Goal: Task Accomplishment & Management: Manage account settings

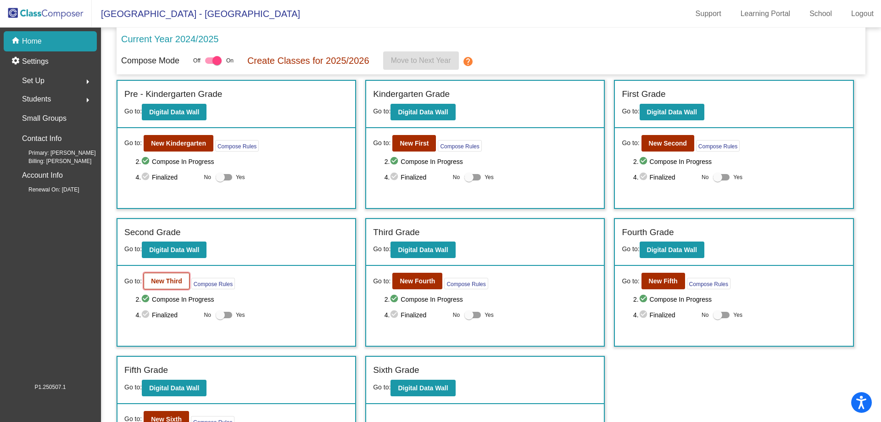
click at [177, 284] on b "New Third" at bounding box center [166, 280] width 31 height 7
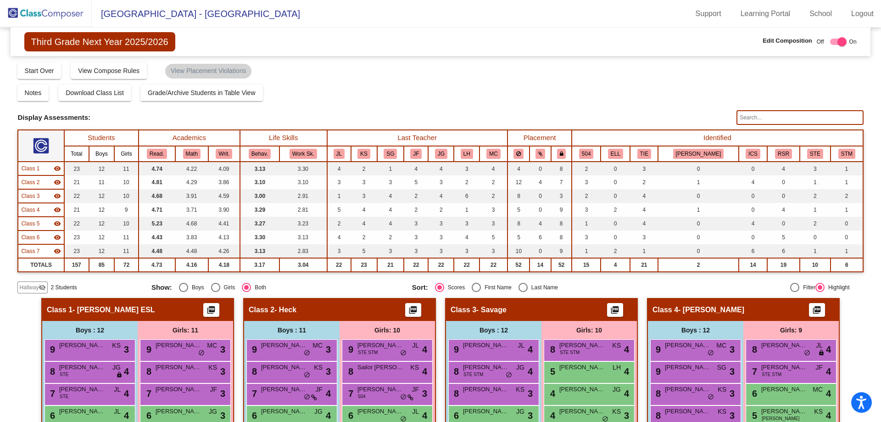
click at [755, 116] on input "text" at bounding box center [800, 117] width 127 height 15
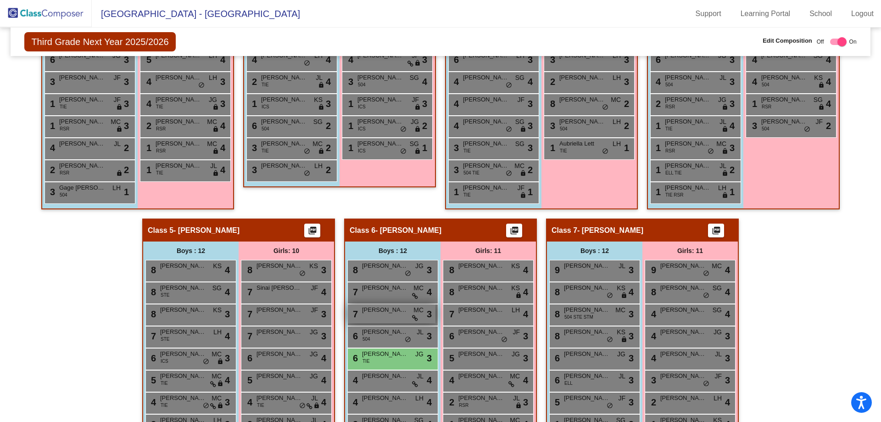
scroll to position [517, 0]
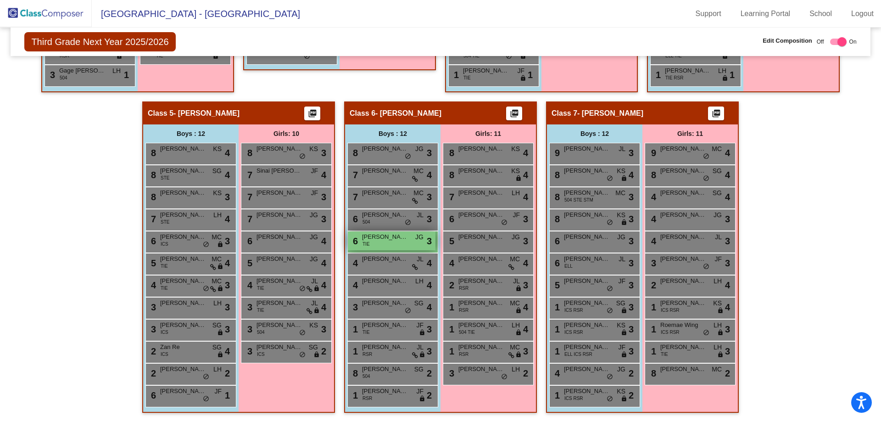
type input "azz"
click at [389, 239] on span "[PERSON_NAME]" at bounding box center [385, 236] width 46 height 9
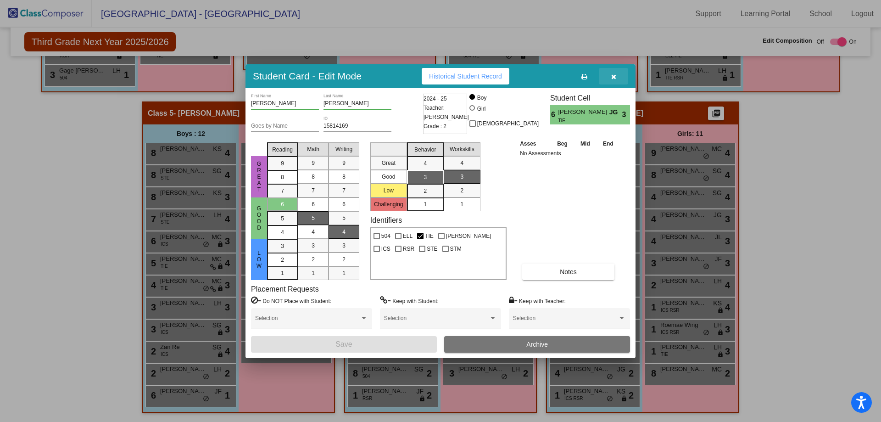
click at [612, 76] on icon "button" at bounding box center [613, 76] width 5 height 6
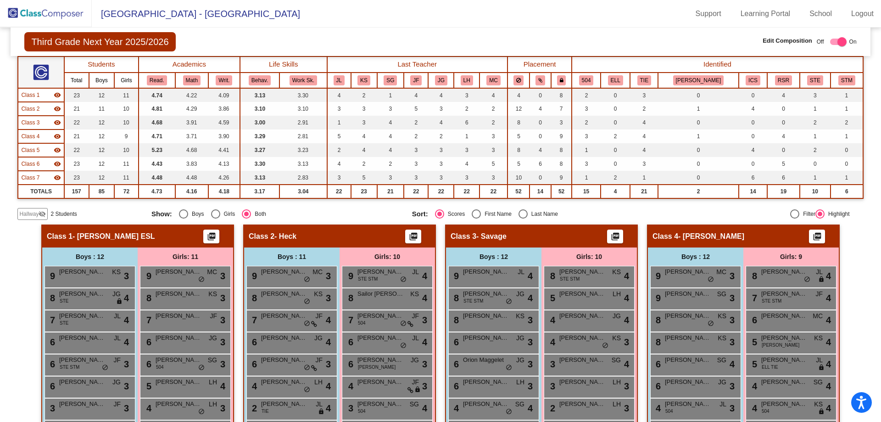
scroll to position [0, 0]
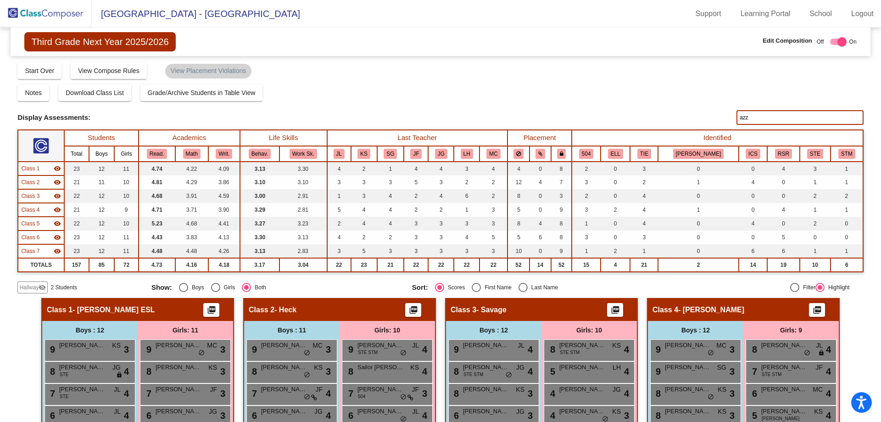
click at [738, 115] on input "azz" at bounding box center [800, 117] width 127 height 15
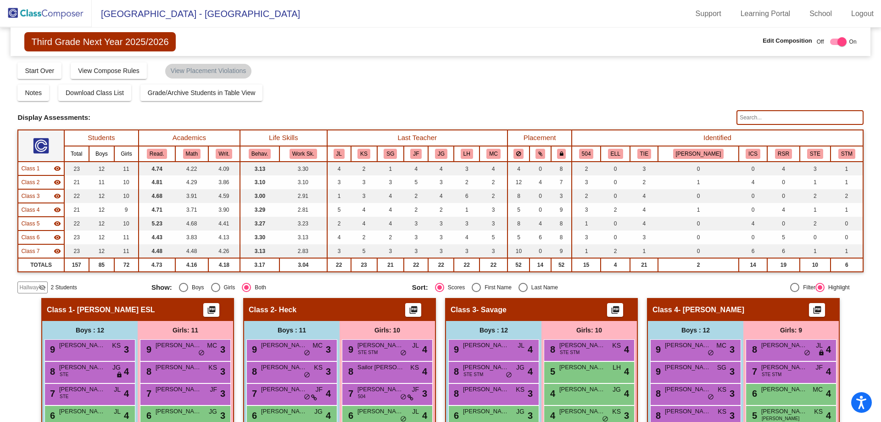
click at [672, 117] on div "Display Assessments:" at bounding box center [373, 117] width 712 height 8
click at [583, 87] on div "Notes Download Class List Import Students Grade/Archive Students in Table View …" at bounding box center [440, 92] width 846 height 17
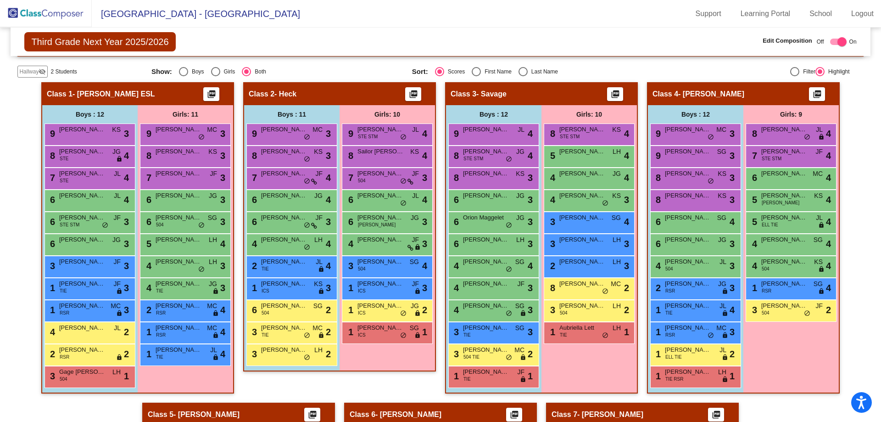
scroll to position [241, 0]
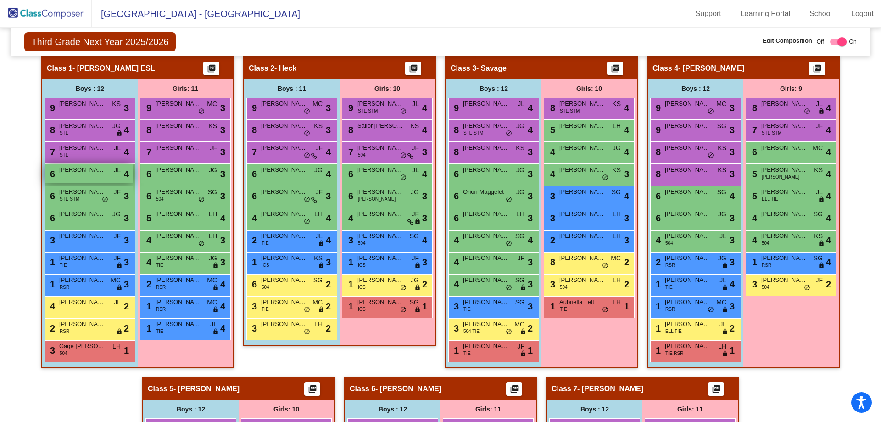
click at [89, 179] on div "6 [PERSON_NAME] JL lock do_not_disturb_alt 4" at bounding box center [89, 173] width 88 height 19
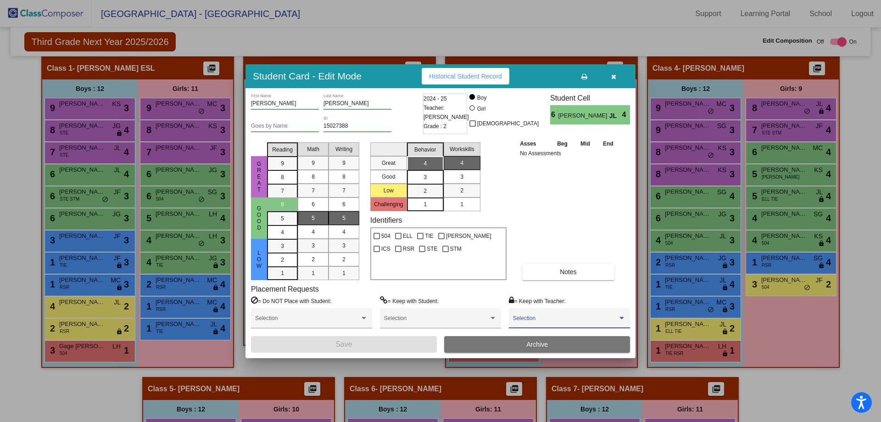
click at [554, 323] on span at bounding box center [565, 321] width 105 height 6
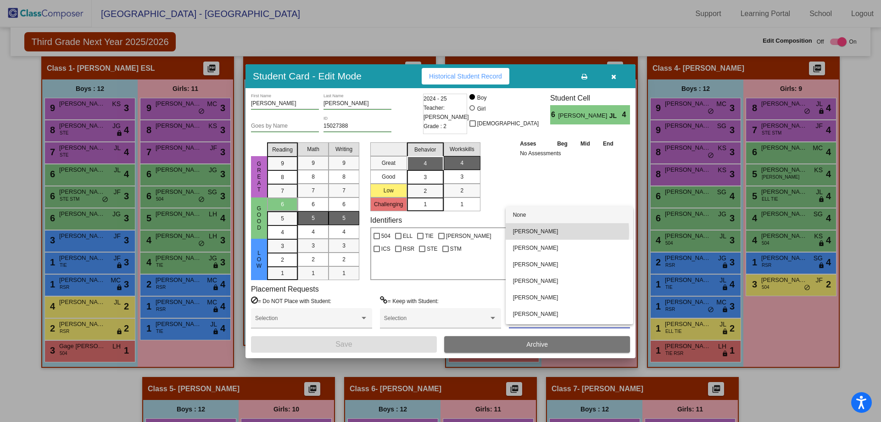
click at [535, 232] on span "[PERSON_NAME]" at bounding box center [569, 231] width 113 height 17
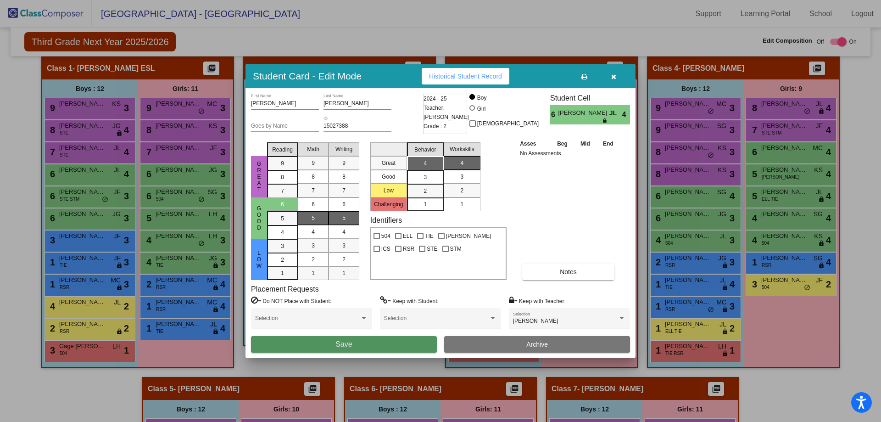
click at [376, 339] on button "Save" at bounding box center [344, 344] width 186 height 17
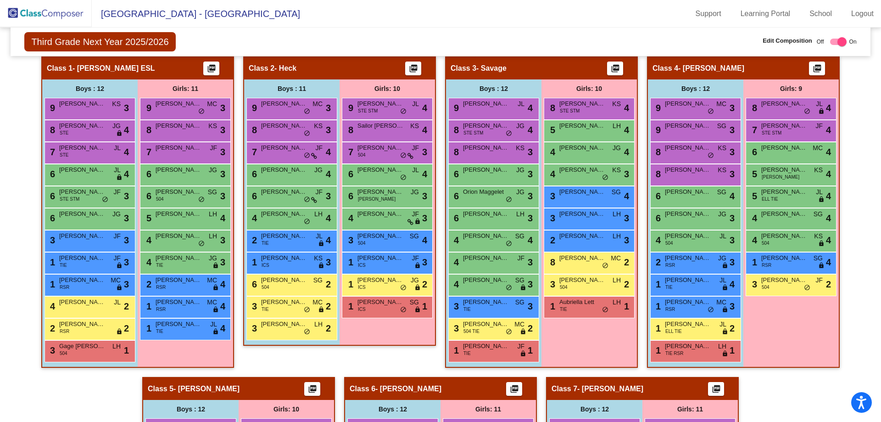
click at [0, 0] on div "Girls: 10 9 [PERSON_NAME] STE STM JL lock do_not_disturb_alt 4 8 Sailor [PERSON…" at bounding box center [0, 0] width 0 height 0
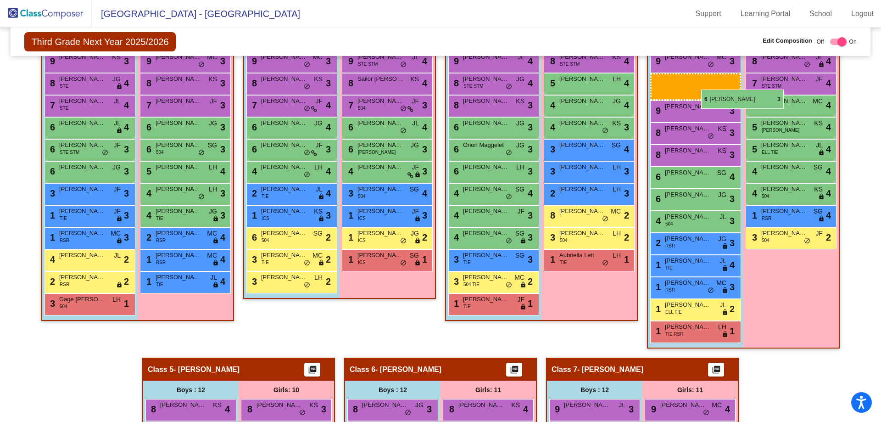
scroll to position [287, 0]
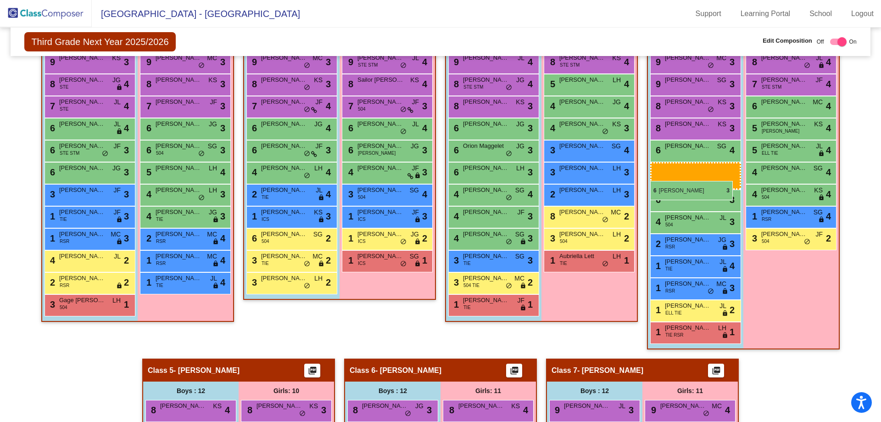
drag, startPoint x: 370, startPoint y: 240, endPoint x: 650, endPoint y: 181, distance: 286.2
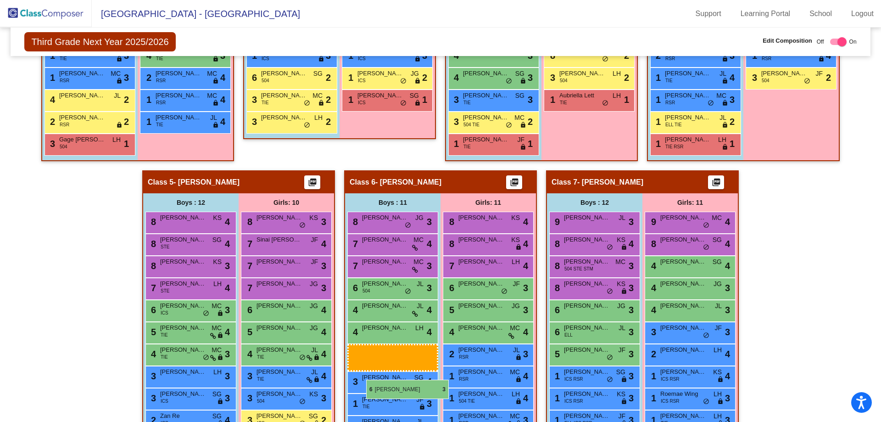
scroll to position [471, 0]
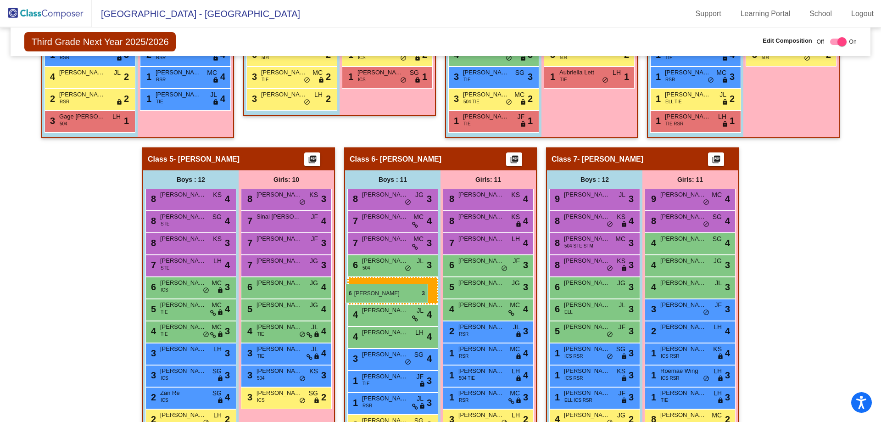
drag, startPoint x: 690, startPoint y: 172, endPoint x: 346, endPoint y: 284, distance: 362.4
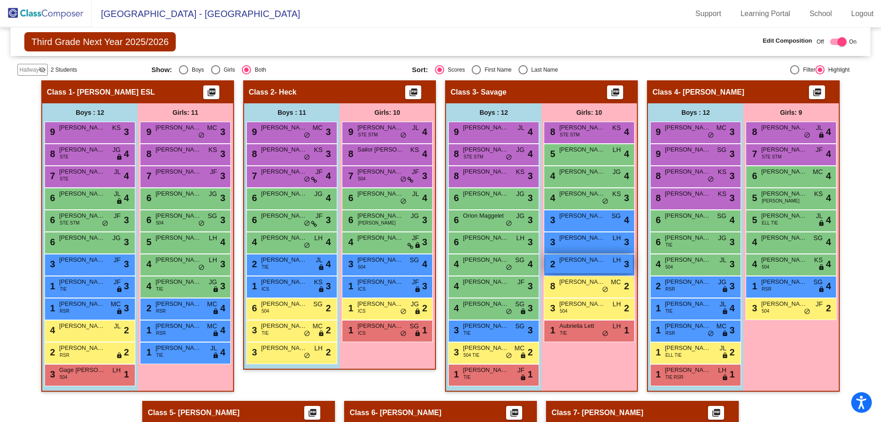
scroll to position [196, 0]
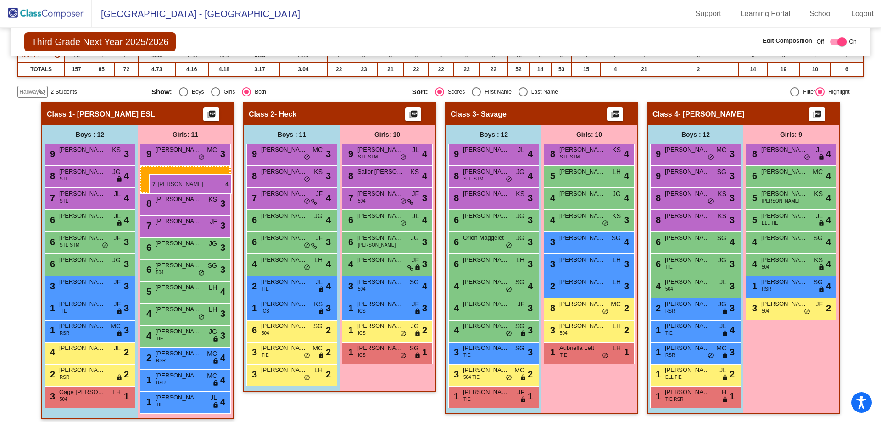
drag, startPoint x: 787, startPoint y: 178, endPoint x: 149, endPoint y: 174, distance: 637.5
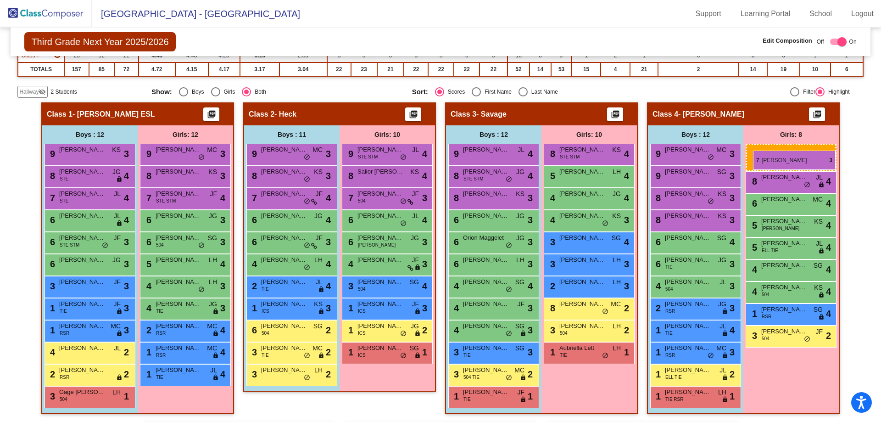
drag, startPoint x: 159, startPoint y: 224, endPoint x: 752, endPoint y: 150, distance: 597.5
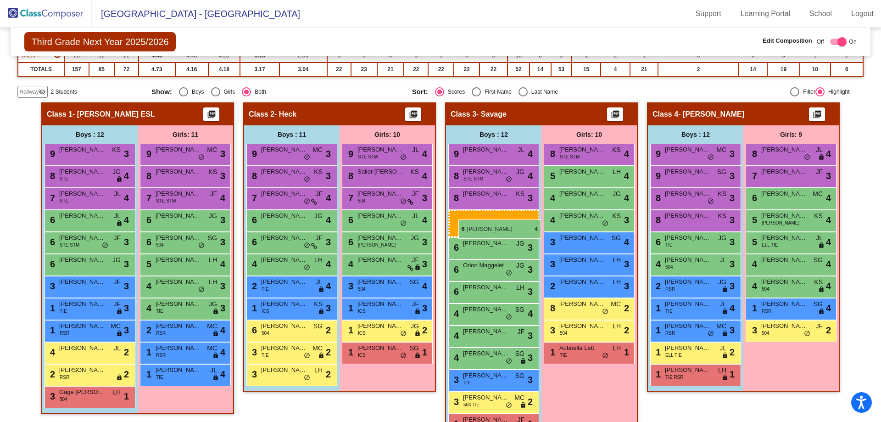
drag, startPoint x: 698, startPoint y: 244, endPoint x: 458, endPoint y: 218, distance: 241.4
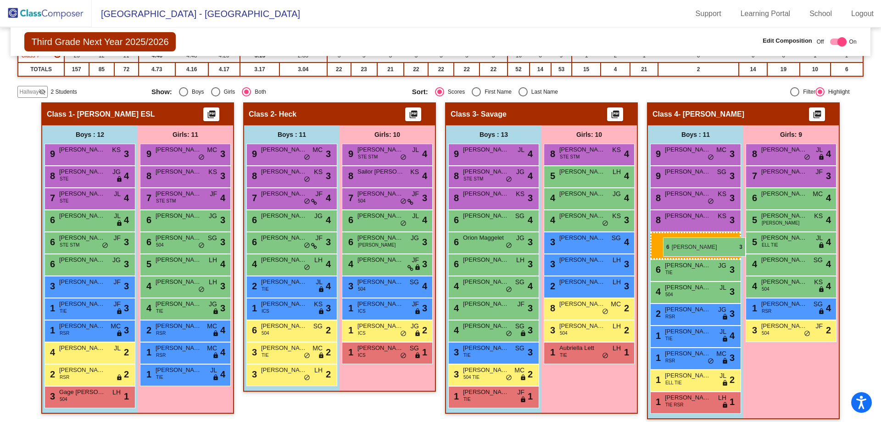
drag, startPoint x: 462, startPoint y: 241, endPoint x: 663, endPoint y: 237, distance: 201.1
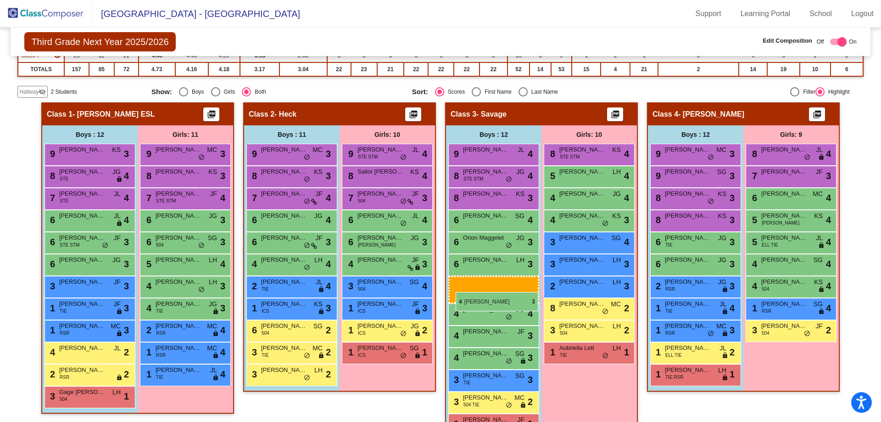
drag, startPoint x: 692, startPoint y: 288, endPoint x: 455, endPoint y: 292, distance: 236.9
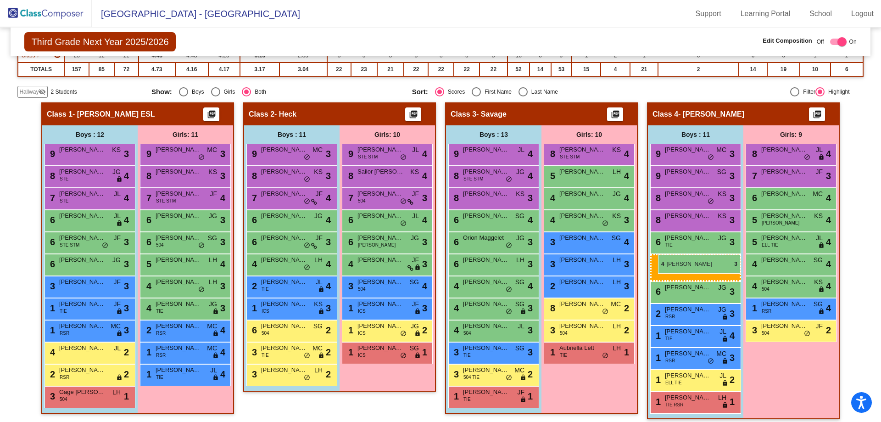
drag, startPoint x: 474, startPoint y: 310, endPoint x: 658, endPoint y: 254, distance: 192.4
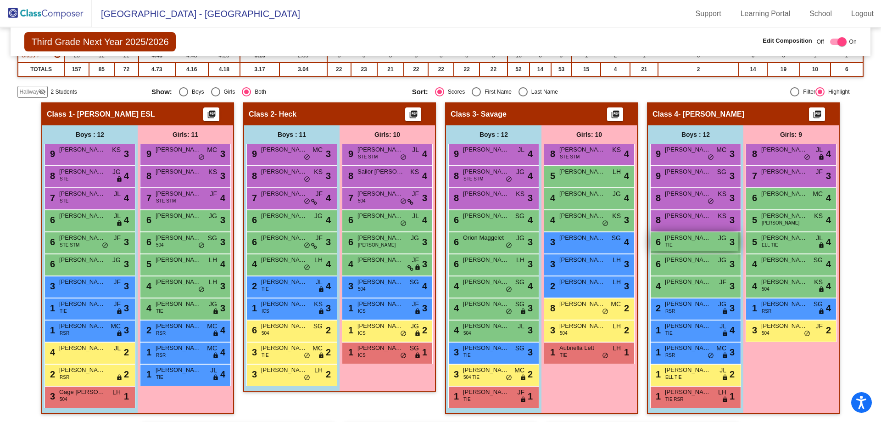
click at [691, 238] on span "[PERSON_NAME]" at bounding box center [688, 237] width 46 height 9
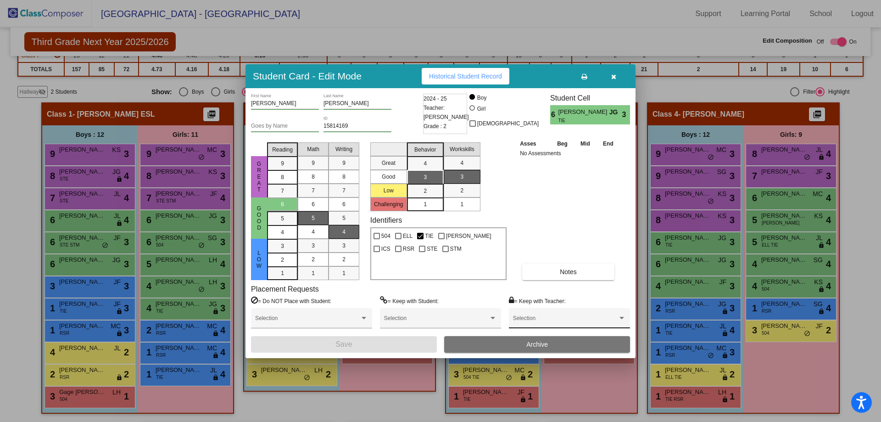
click at [571, 317] on div "Selection" at bounding box center [569, 320] width 113 height 17
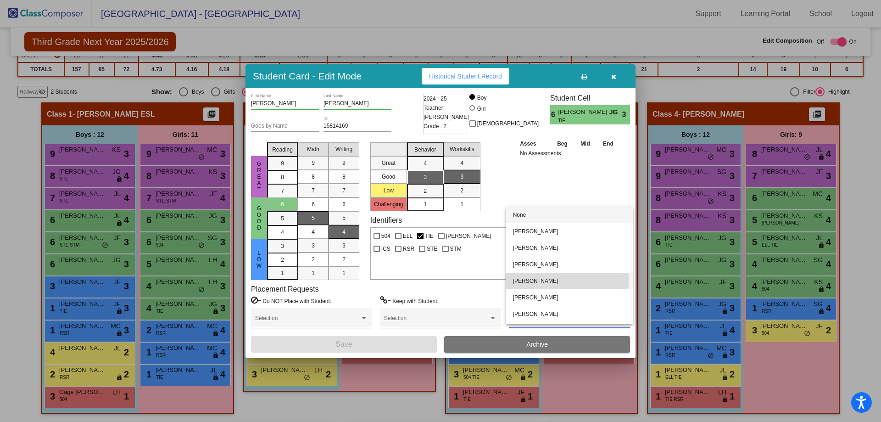
click at [547, 279] on span "[PERSON_NAME]" at bounding box center [569, 281] width 113 height 17
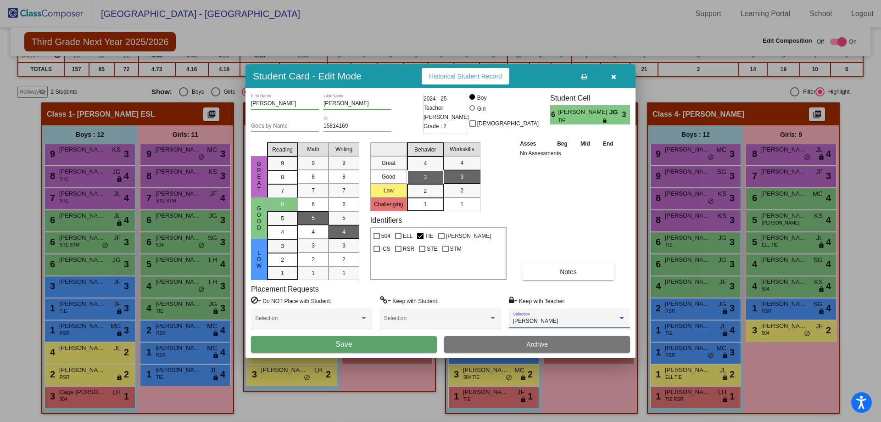
click at [407, 342] on button "Save" at bounding box center [344, 344] width 186 height 17
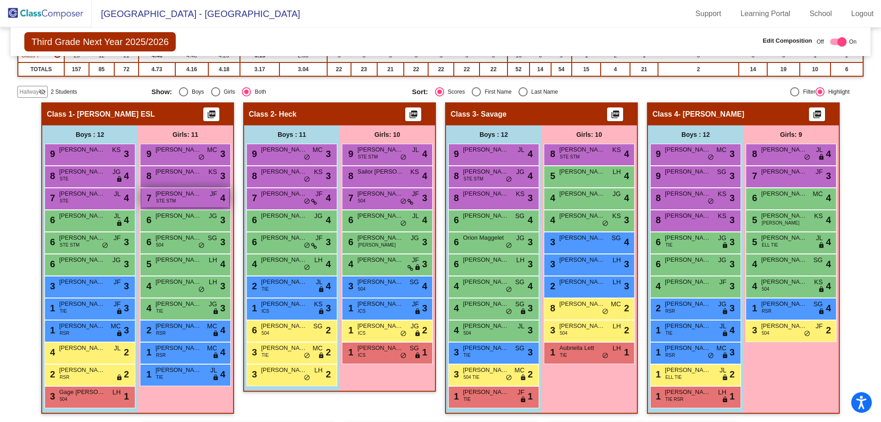
click at [180, 193] on span "[PERSON_NAME]" at bounding box center [179, 193] width 46 height 9
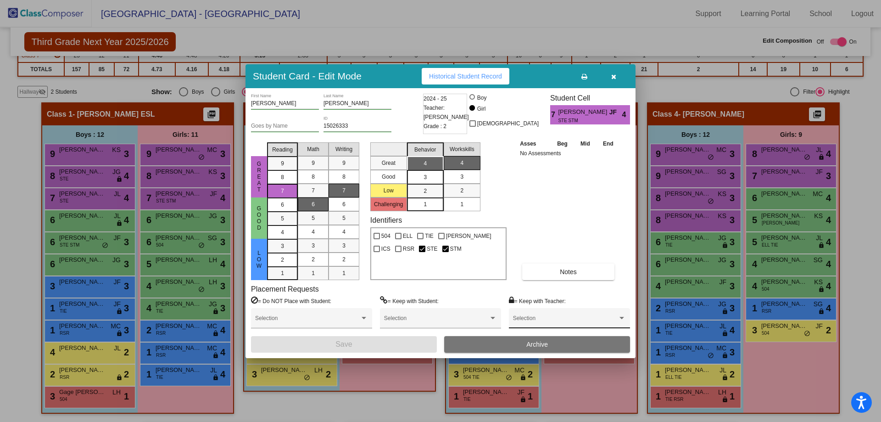
click at [548, 316] on div "Selection" at bounding box center [569, 320] width 113 height 17
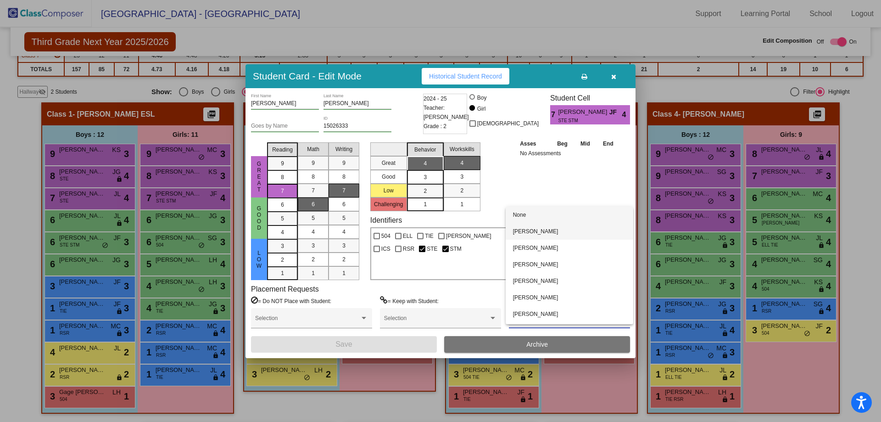
click at [542, 231] on span "[PERSON_NAME]" at bounding box center [569, 231] width 113 height 17
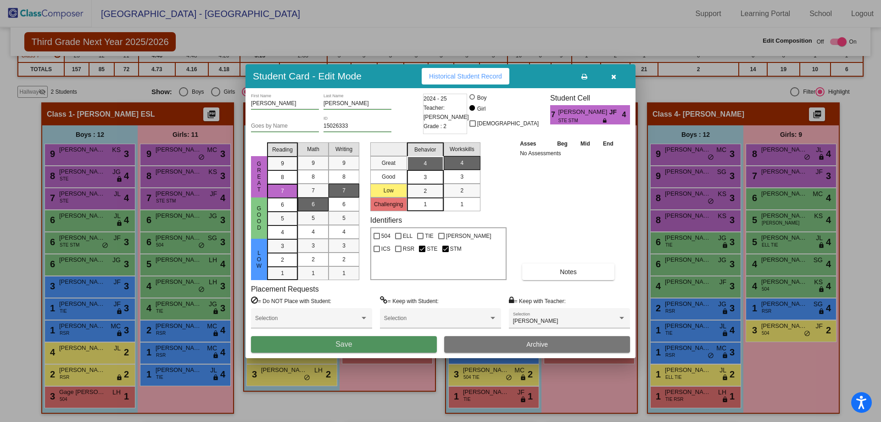
click at [386, 343] on button "Save" at bounding box center [344, 344] width 186 height 17
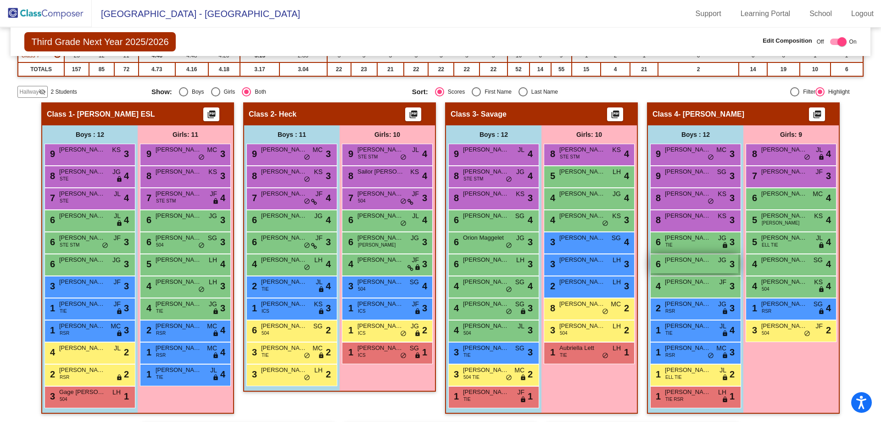
click at [688, 266] on div "6 [PERSON_NAME] [PERSON_NAME] lock do_not_disturb_alt 3" at bounding box center [695, 263] width 88 height 19
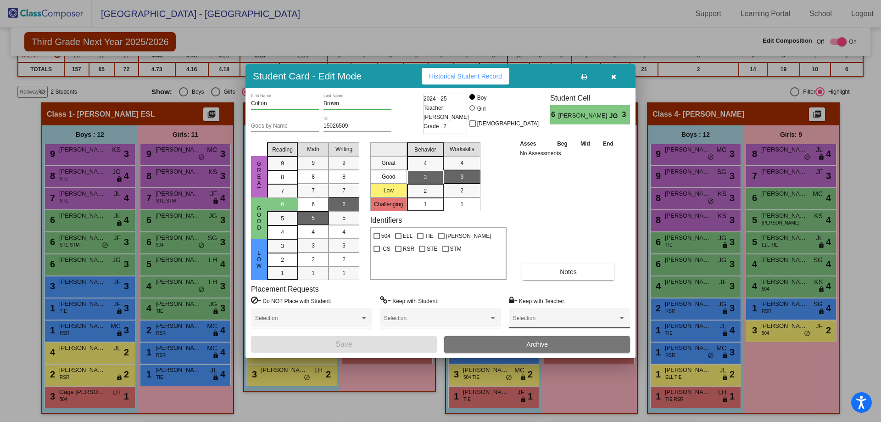
click at [549, 324] on span at bounding box center [565, 321] width 105 height 6
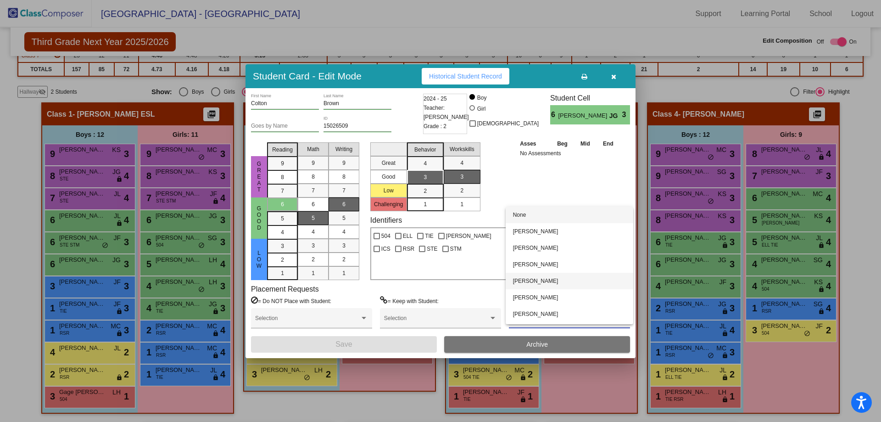
click at [547, 280] on span "[PERSON_NAME]" at bounding box center [569, 281] width 113 height 17
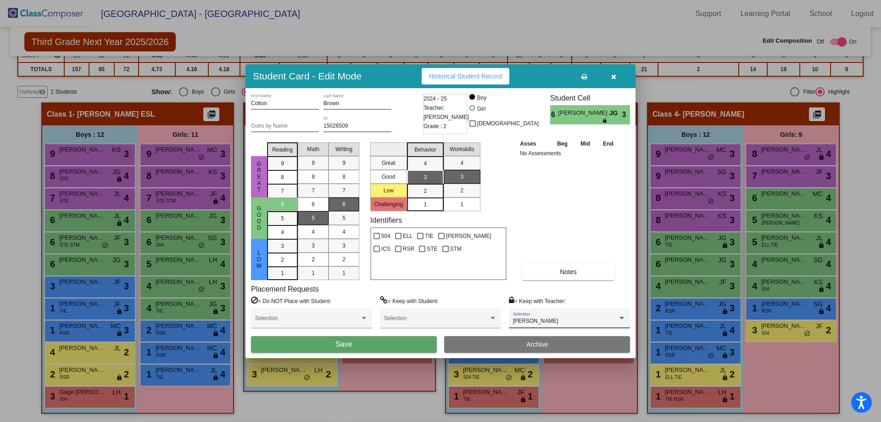
click at [406, 346] on button "Save" at bounding box center [344, 344] width 186 height 17
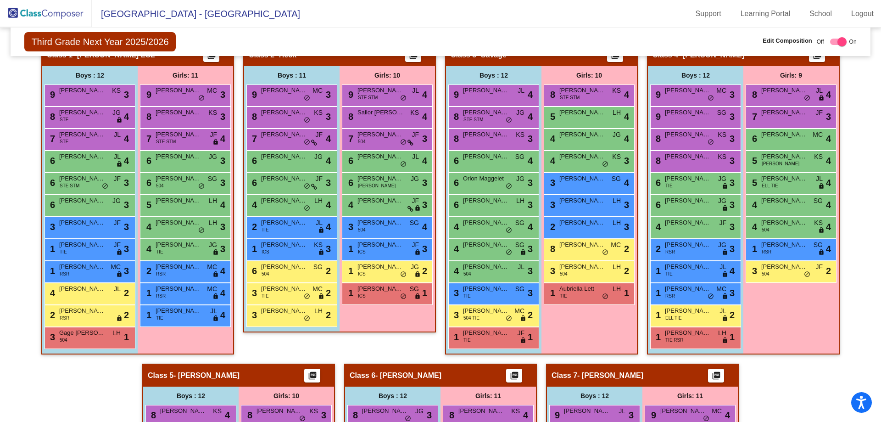
scroll to position [241, 0]
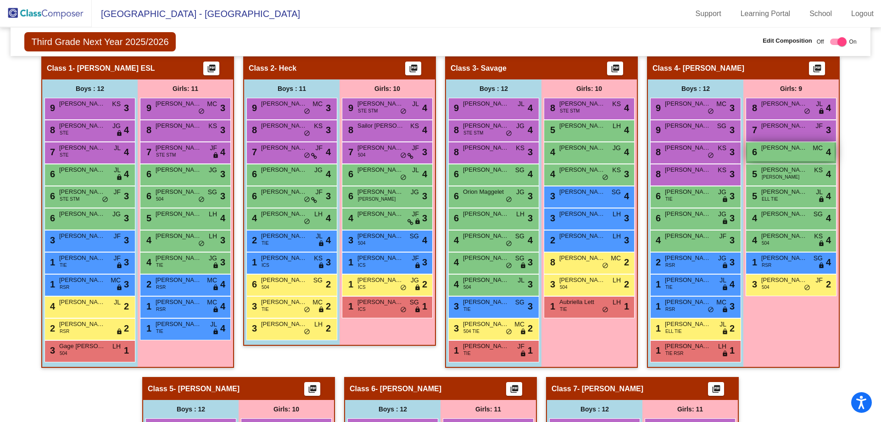
click at [780, 154] on div "6 [PERSON_NAME] MC lock do_not_disturb_alt 4" at bounding box center [791, 151] width 88 height 19
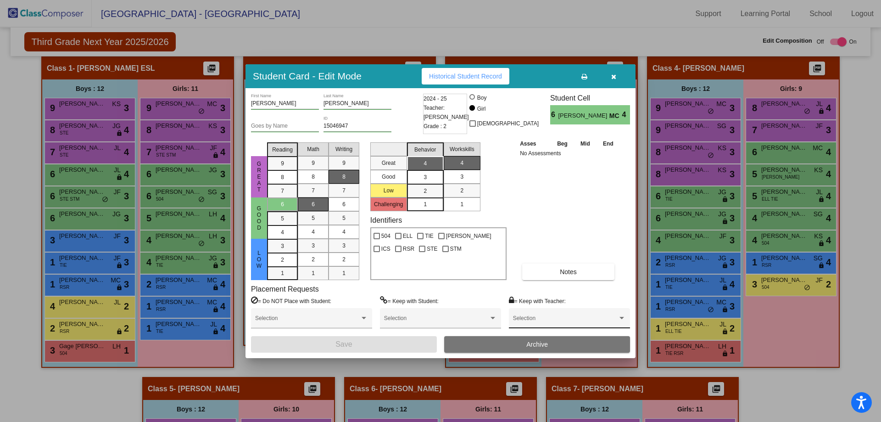
click at [589, 319] on span at bounding box center [565, 321] width 105 height 6
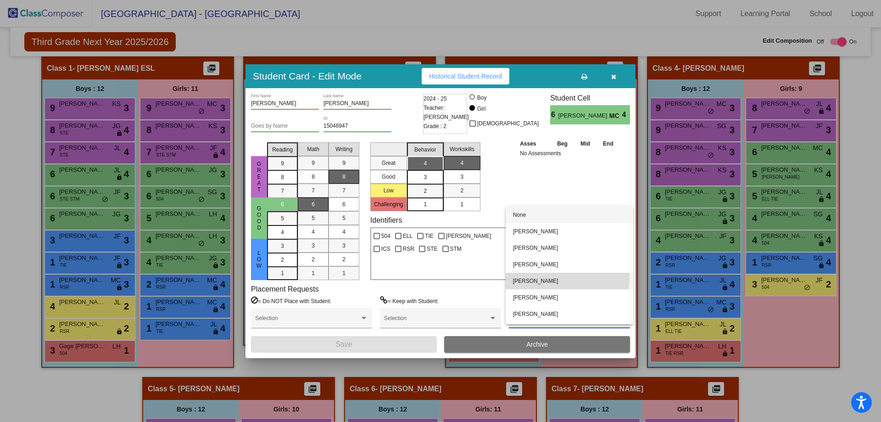
click at [553, 278] on span "[PERSON_NAME]" at bounding box center [569, 281] width 113 height 17
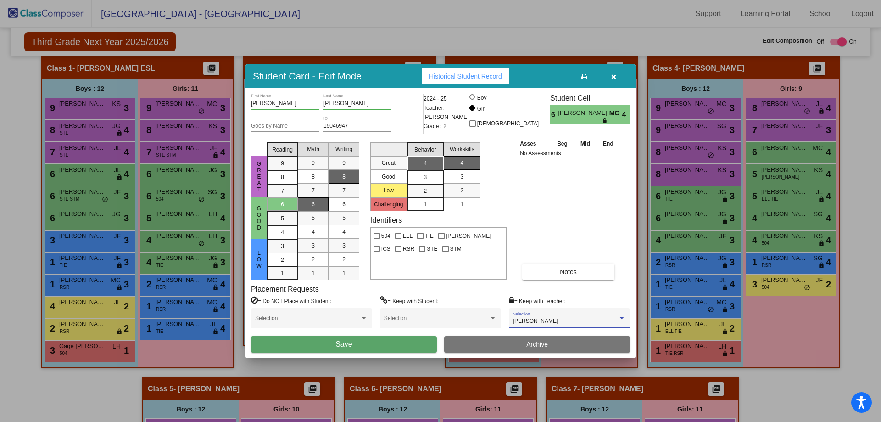
click at [394, 348] on button "Save" at bounding box center [344, 344] width 186 height 17
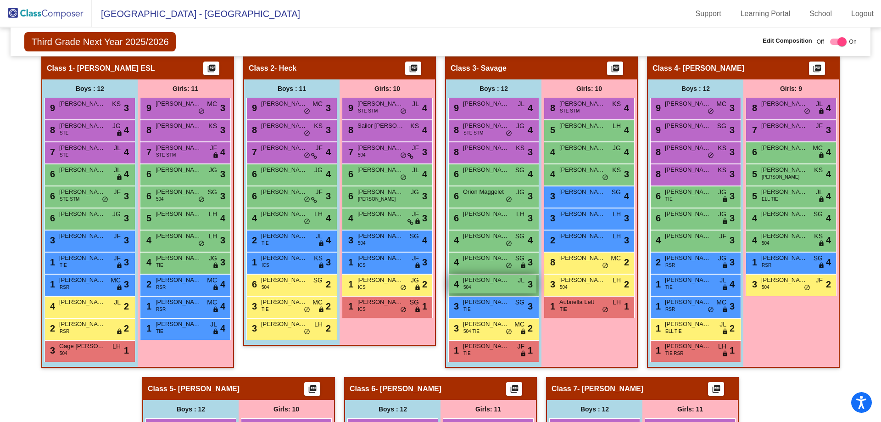
click at [478, 284] on span "[PERSON_NAME]" at bounding box center [486, 279] width 46 height 9
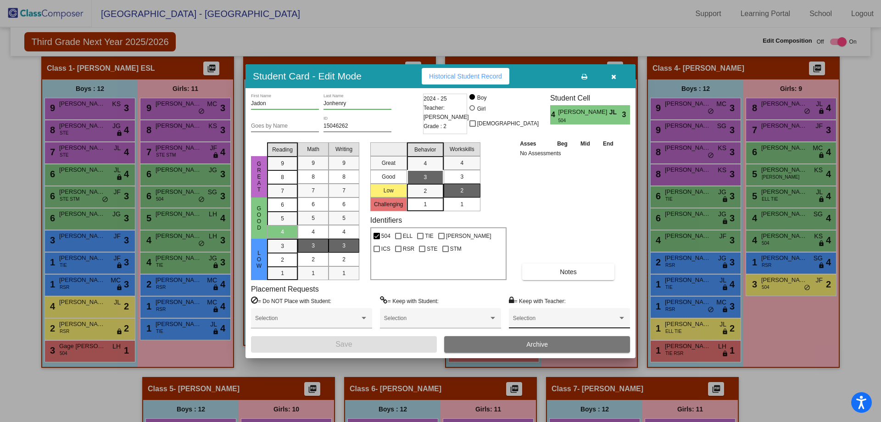
click at [582, 315] on div "Selection" at bounding box center [569, 320] width 113 height 17
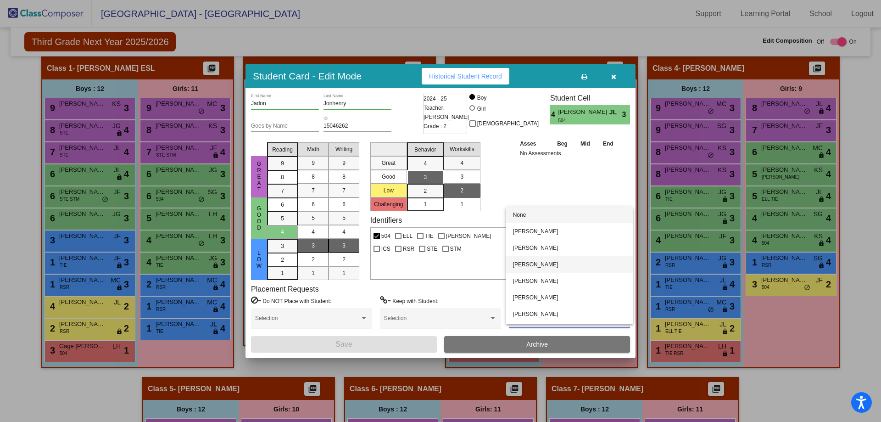
click at [546, 264] on span "[PERSON_NAME]" at bounding box center [569, 264] width 113 height 17
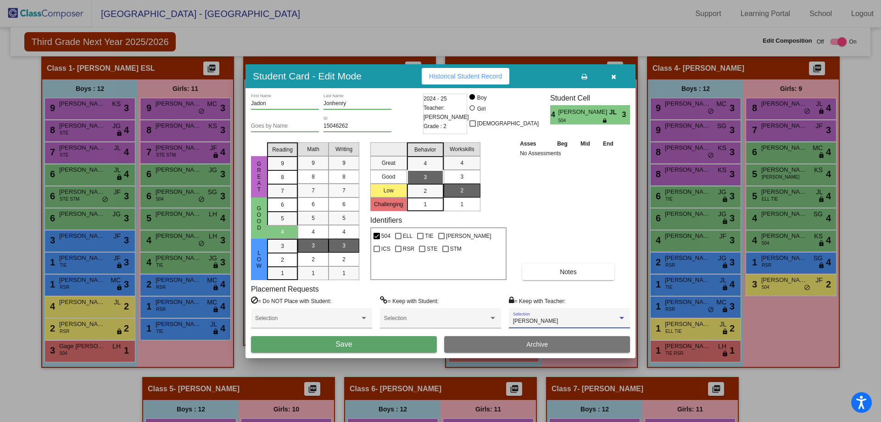
click at [410, 341] on button "Save" at bounding box center [344, 344] width 186 height 17
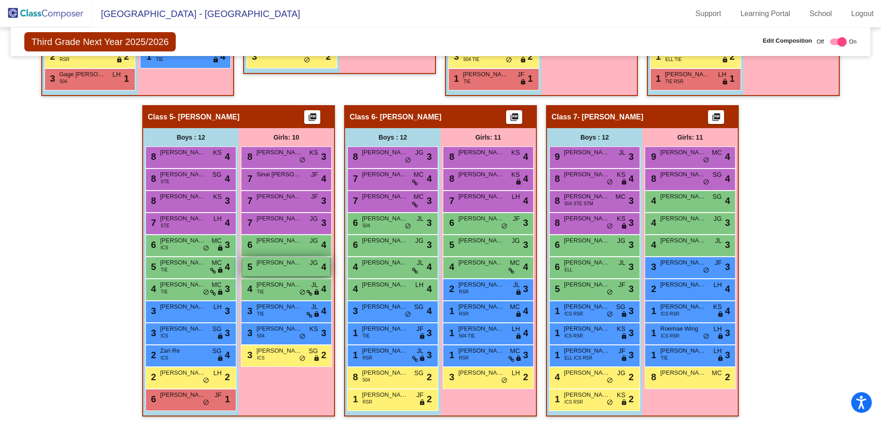
scroll to position [517, 0]
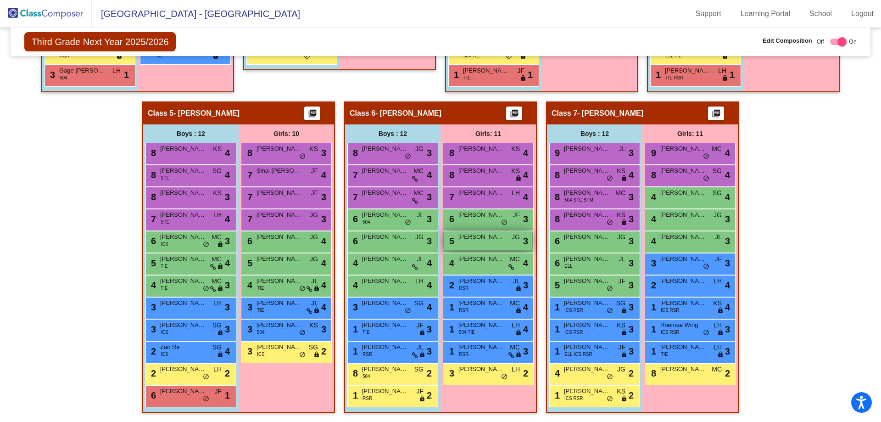
click at [490, 237] on span "[PERSON_NAME]" at bounding box center [481, 236] width 46 height 9
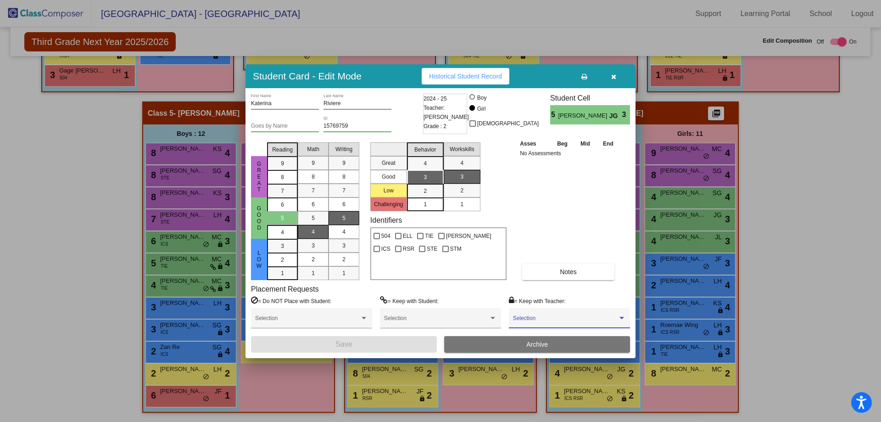
click at [579, 321] on span at bounding box center [565, 321] width 105 height 6
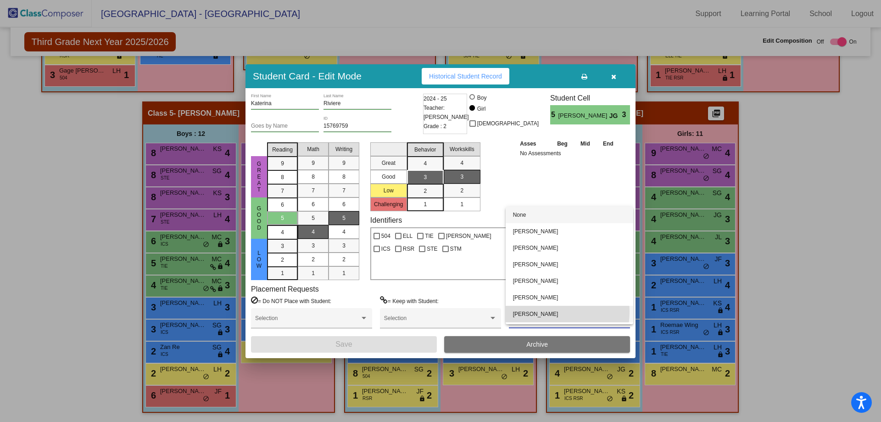
click at [551, 312] on span "[PERSON_NAME]" at bounding box center [569, 314] width 113 height 17
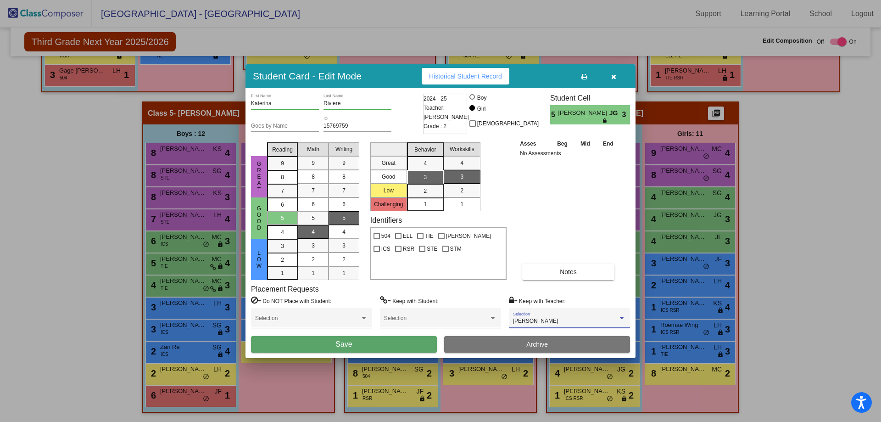
click at [388, 340] on button "Save" at bounding box center [344, 344] width 186 height 17
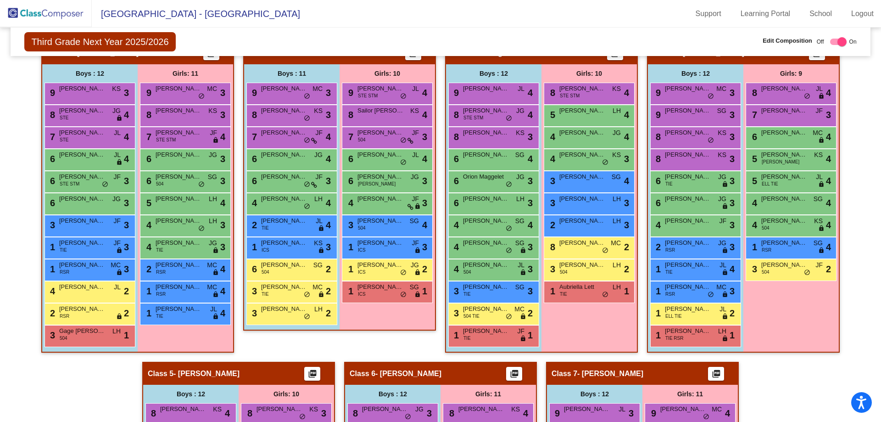
scroll to position [241, 0]
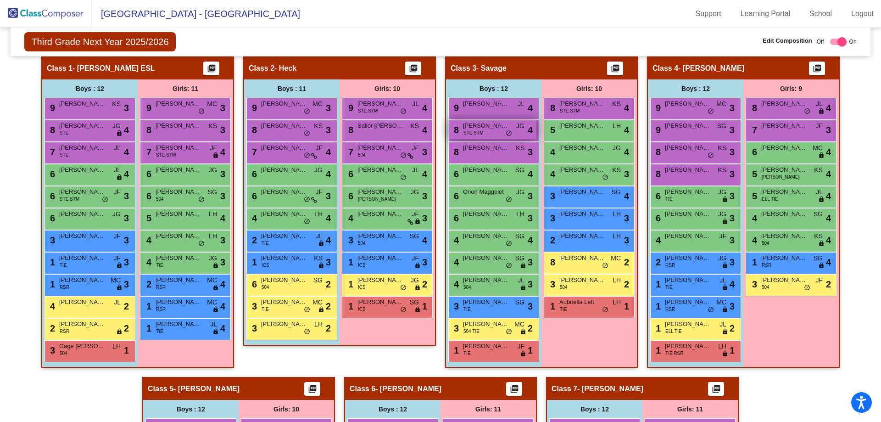
click at [481, 135] on div "8 [PERSON_NAME] STE STM JG lock do_not_disturb_alt 4" at bounding box center [493, 129] width 88 height 19
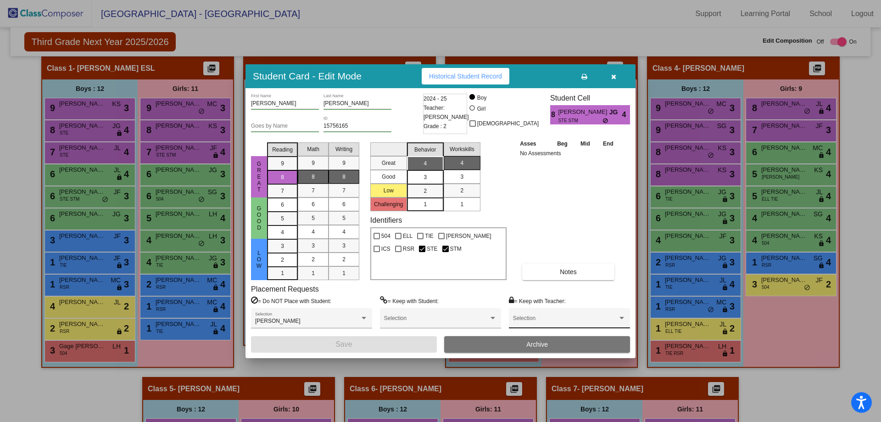
click at [560, 319] on span at bounding box center [565, 321] width 105 height 6
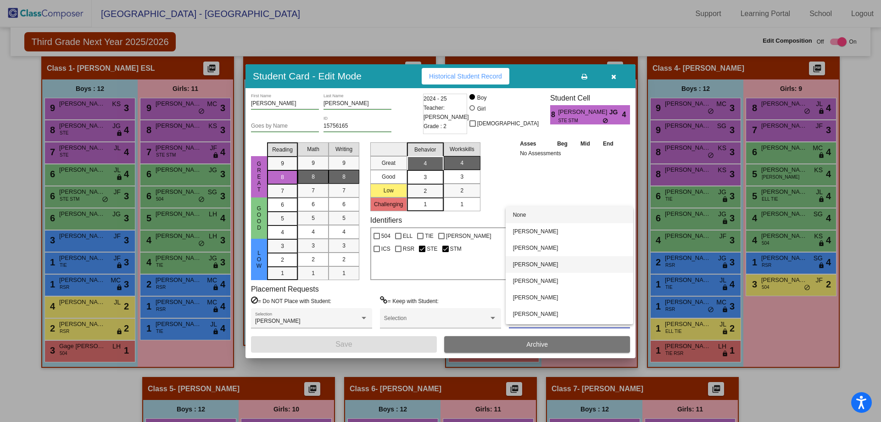
click at [543, 262] on span "[PERSON_NAME]" at bounding box center [569, 264] width 113 height 17
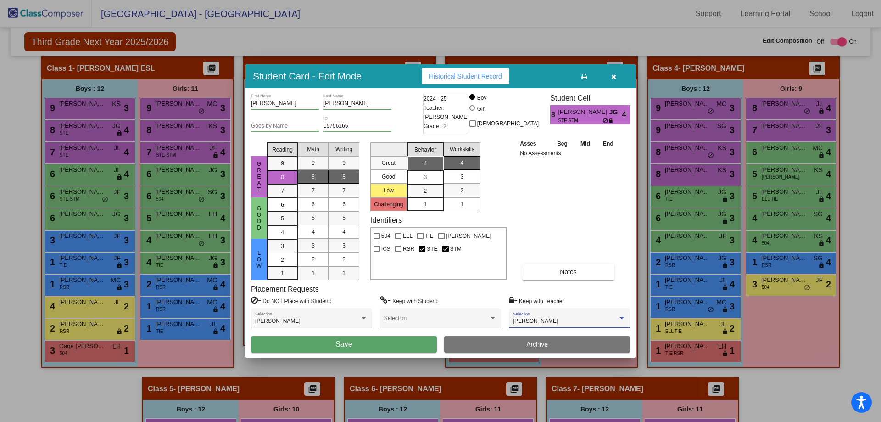
click at [382, 345] on button "Save" at bounding box center [344, 344] width 186 height 17
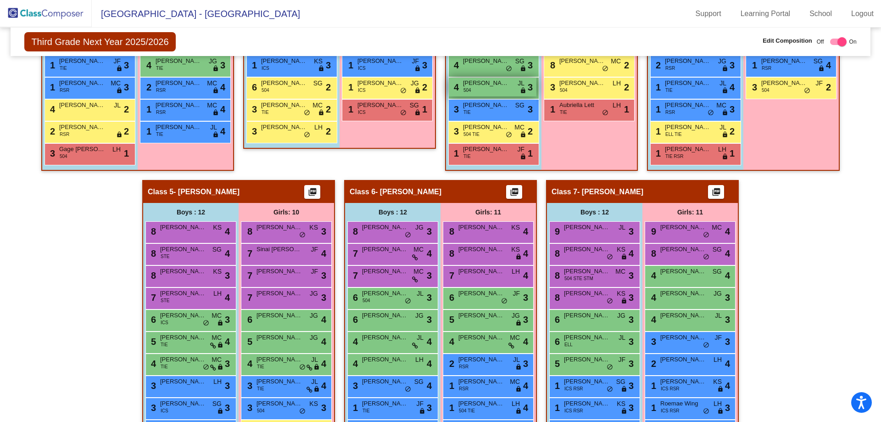
scroll to position [471, 0]
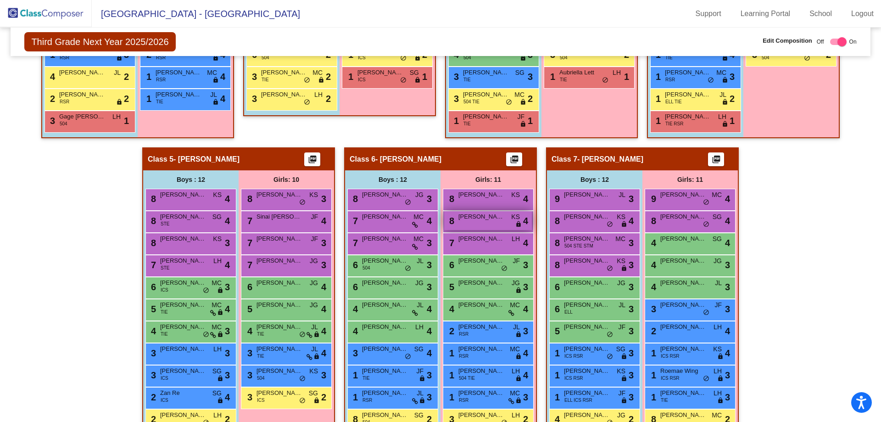
click at [490, 225] on div "8 [PERSON_NAME] KS lock do_not_disturb_alt 4" at bounding box center [488, 220] width 88 height 19
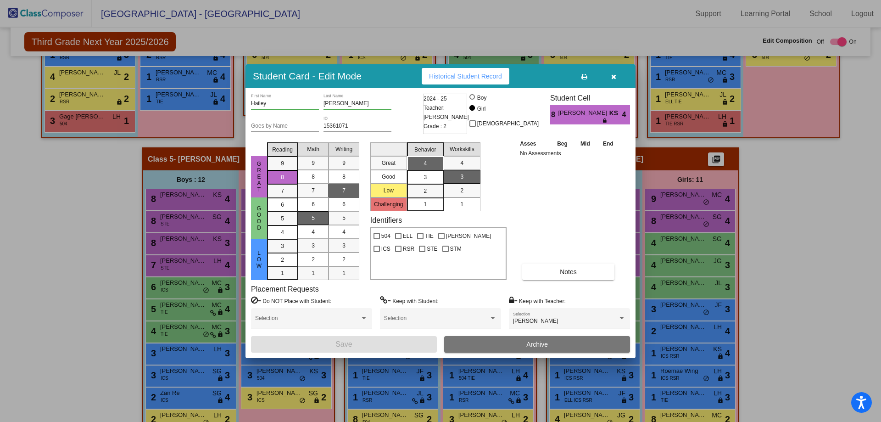
click at [613, 74] on icon "button" at bounding box center [613, 76] width 5 height 6
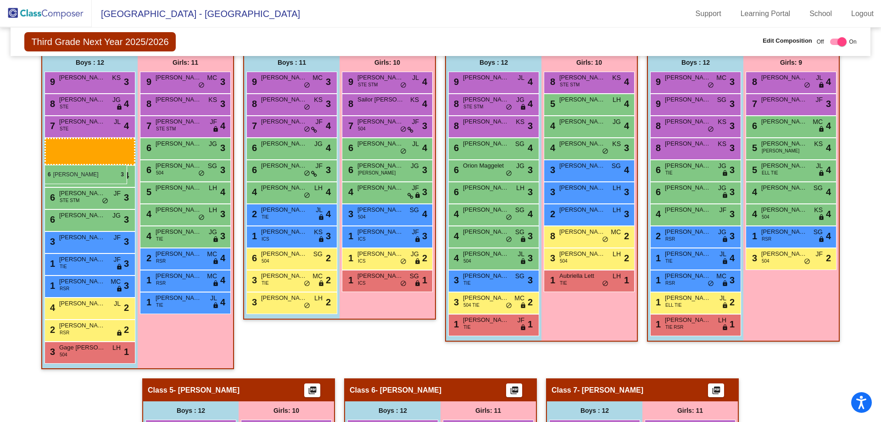
scroll to position [241, 0]
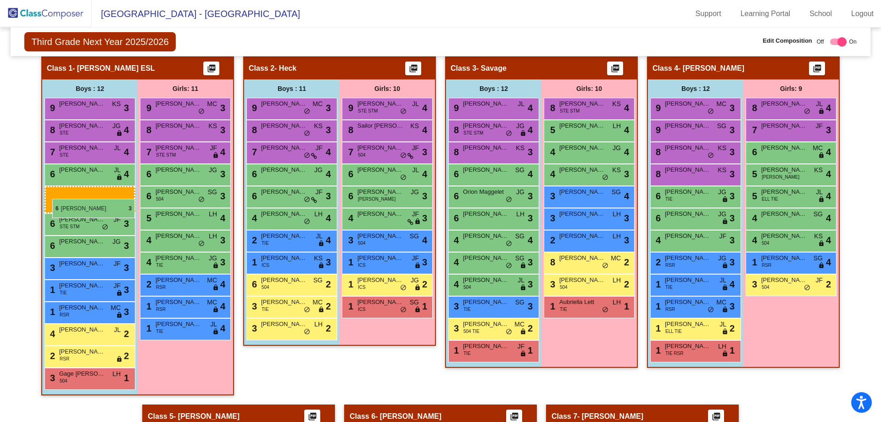
drag, startPoint x: 593, startPoint y: 288, endPoint x: 52, endPoint y: 199, distance: 547.9
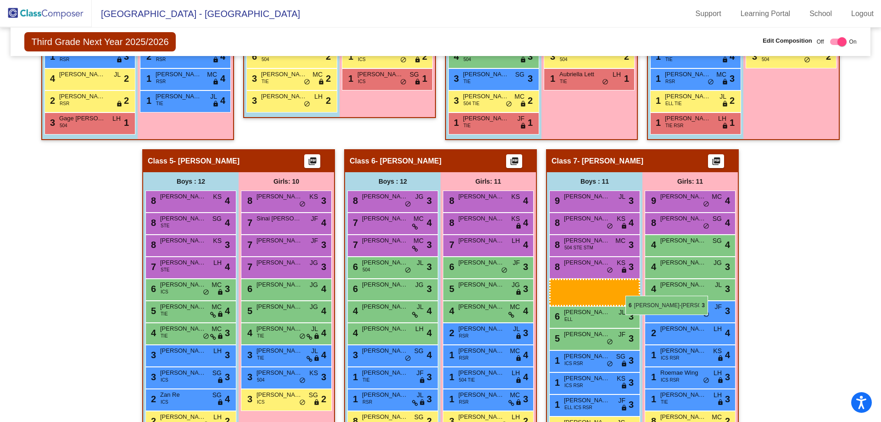
scroll to position [471, 0]
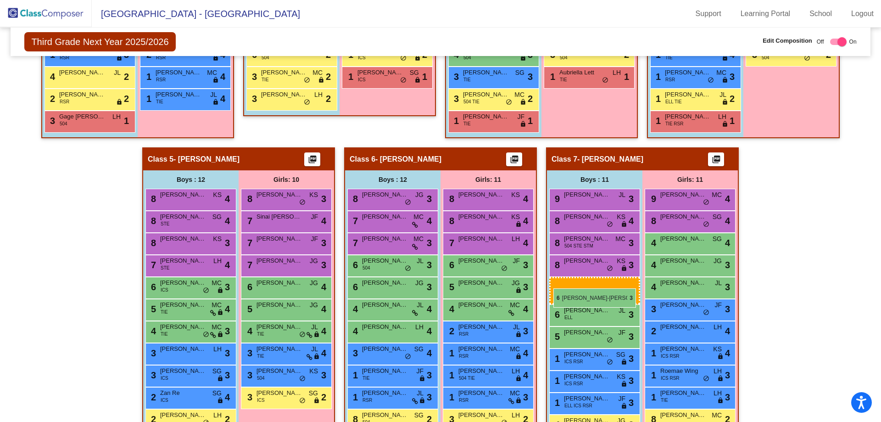
drag, startPoint x: 65, startPoint y: 196, endPoint x: 554, endPoint y: 288, distance: 497.0
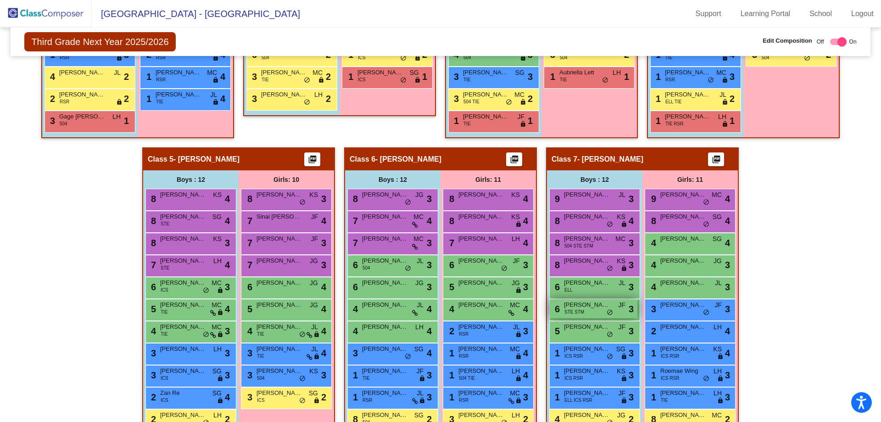
click at [586, 309] on div "6 [PERSON_NAME] Width-[PERSON_NAME] STE STM JF lock do_not_disturb_alt 3" at bounding box center [594, 308] width 88 height 19
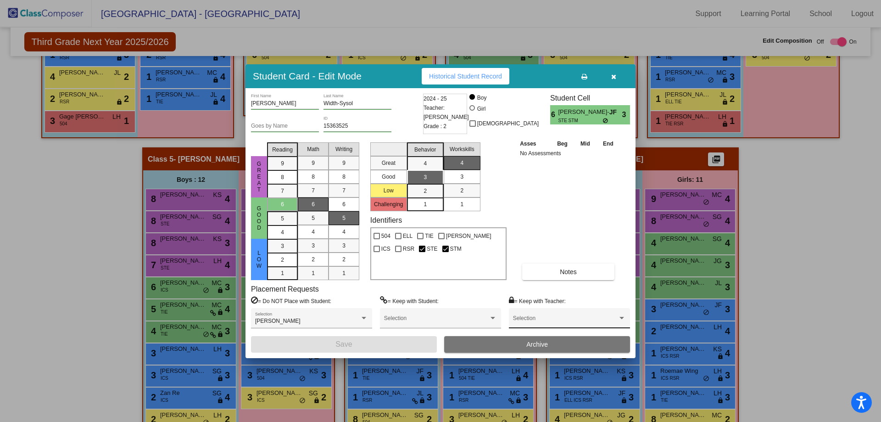
click at [556, 318] on span at bounding box center [565, 321] width 105 height 6
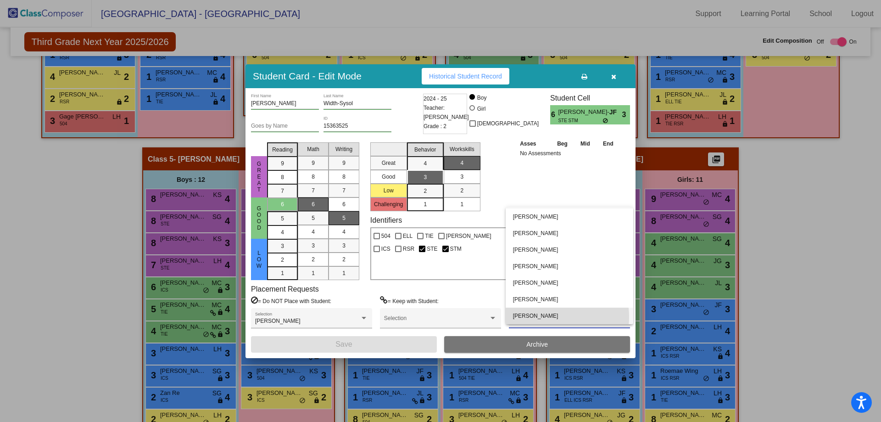
click at [547, 317] on span "[PERSON_NAME]" at bounding box center [569, 316] width 113 height 17
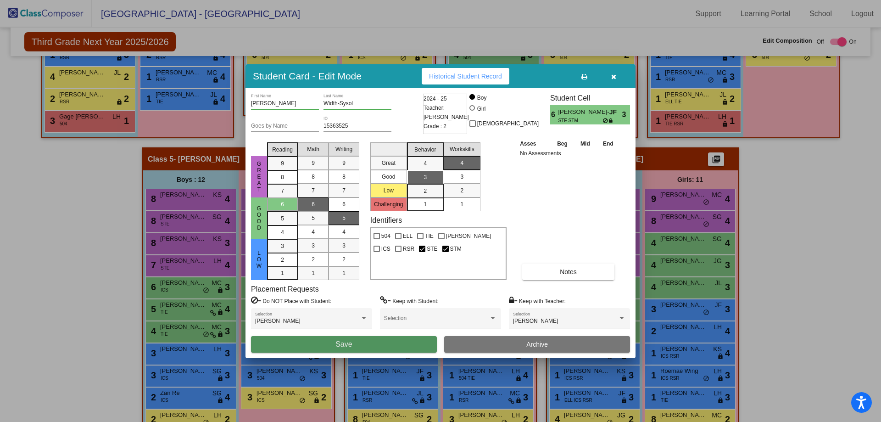
click at [390, 345] on button "Save" at bounding box center [344, 344] width 186 height 17
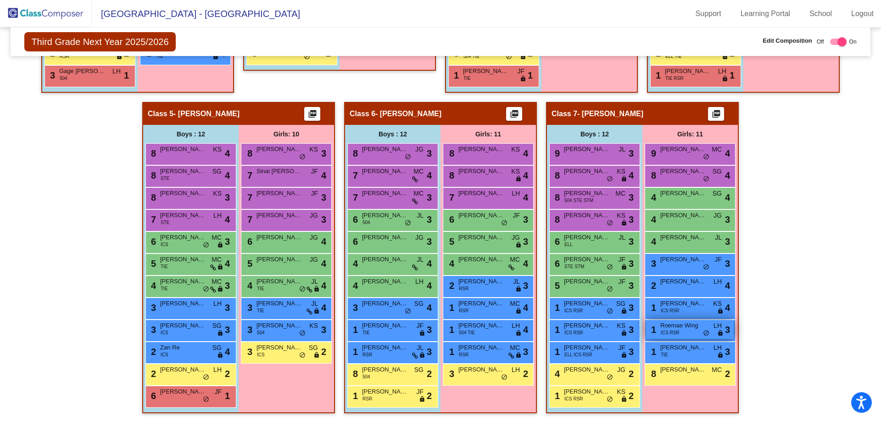
scroll to position [517, 0]
click at [692, 285] on span "[PERSON_NAME]" at bounding box center [683, 280] width 46 height 9
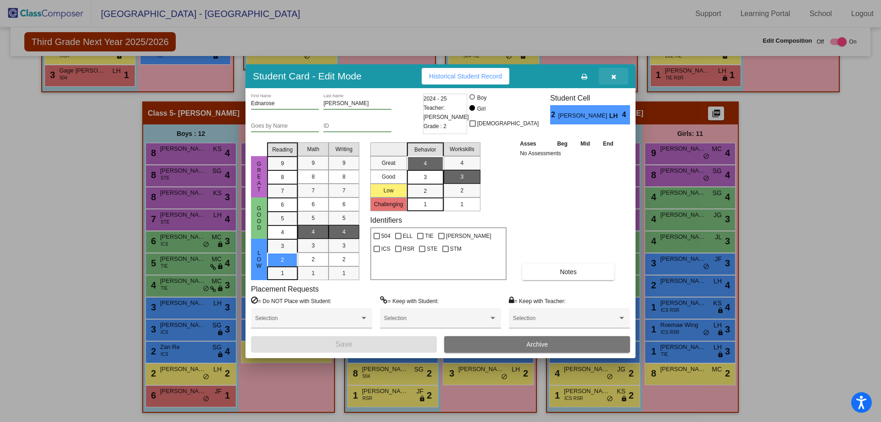
click at [614, 76] on icon "button" at bounding box center [613, 76] width 5 height 6
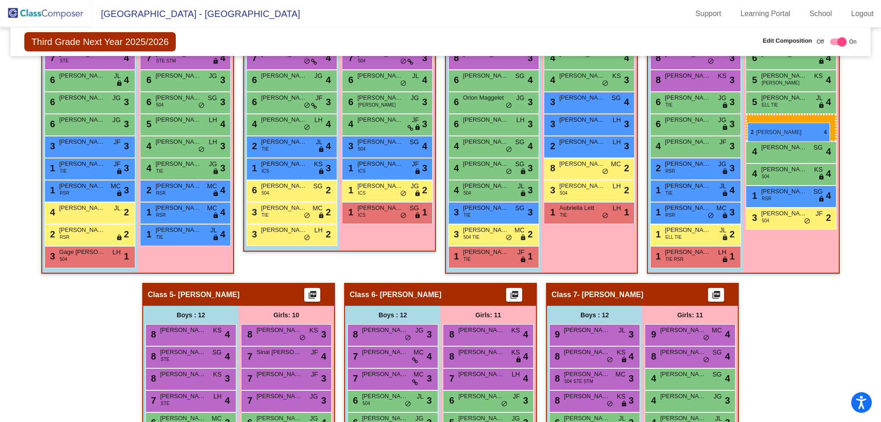
scroll to position [333, 0]
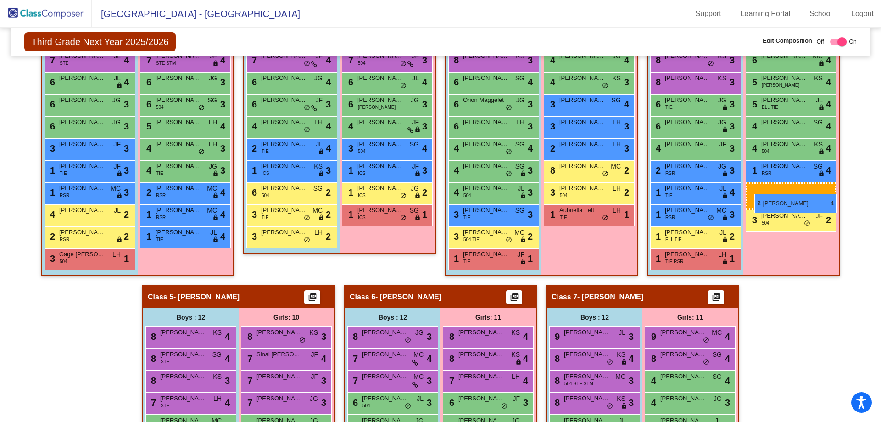
drag, startPoint x: 690, startPoint y: 284, endPoint x: 755, endPoint y: 194, distance: 111.2
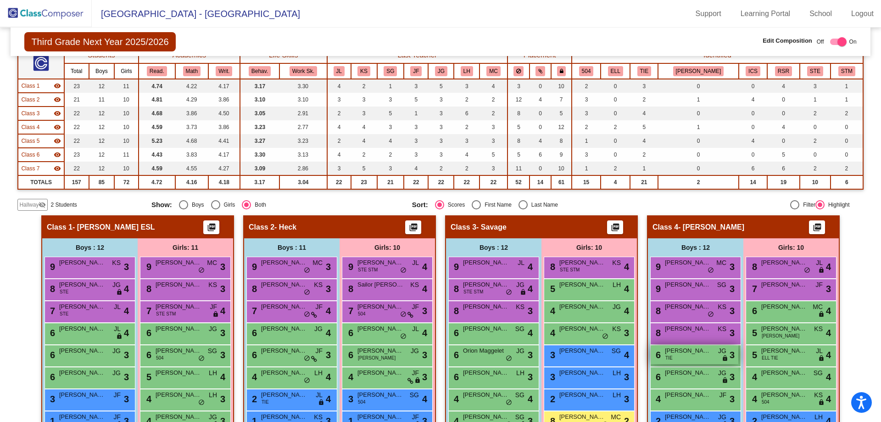
scroll to position [0, 0]
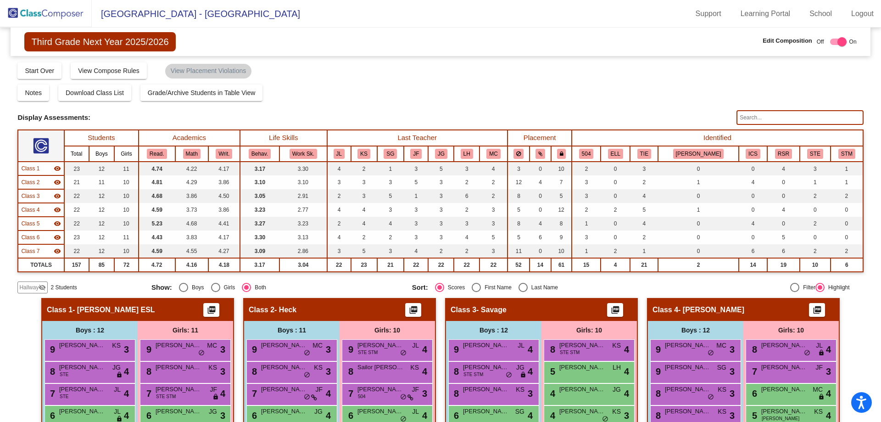
click at [66, 18] on img at bounding box center [46, 13] width 92 height 27
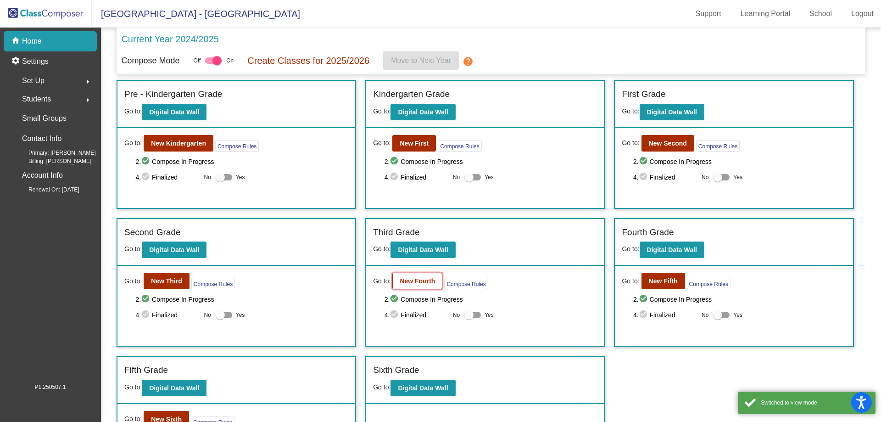
click at [418, 281] on b "New Fourth" at bounding box center [417, 280] width 35 height 7
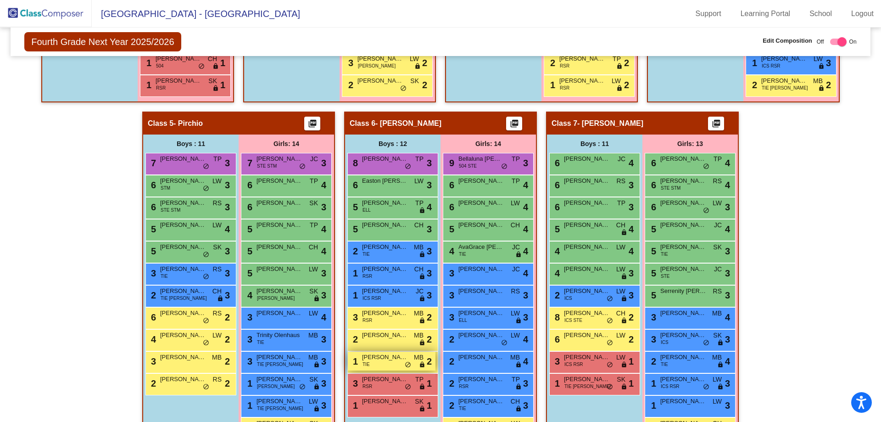
scroll to position [597, 0]
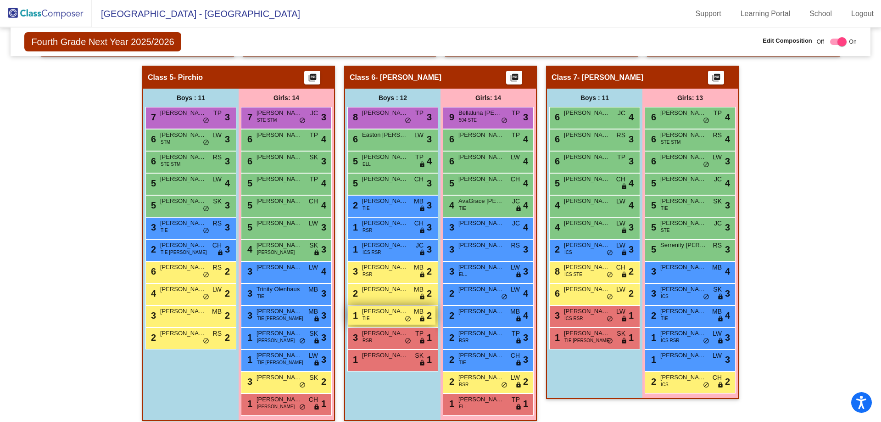
click at [389, 315] on span "[PERSON_NAME] [PERSON_NAME]" at bounding box center [385, 311] width 46 height 9
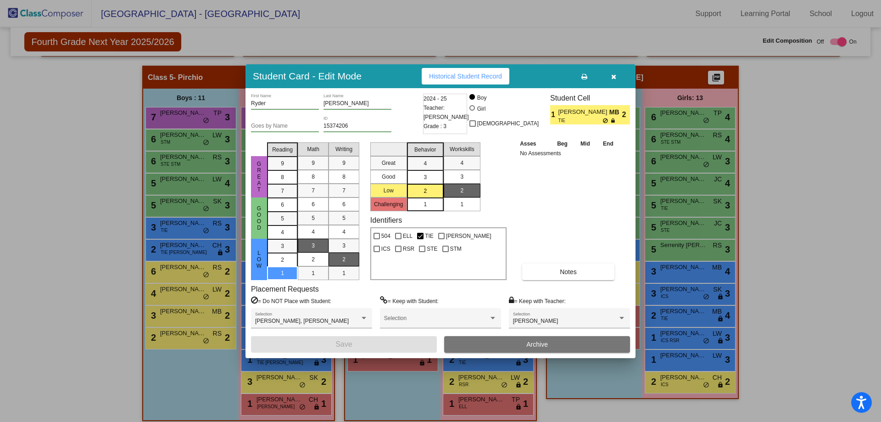
click at [615, 70] on button "button" at bounding box center [613, 76] width 29 height 17
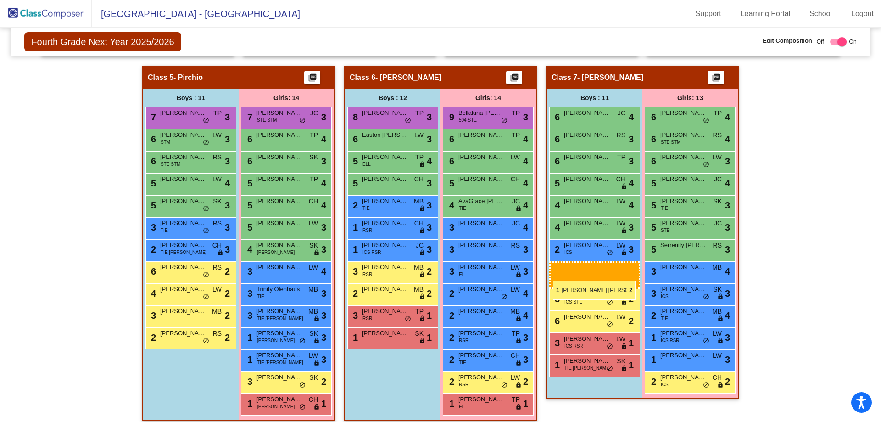
drag, startPoint x: 375, startPoint y: 319, endPoint x: 553, endPoint y: 280, distance: 182.7
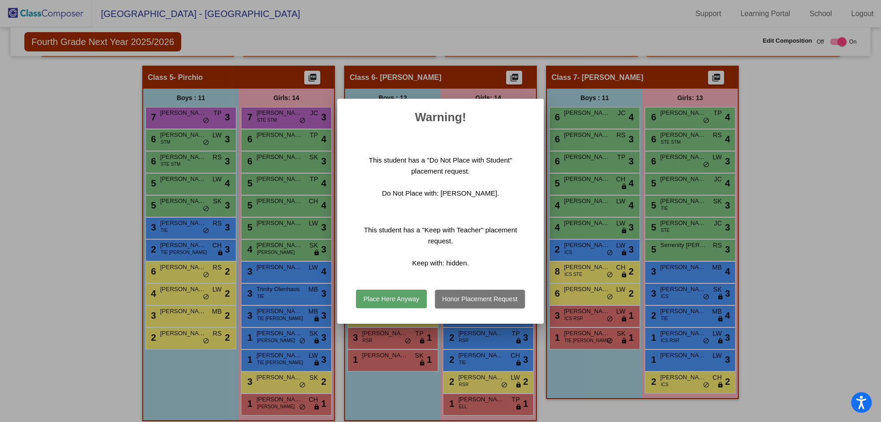
click at [466, 299] on button "Honor Placement Request" at bounding box center [480, 299] width 90 height 18
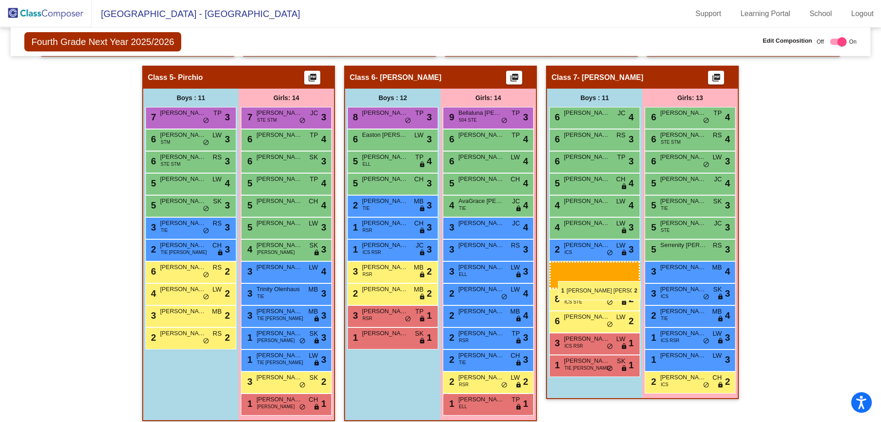
drag, startPoint x: 371, startPoint y: 318, endPoint x: 558, endPoint y: 281, distance: 190.4
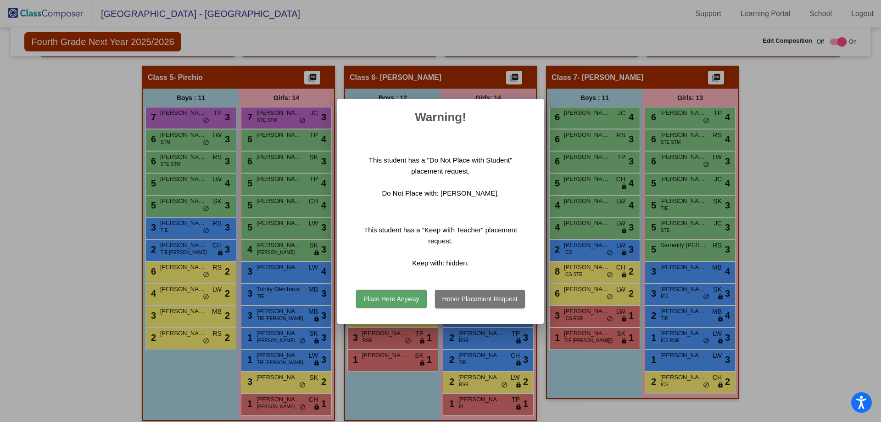
click at [411, 296] on button "Place Here Anyway" at bounding box center [391, 299] width 70 height 18
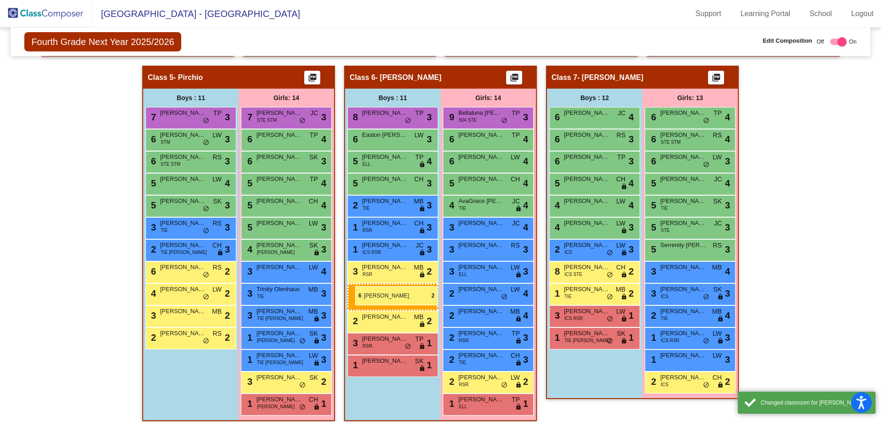
drag, startPoint x: 587, startPoint y: 293, endPoint x: 355, endPoint y: 286, distance: 232.3
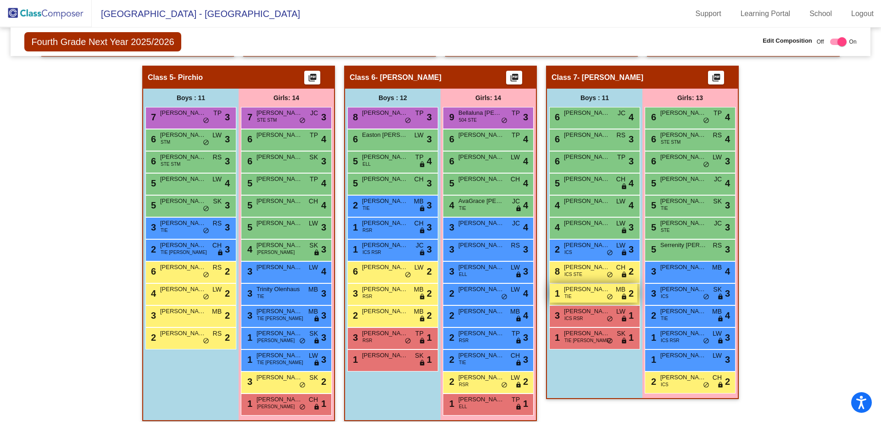
click at [579, 298] on div "1 [PERSON_NAME] [PERSON_NAME] TIE MB lock do_not_disturb_alt 2" at bounding box center [594, 293] width 88 height 19
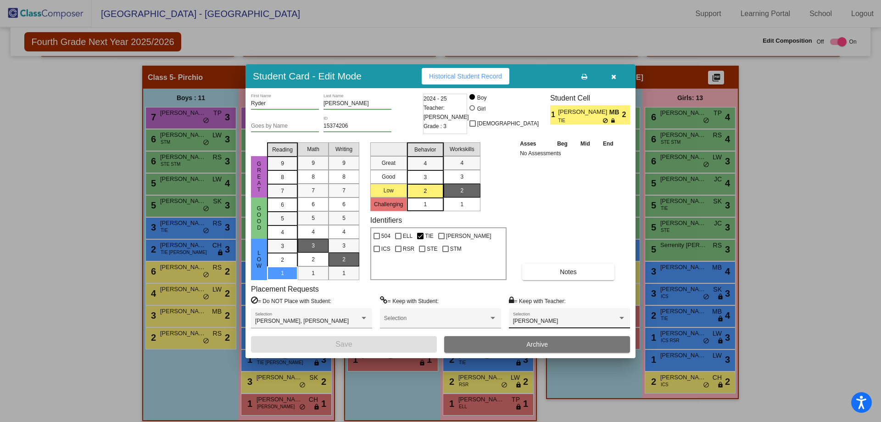
click at [550, 318] on div "[PERSON_NAME]" at bounding box center [565, 321] width 105 height 6
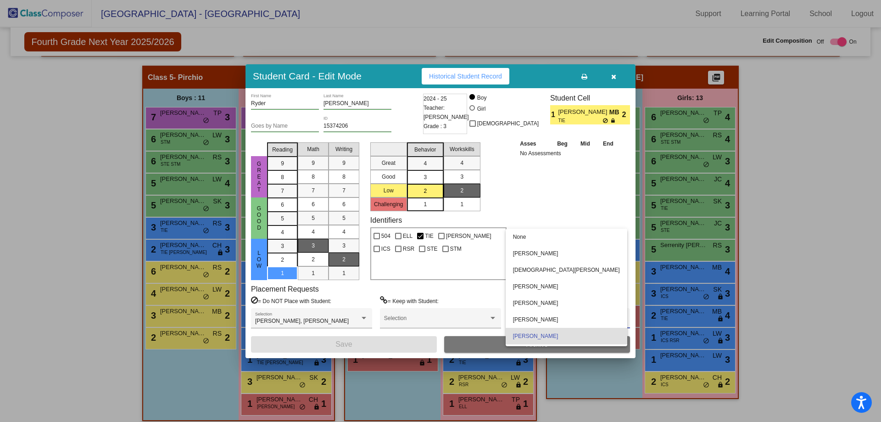
scroll to position [15, 0]
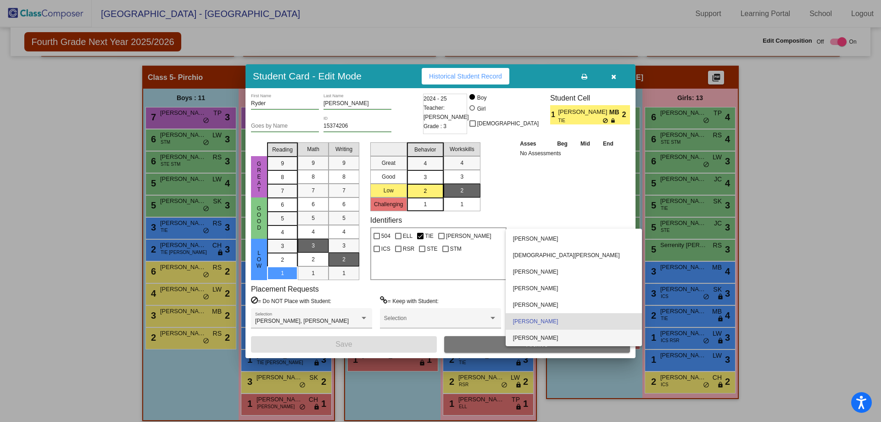
click at [552, 337] on span "[PERSON_NAME]" at bounding box center [574, 338] width 122 height 17
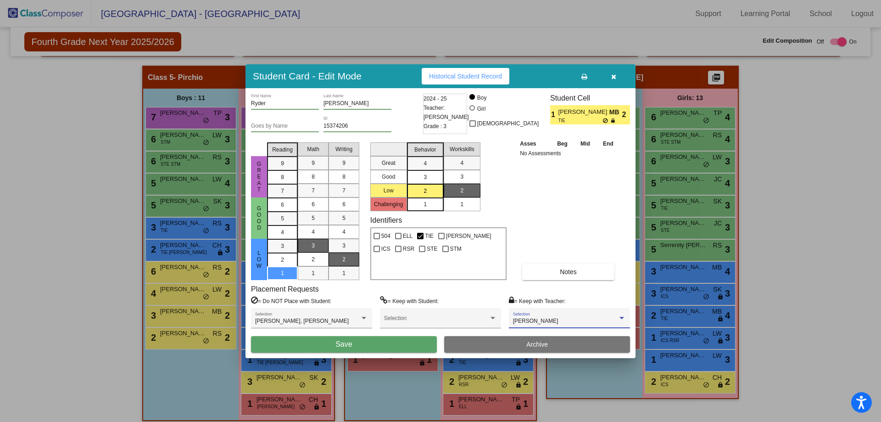
click at [388, 341] on button "Save" at bounding box center [344, 344] width 186 height 17
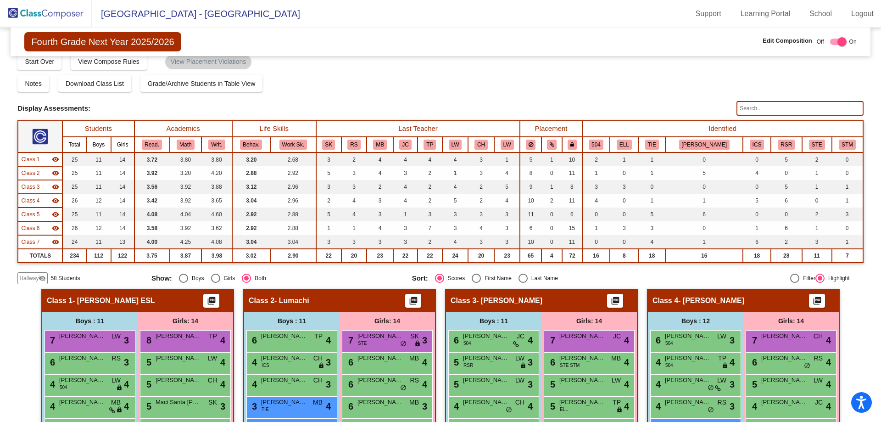
scroll to position [8, 0]
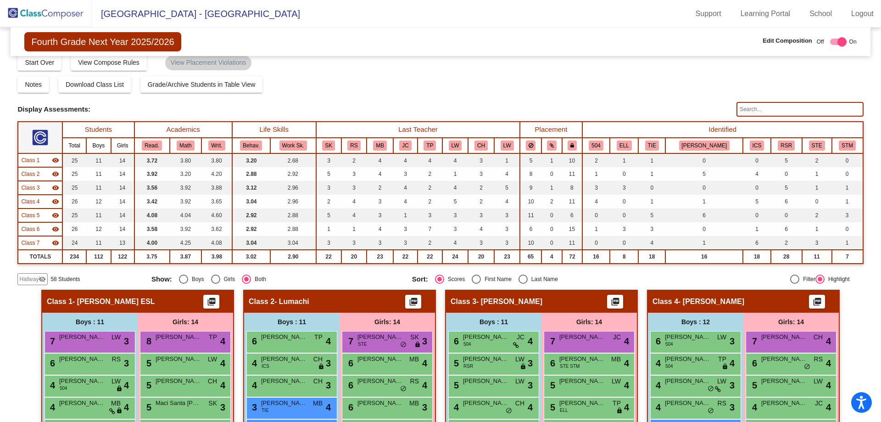
click at [741, 112] on input "text" at bounding box center [800, 109] width 127 height 15
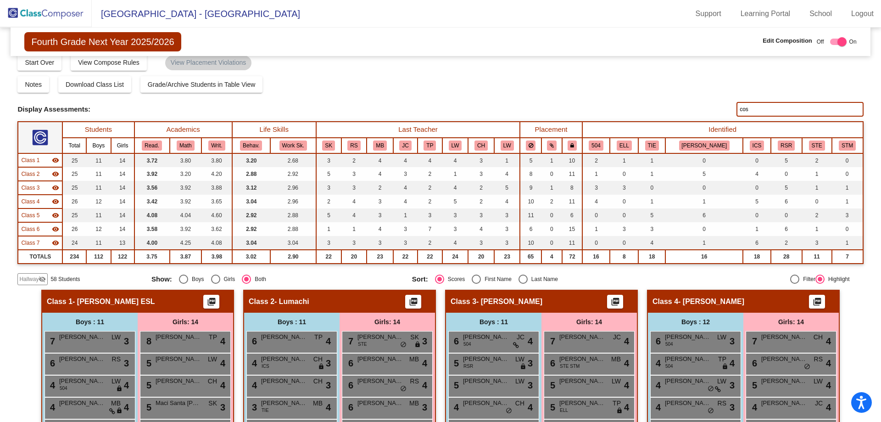
type input "cost"
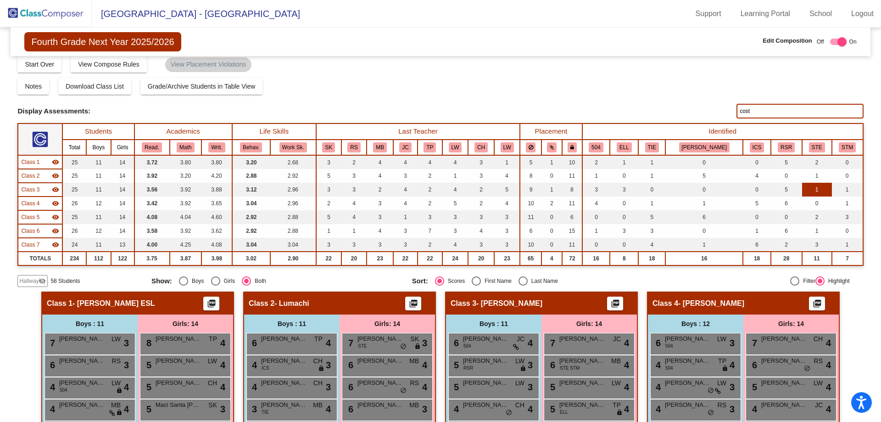
scroll to position [0, 0]
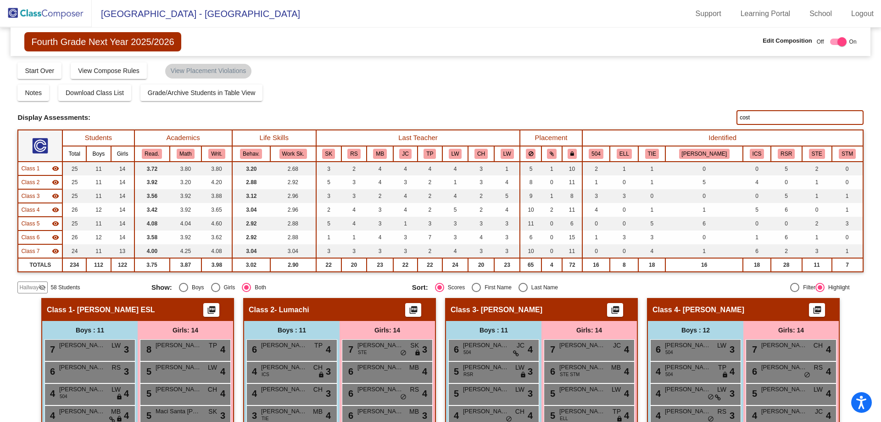
click at [749, 118] on input "cost" at bounding box center [800, 117] width 127 height 15
click at [748, 118] on input "cost" at bounding box center [800, 117] width 127 height 15
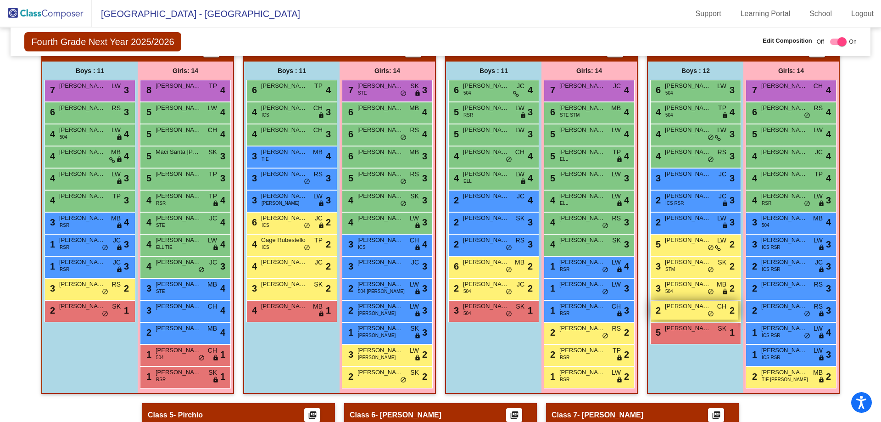
scroll to position [284, 0]
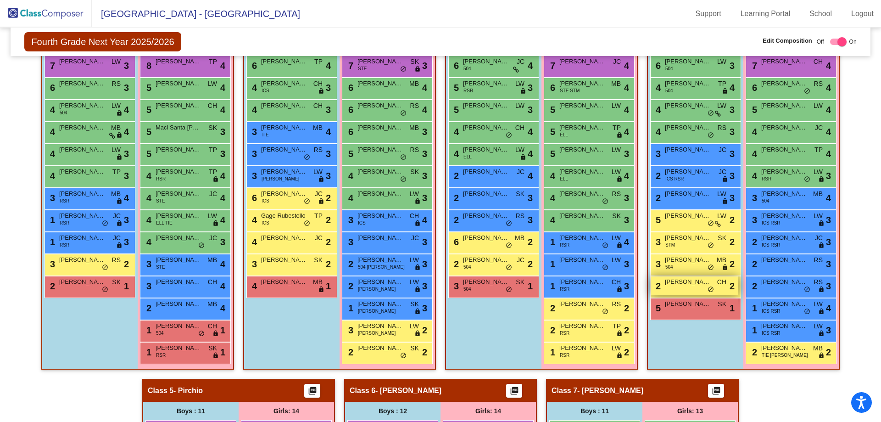
click at [687, 289] on div "2 [PERSON_NAME] CH lock do_not_disturb_alt 2" at bounding box center [695, 285] width 88 height 19
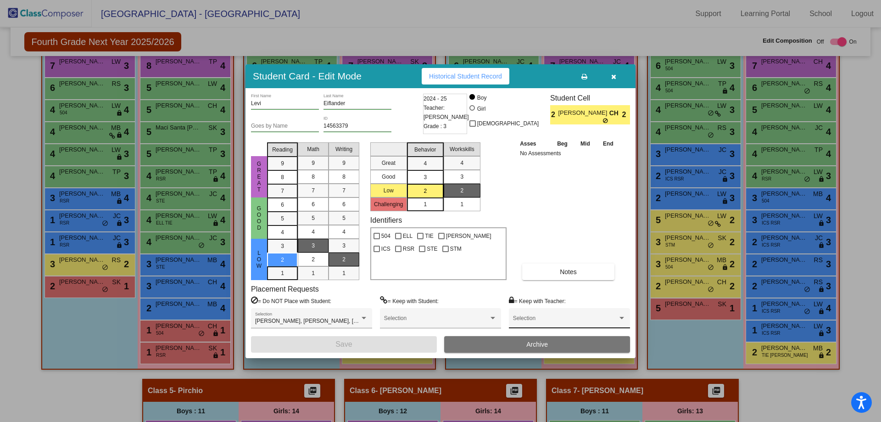
click at [554, 322] on span at bounding box center [565, 321] width 105 height 6
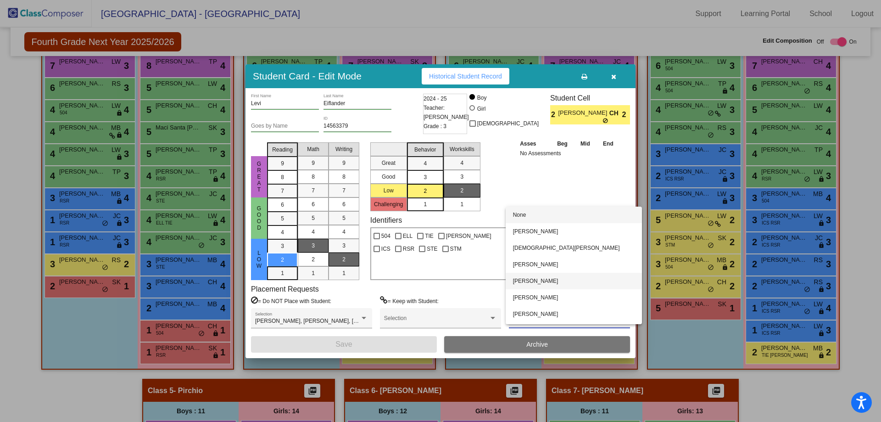
click at [553, 279] on span "[PERSON_NAME]" at bounding box center [574, 281] width 122 height 17
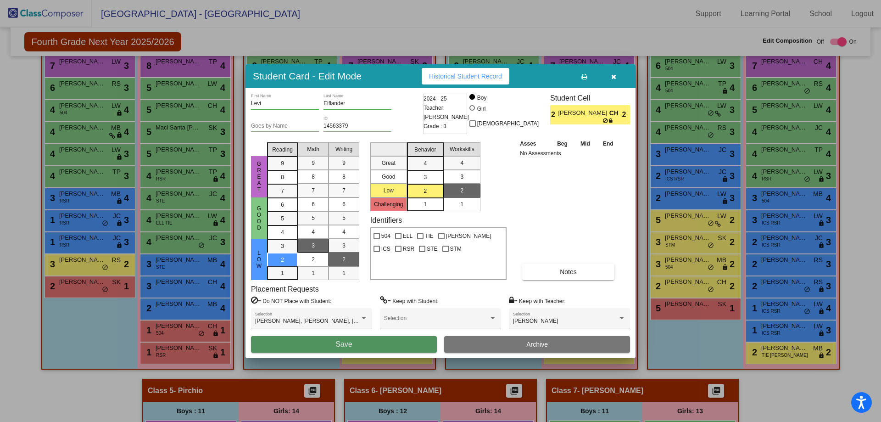
click at [377, 343] on button "Save" at bounding box center [344, 344] width 186 height 17
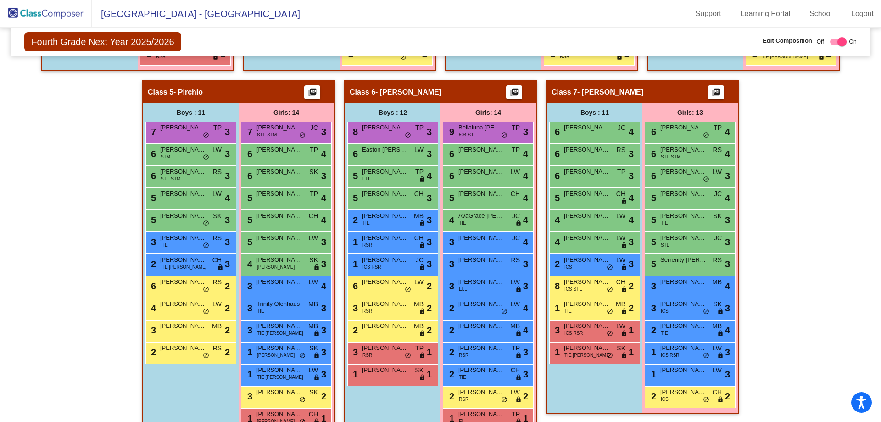
scroll to position [605, 0]
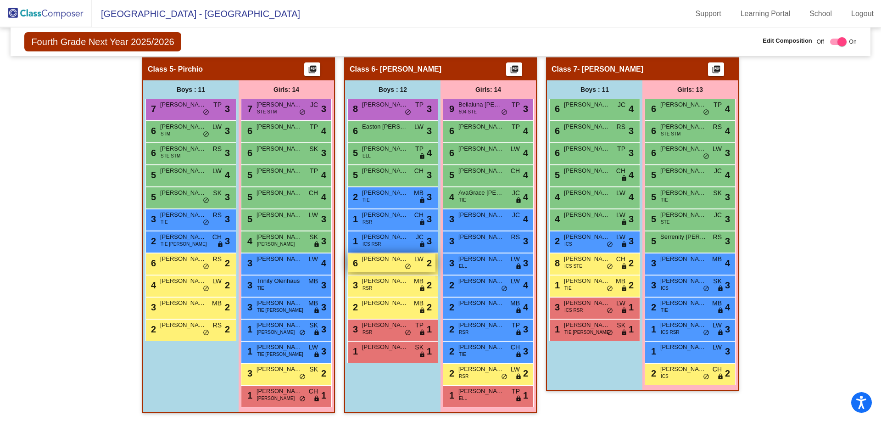
click at [380, 265] on div "6 [PERSON_NAME] [PERSON_NAME] lock do_not_disturb_alt 2" at bounding box center [392, 262] width 88 height 19
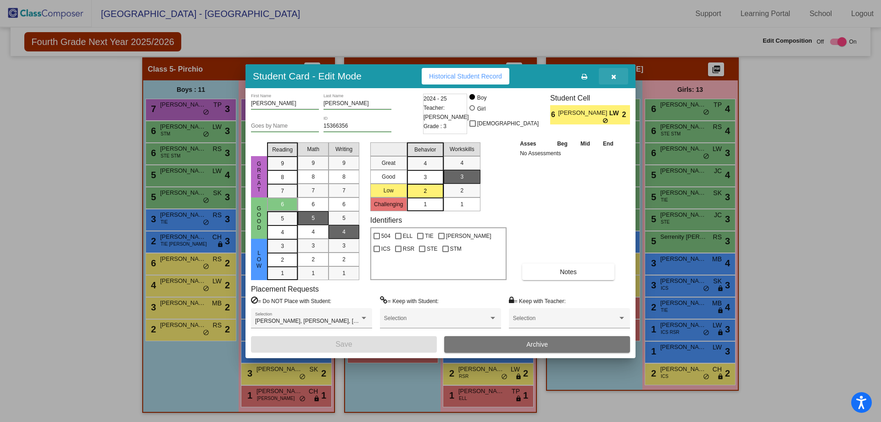
click at [615, 75] on icon "button" at bounding box center [613, 76] width 5 height 6
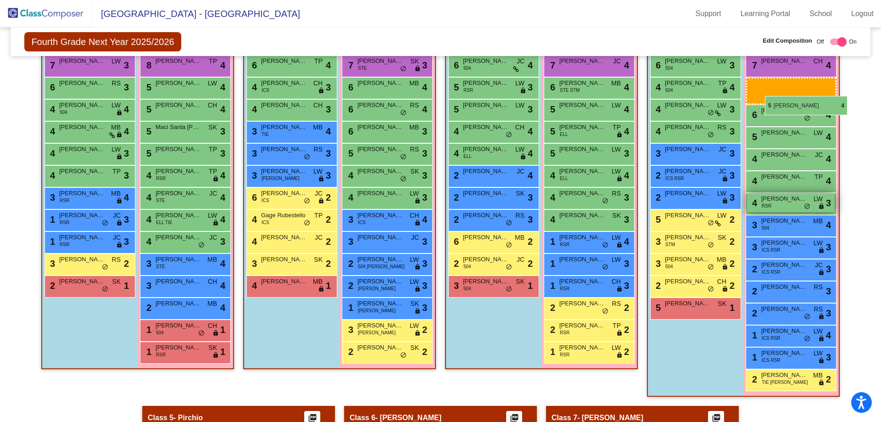
scroll to position [284, 0]
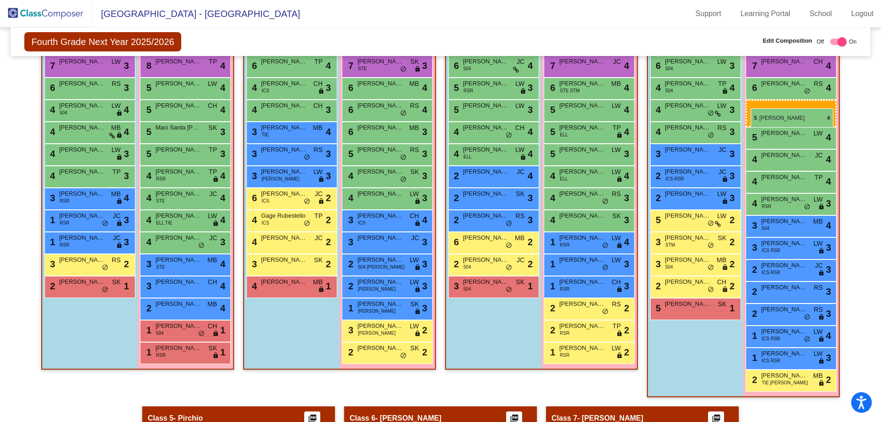
drag, startPoint x: 689, startPoint y: 219, endPoint x: 751, endPoint y: 108, distance: 127.2
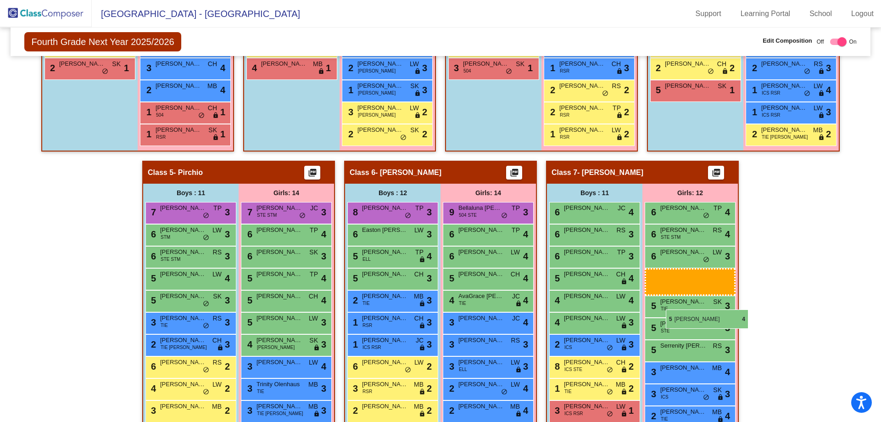
scroll to position [513, 0]
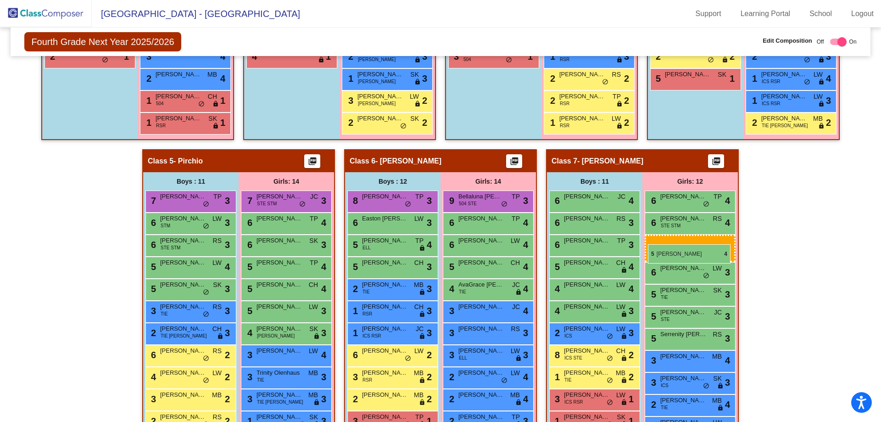
drag, startPoint x: 781, startPoint y: 111, endPoint x: 648, endPoint y: 244, distance: 188.6
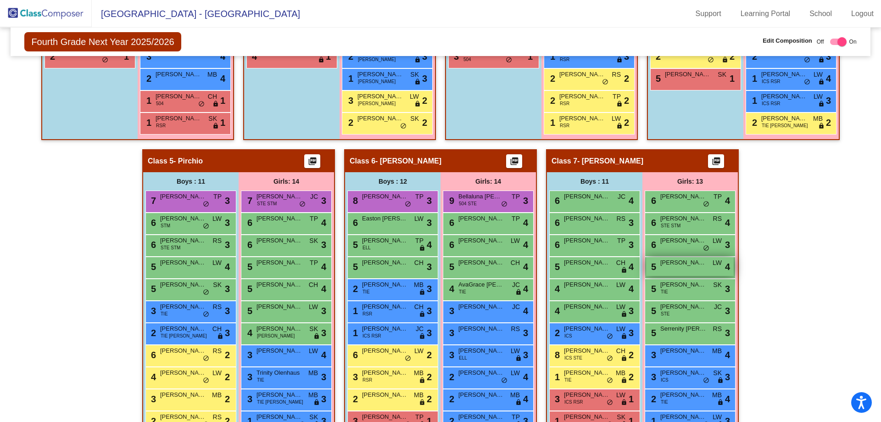
click at [693, 269] on div "5 Makenzie [PERSON_NAME] lock do_not_disturb_alt 4" at bounding box center [690, 266] width 88 height 19
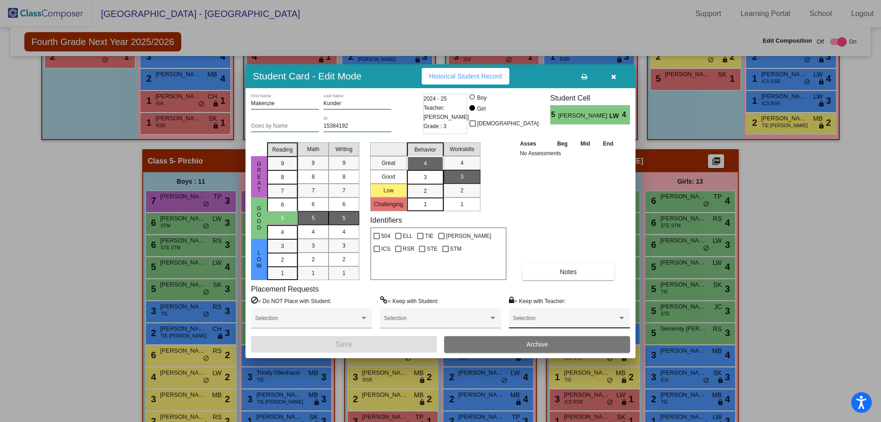
click at [554, 320] on span at bounding box center [565, 321] width 105 height 6
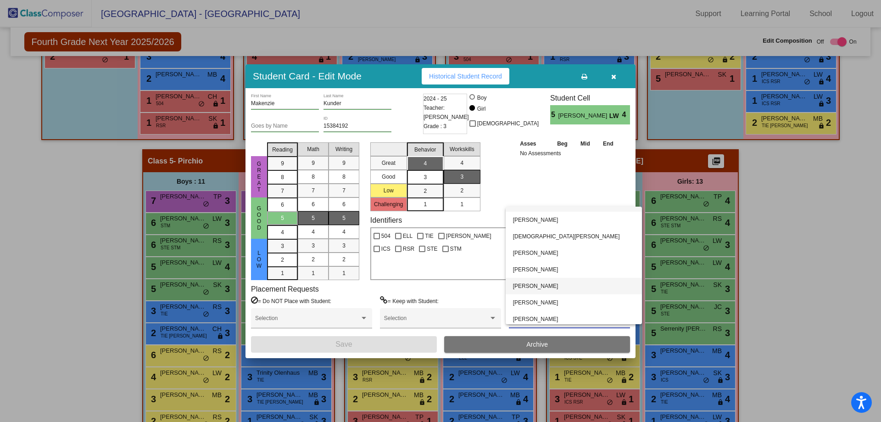
scroll to position [15, 0]
click at [534, 315] on span "[PERSON_NAME]" at bounding box center [574, 316] width 122 height 17
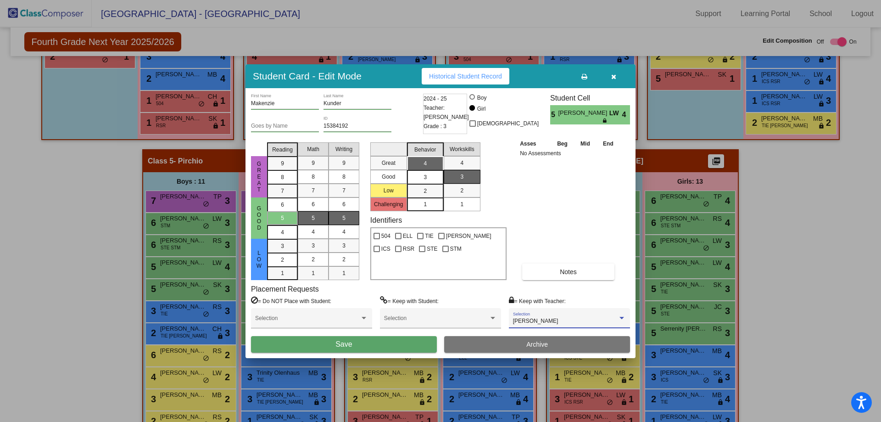
click at [394, 345] on button "Save" at bounding box center [344, 344] width 186 height 17
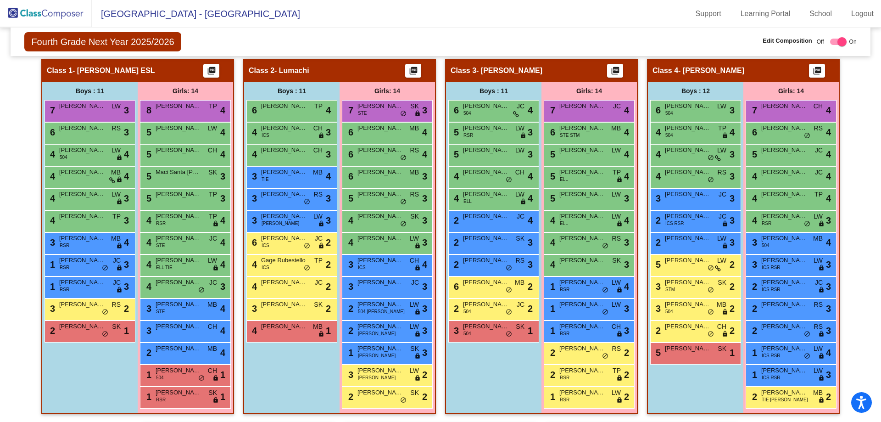
scroll to position [238, 0]
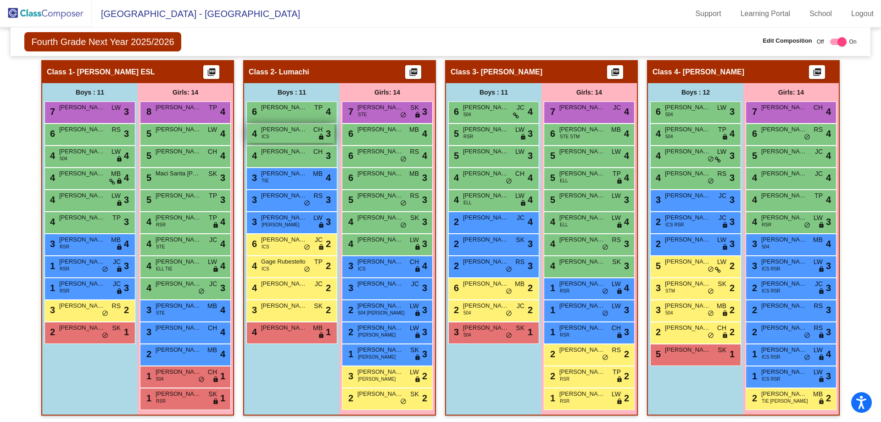
click at [287, 134] on span "[PERSON_NAME]" at bounding box center [284, 129] width 46 height 9
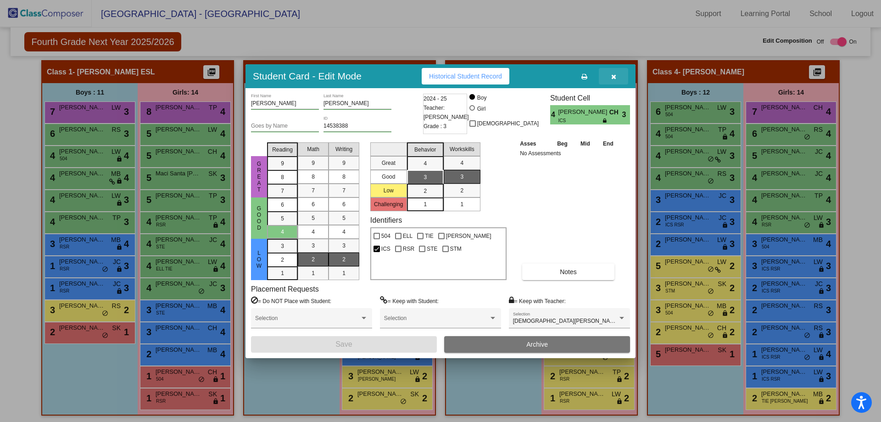
click at [614, 78] on icon "button" at bounding box center [613, 76] width 5 height 6
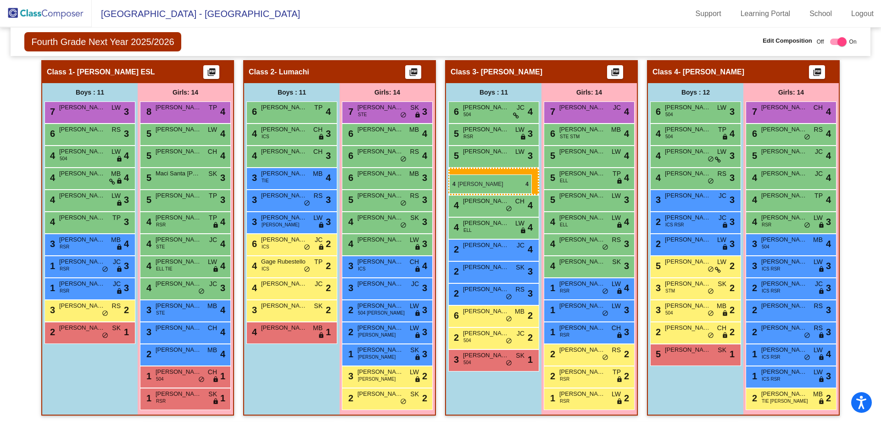
drag, startPoint x: 593, startPoint y: 338, endPoint x: 449, endPoint y: 174, distance: 217.9
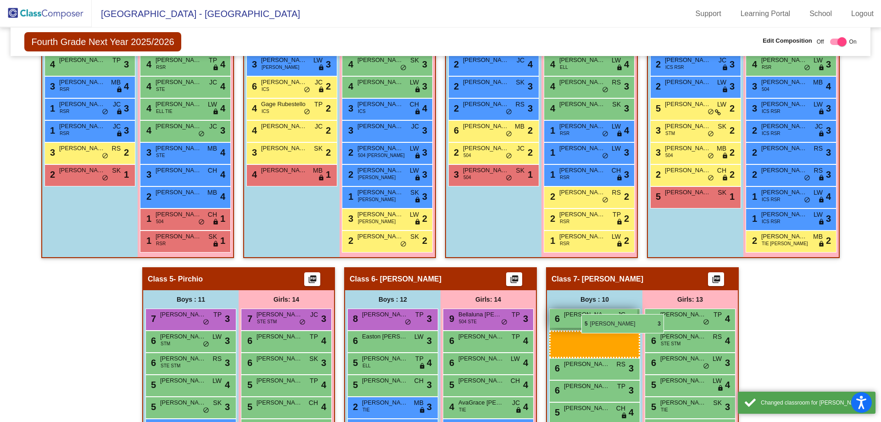
scroll to position [467, 0]
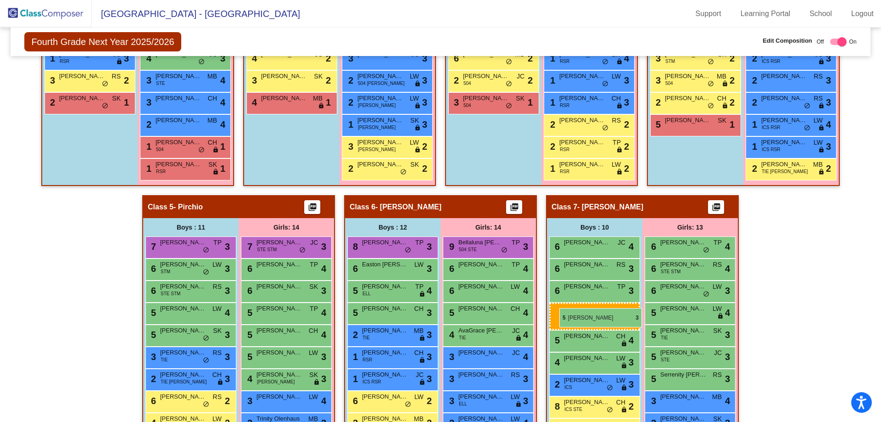
drag, startPoint x: 470, startPoint y: 155, endPoint x: 559, endPoint y: 308, distance: 177.1
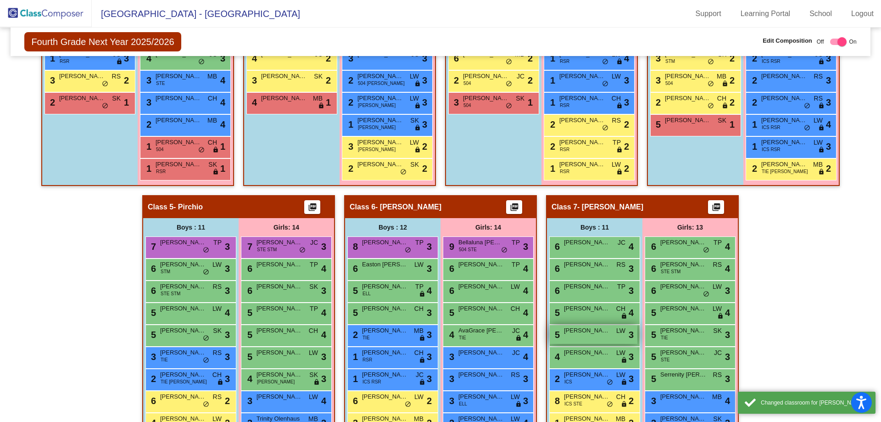
click at [587, 333] on span "[PERSON_NAME]" at bounding box center [587, 330] width 46 height 9
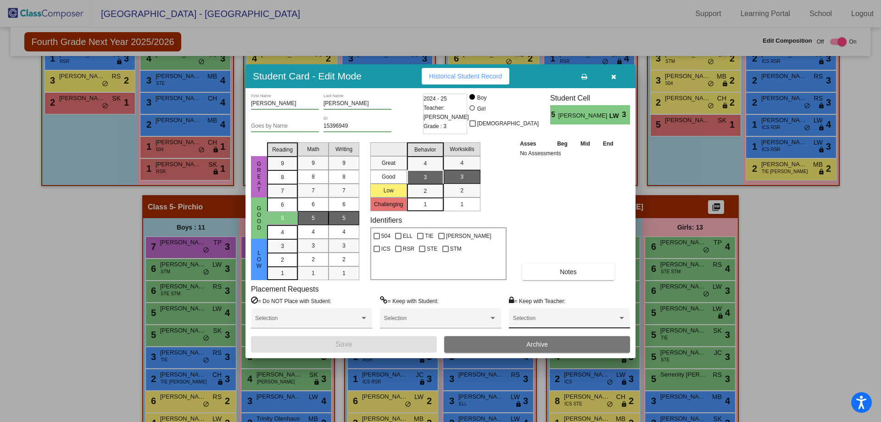
click at [553, 317] on div "Selection" at bounding box center [569, 320] width 113 height 17
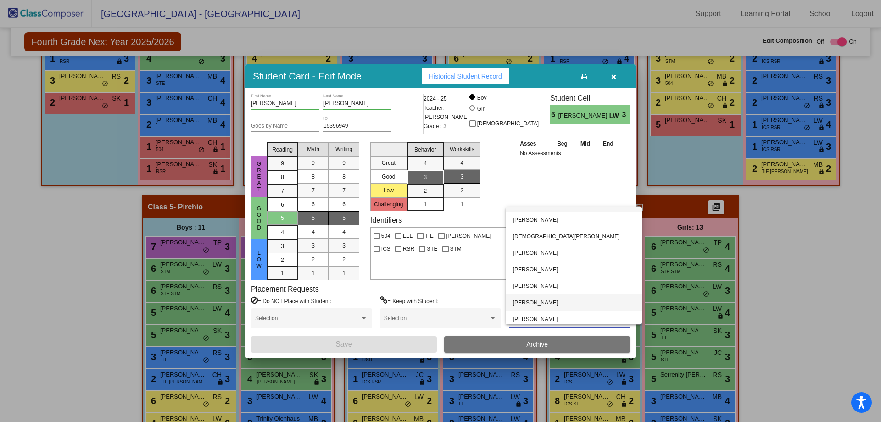
scroll to position [15, 0]
click at [533, 313] on span "[PERSON_NAME]" at bounding box center [574, 316] width 122 height 17
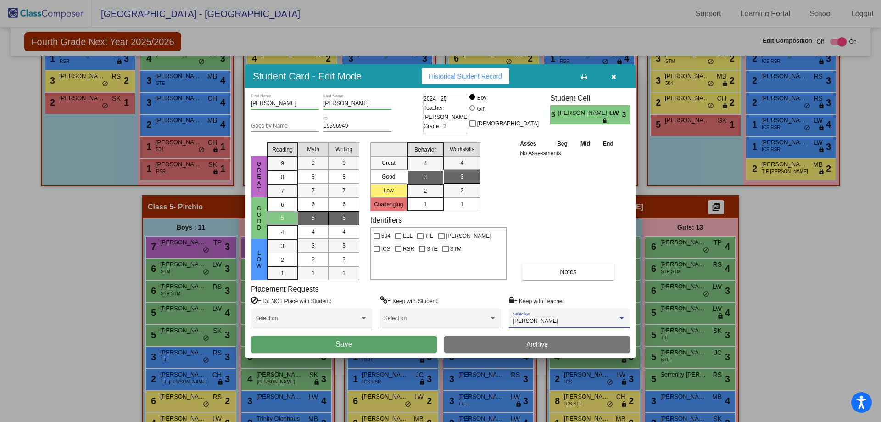
click at [396, 345] on button "Save" at bounding box center [344, 344] width 186 height 17
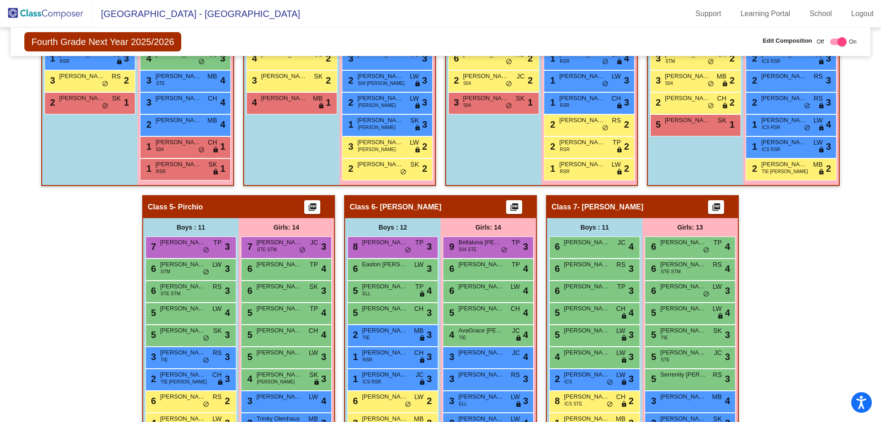
click at [801, 269] on div "Hallway - Hallway Class picture_as_pdf Add Student First Name Last Name Student…" at bounding box center [440, 195] width 846 height 729
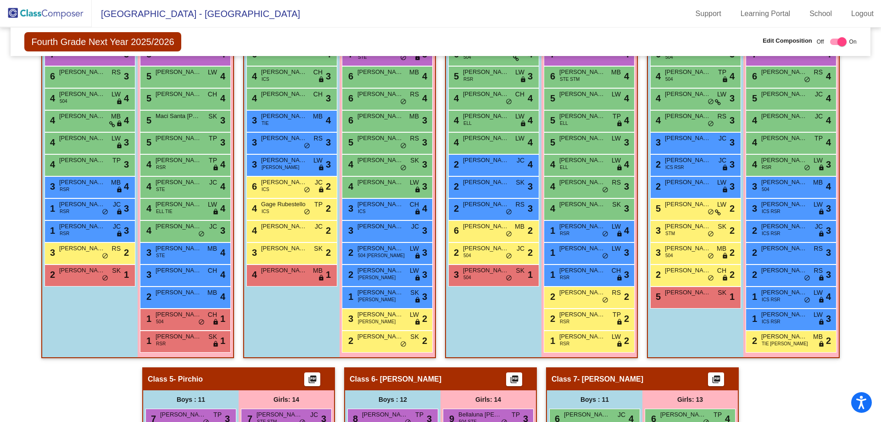
scroll to position [330, 0]
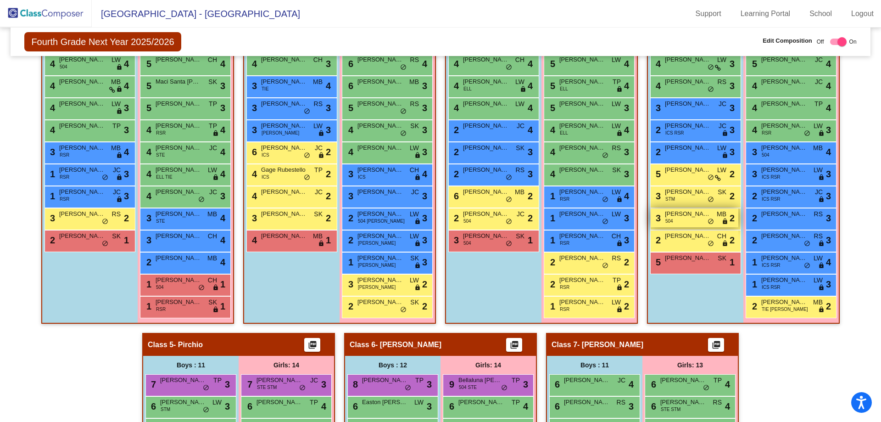
click at [686, 220] on div "3 [PERSON_NAME] 504 MB lock do_not_disturb_alt 2" at bounding box center [695, 217] width 88 height 19
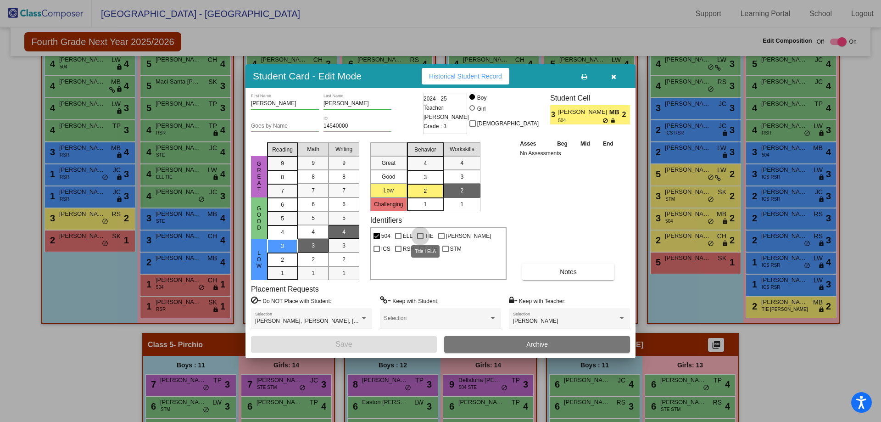
click at [420, 239] on div at bounding box center [420, 236] width 6 height 6
click at [420, 239] on input "TIE" at bounding box center [420, 239] width 0 height 0
checkbox input "true"
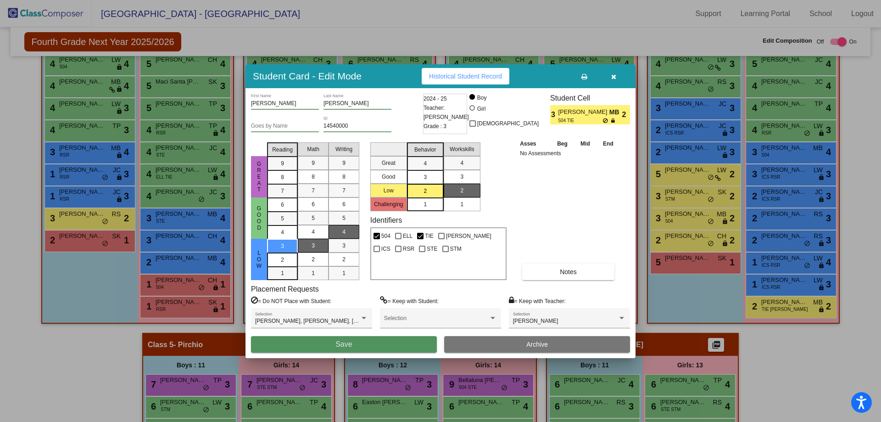
click at [402, 344] on button "Save" at bounding box center [344, 344] width 186 height 17
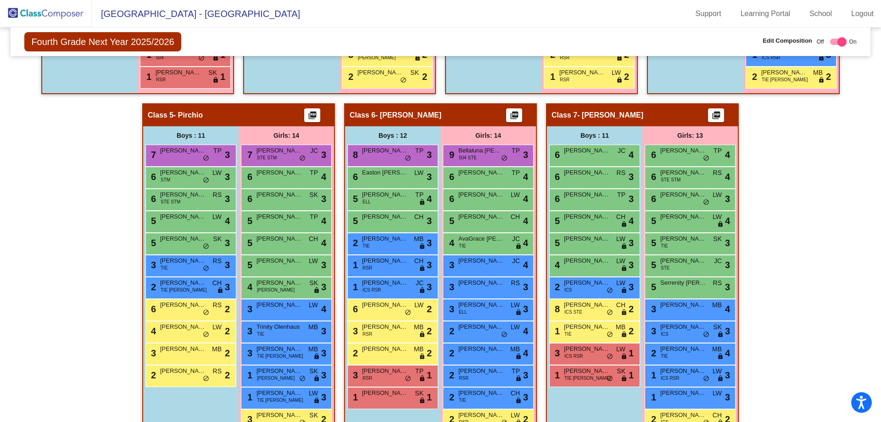
scroll to position [605, 0]
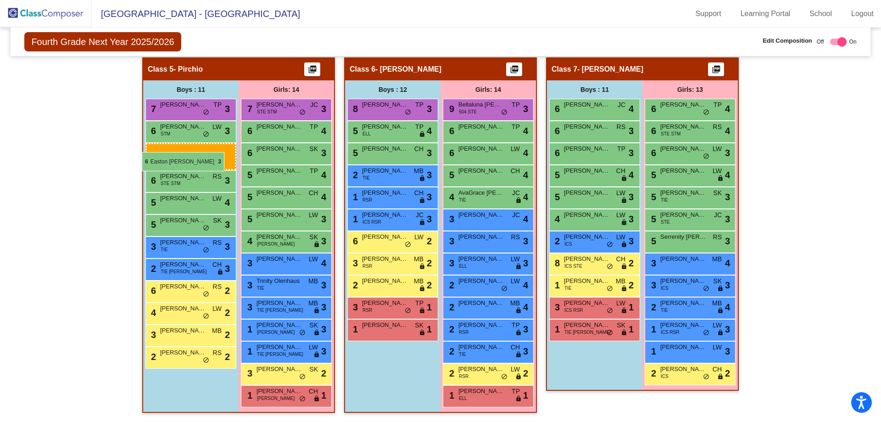
drag, startPoint x: 394, startPoint y: 129, endPoint x: 142, endPoint y: 152, distance: 253.0
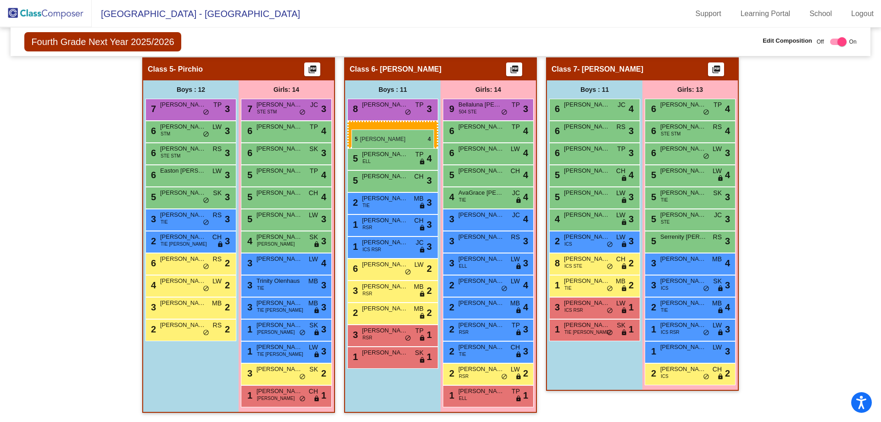
drag, startPoint x: 169, startPoint y: 199, endPoint x: 352, endPoint y: 129, distance: 195.4
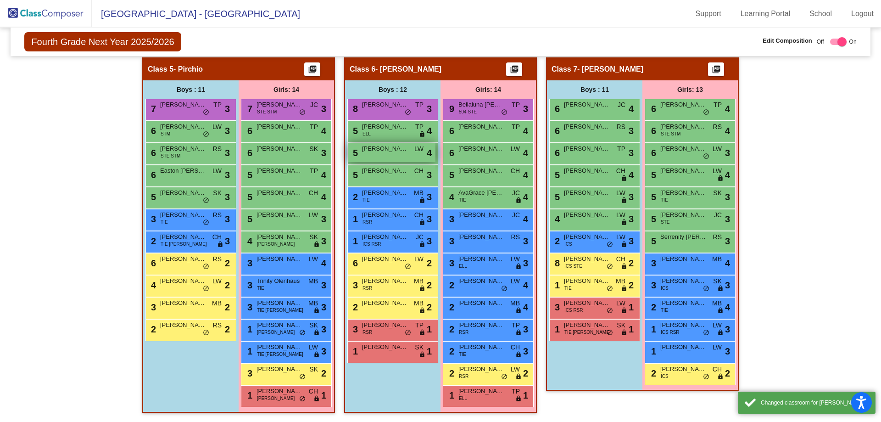
click at [385, 154] on div "5 [PERSON_NAME] lock do_not_disturb_alt 4" at bounding box center [392, 152] width 88 height 19
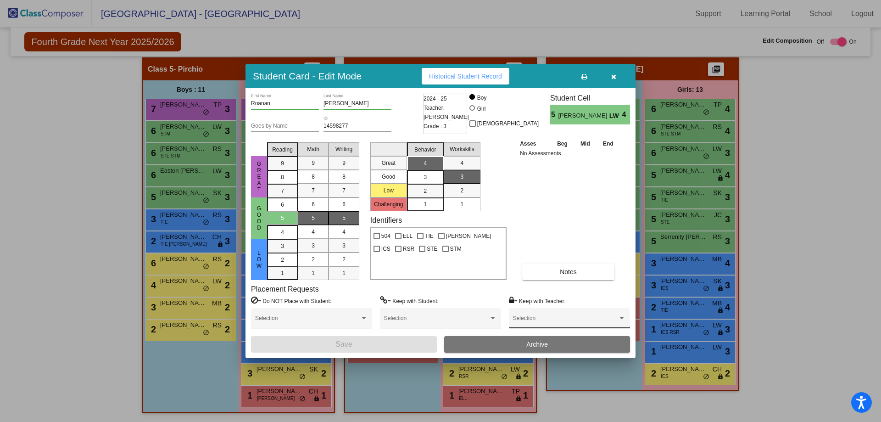
click at [553, 319] on span at bounding box center [565, 321] width 105 height 6
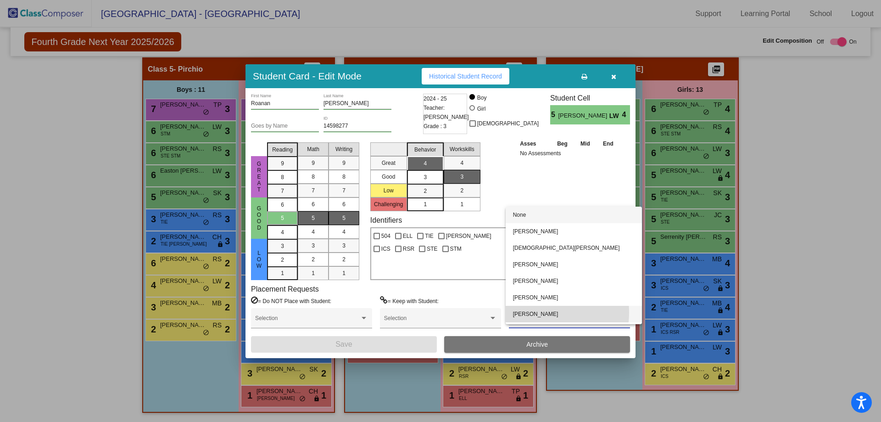
click at [537, 313] on span "[PERSON_NAME]" at bounding box center [574, 314] width 122 height 17
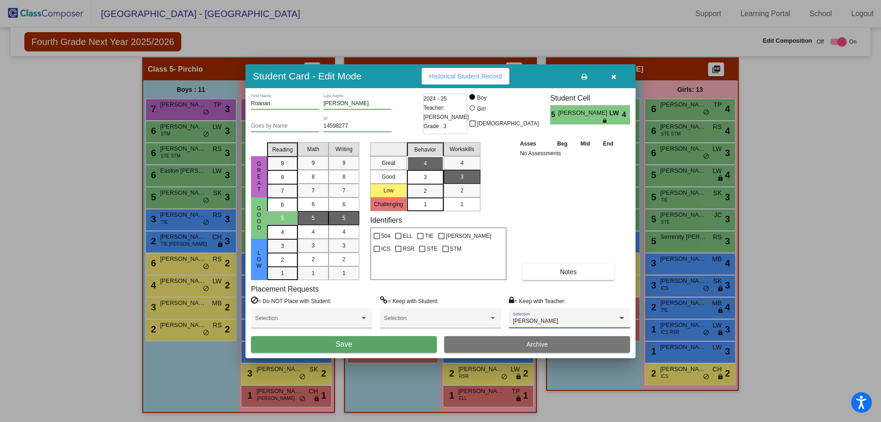
click at [359, 344] on button "Save" at bounding box center [344, 344] width 186 height 17
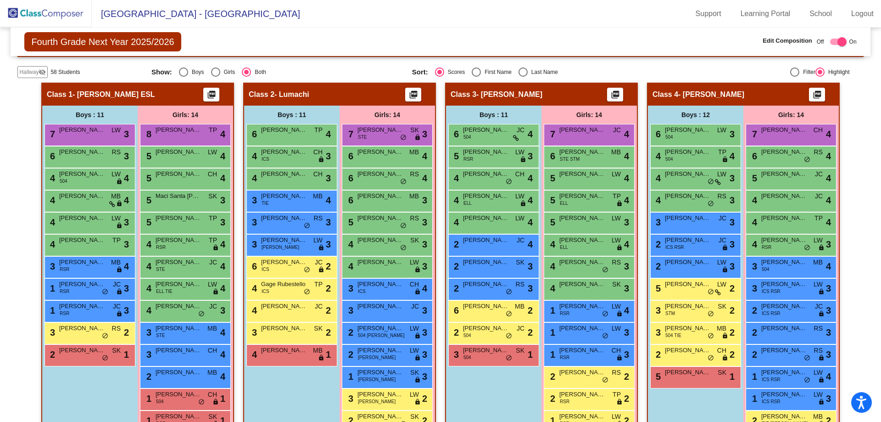
scroll to position [192, 0]
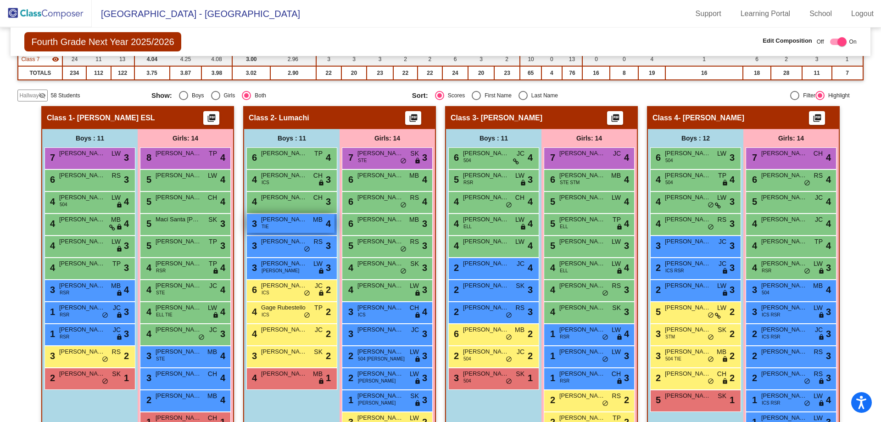
click at [288, 227] on div "3 [PERSON_NAME] TIE MB lock do_not_disturb_alt 4" at bounding box center [291, 223] width 88 height 19
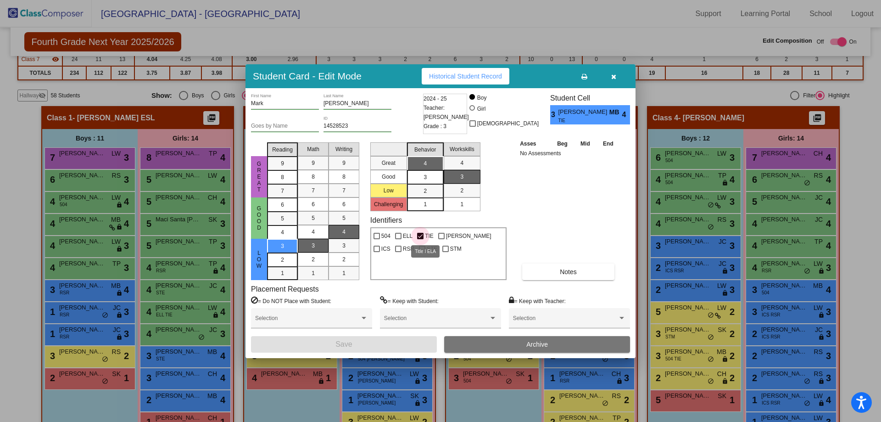
click at [420, 233] on div at bounding box center [420, 236] width 6 height 6
click at [420, 239] on input "TIE" at bounding box center [420, 239] width 0 height 0
checkbox input "false"
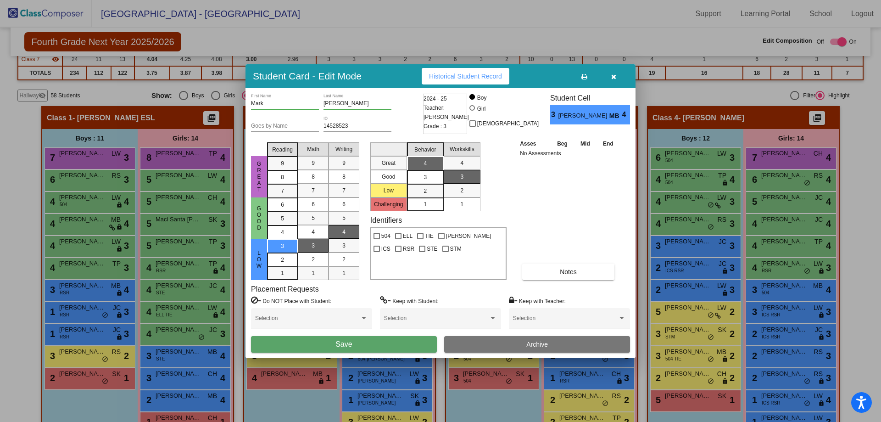
click at [387, 347] on button "Save" at bounding box center [344, 344] width 186 height 17
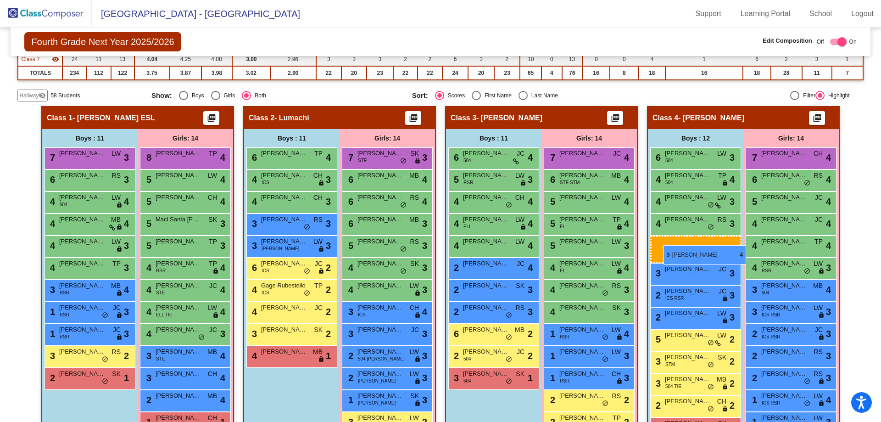
drag, startPoint x: 293, startPoint y: 226, endPoint x: 664, endPoint y: 245, distance: 371.3
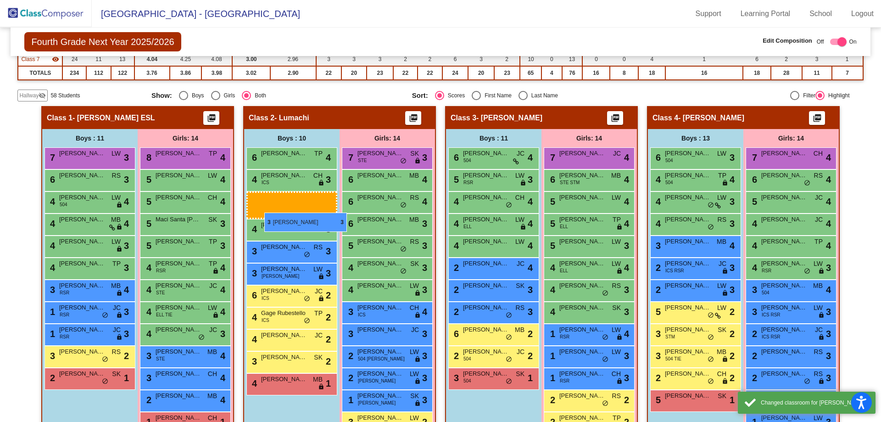
drag, startPoint x: 696, startPoint y: 269, endPoint x: 264, endPoint y: 212, distance: 435.1
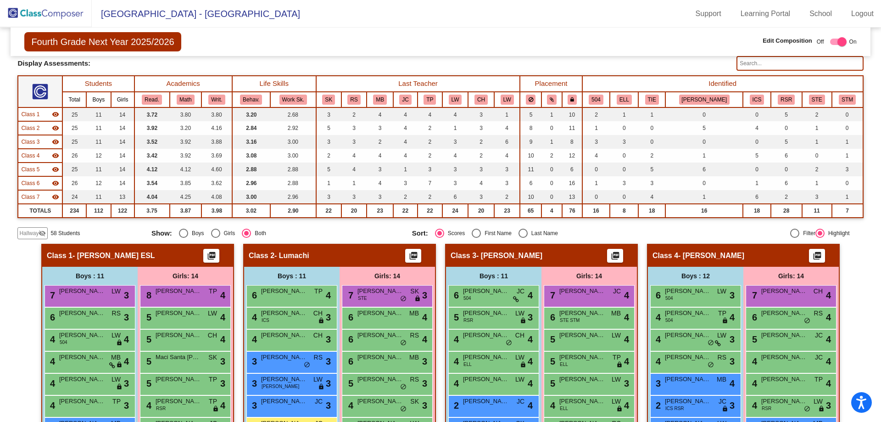
scroll to position [0, 0]
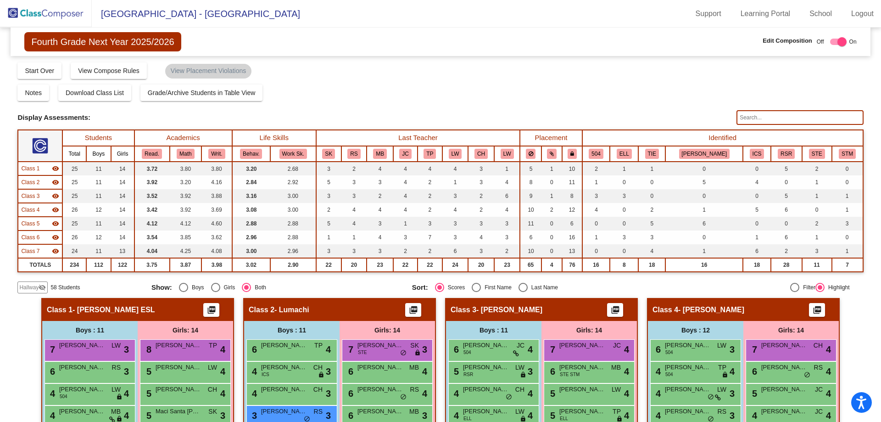
click at [40, 6] on img at bounding box center [46, 13] width 92 height 27
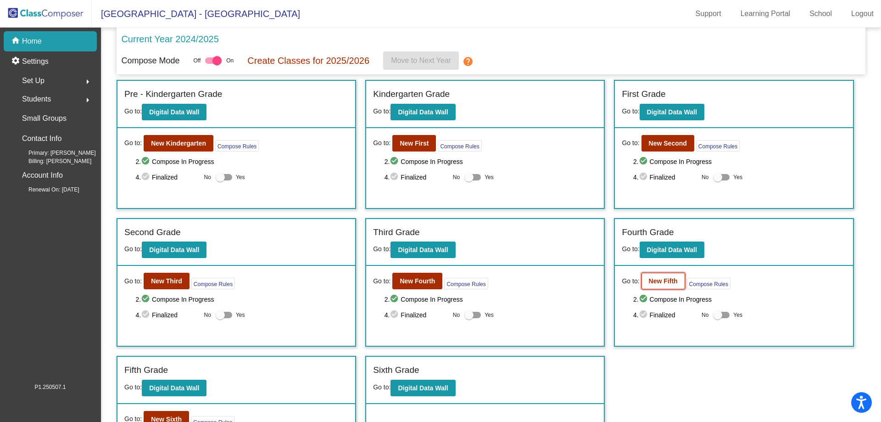
click at [655, 286] on button "New Fifth" at bounding box center [664, 281] width 44 height 17
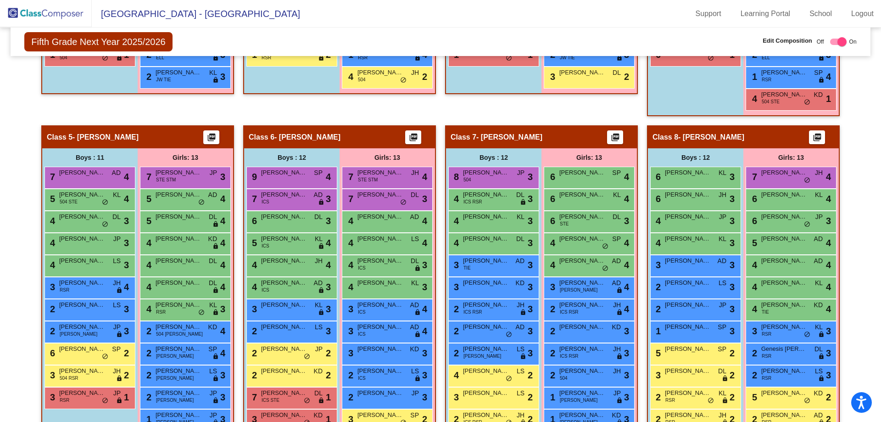
scroll to position [597, 0]
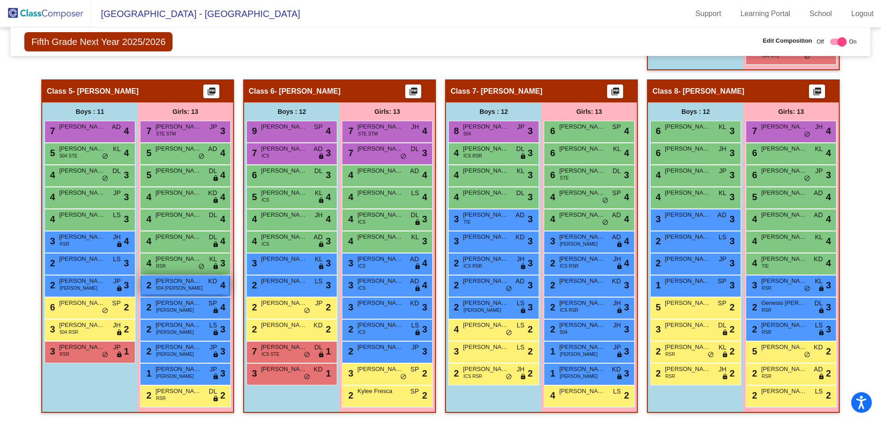
click at [183, 287] on div "2 [PERSON_NAME] 504 [PERSON_NAME] KD lock do_not_disturb_alt 4" at bounding box center [185, 284] width 88 height 19
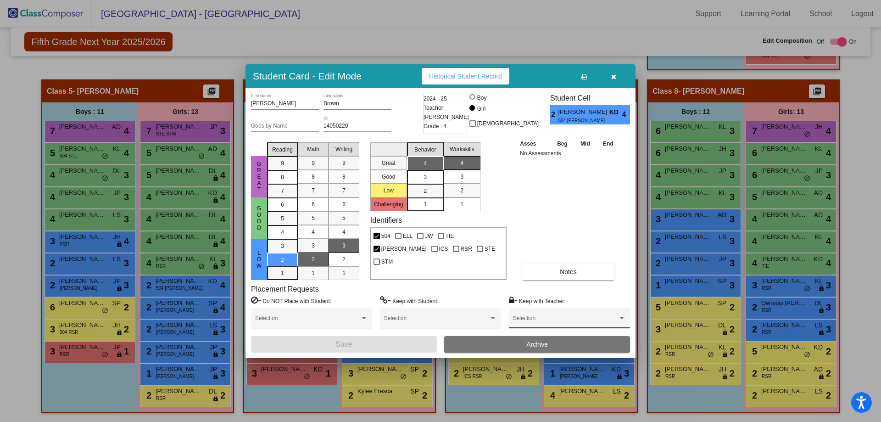
click at [554, 315] on div "Selection" at bounding box center [569, 320] width 113 height 17
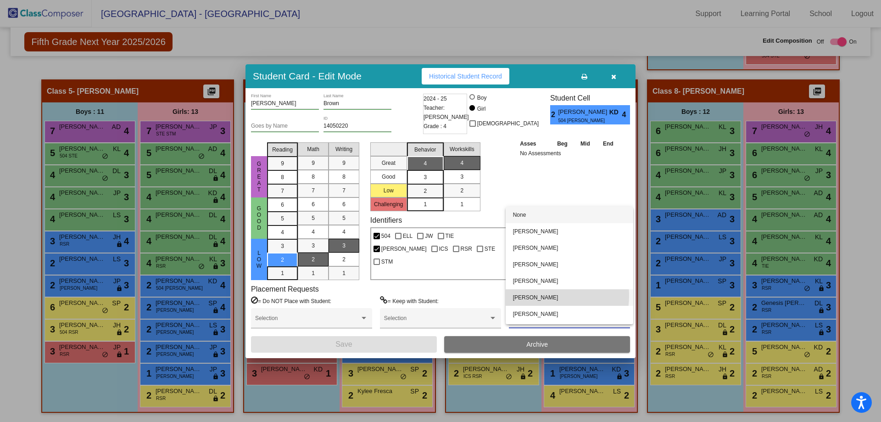
click at [541, 296] on span "[PERSON_NAME]" at bounding box center [569, 297] width 113 height 17
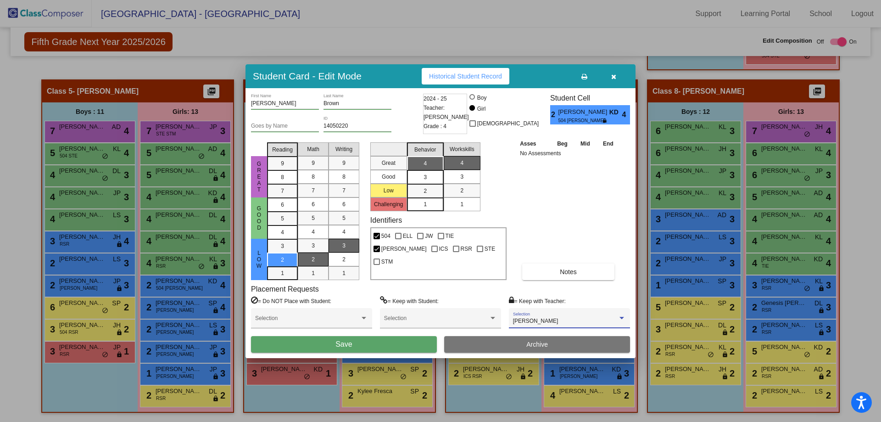
click at [379, 344] on button "Save" at bounding box center [344, 344] width 186 height 17
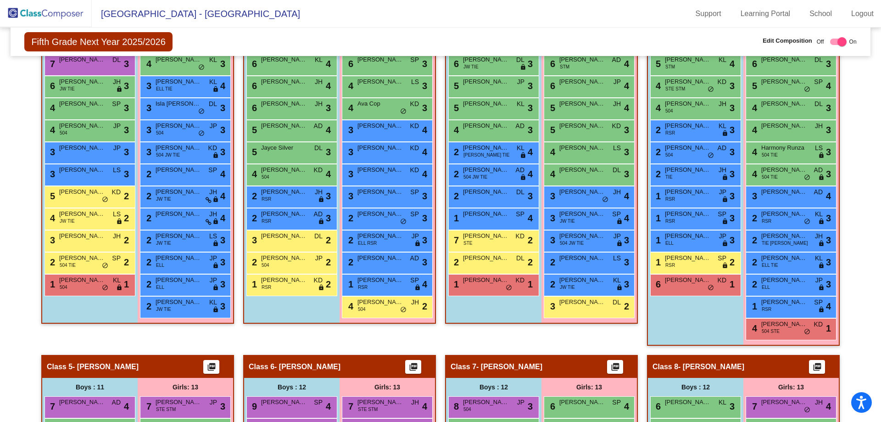
scroll to position [0, 0]
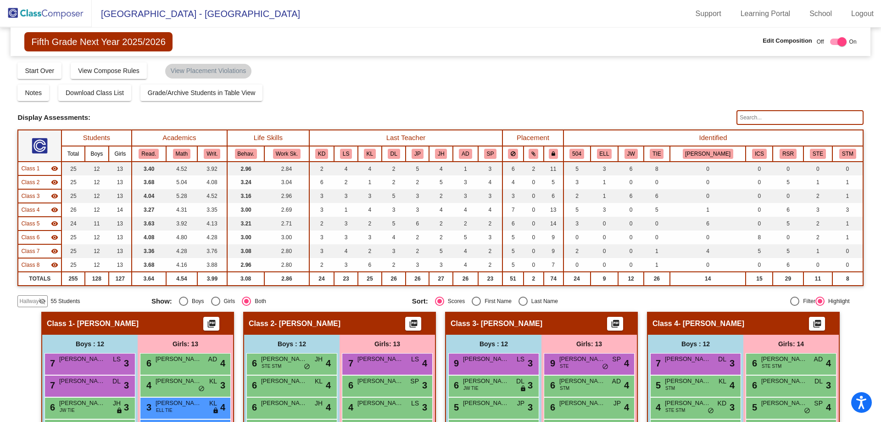
click at [741, 113] on input "text" at bounding box center [800, 117] width 127 height 15
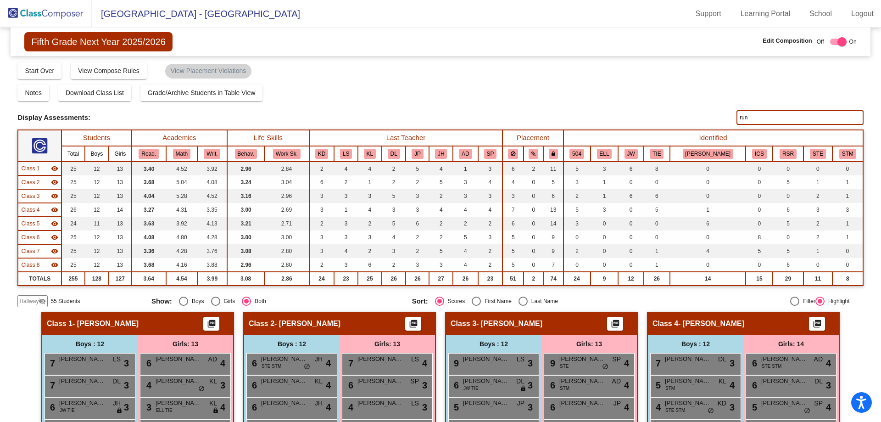
type input "runz"
drag, startPoint x: 747, startPoint y: 116, endPoint x: 723, endPoint y: 117, distance: 23.9
click at [723, 117] on div "Display Scores for Years: [DATE] - [DATE] [DATE] - [DATE] Display Assessments: …" at bounding box center [440, 117] width 846 height 15
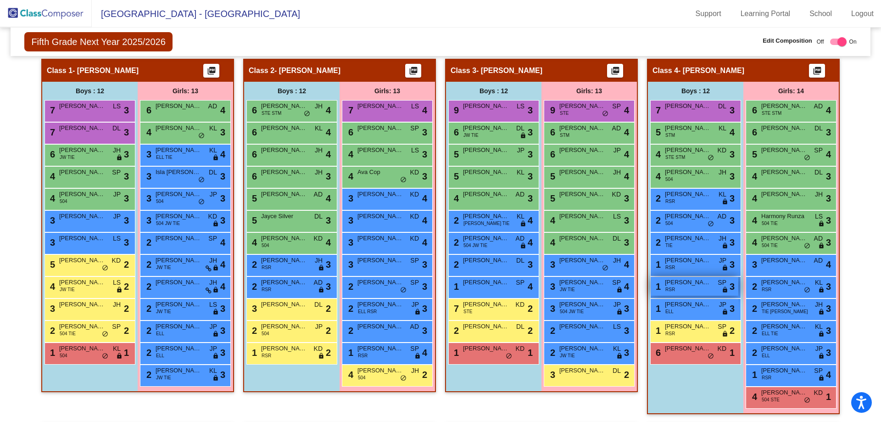
scroll to position [275, 0]
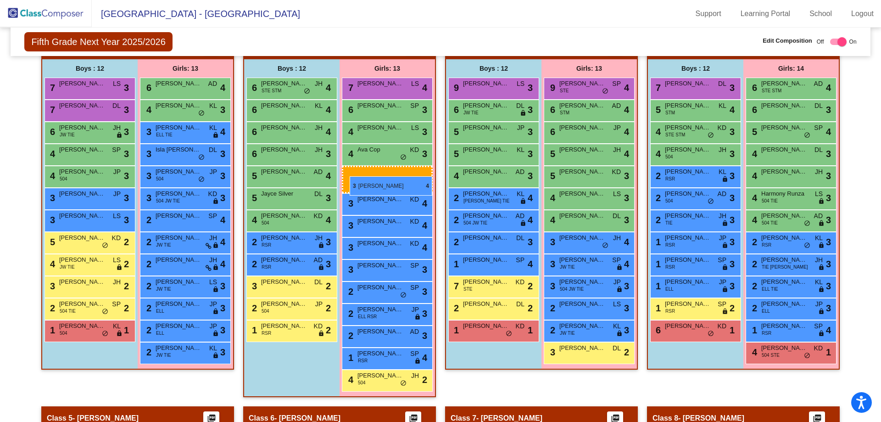
drag, startPoint x: 792, startPoint y: 242, endPoint x: 350, endPoint y: 176, distance: 447.3
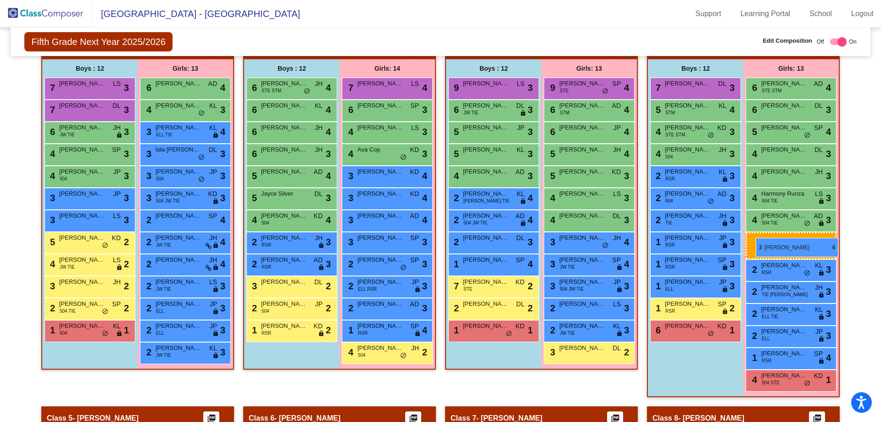
drag, startPoint x: 368, startPoint y: 173, endPoint x: 756, endPoint y: 238, distance: 393.1
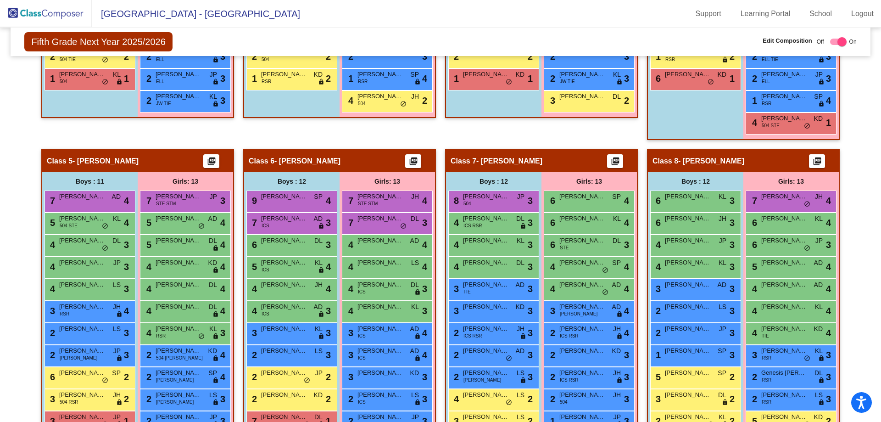
scroll to position [597, 0]
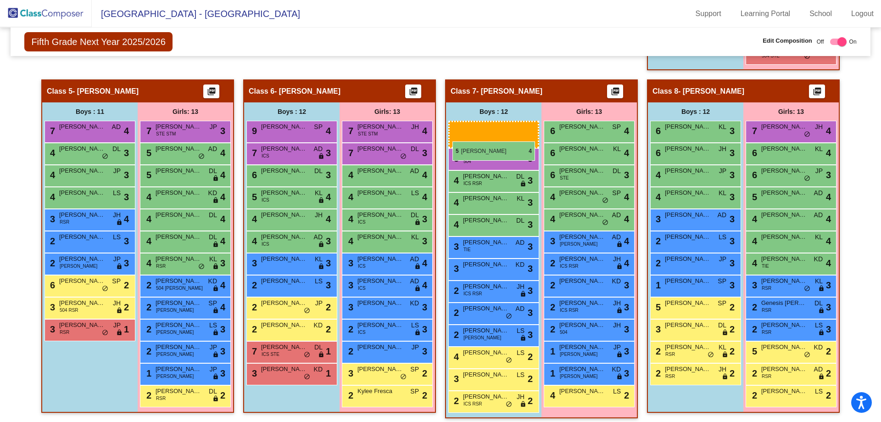
drag, startPoint x: 78, startPoint y: 155, endPoint x: 453, endPoint y: 141, distance: 374.8
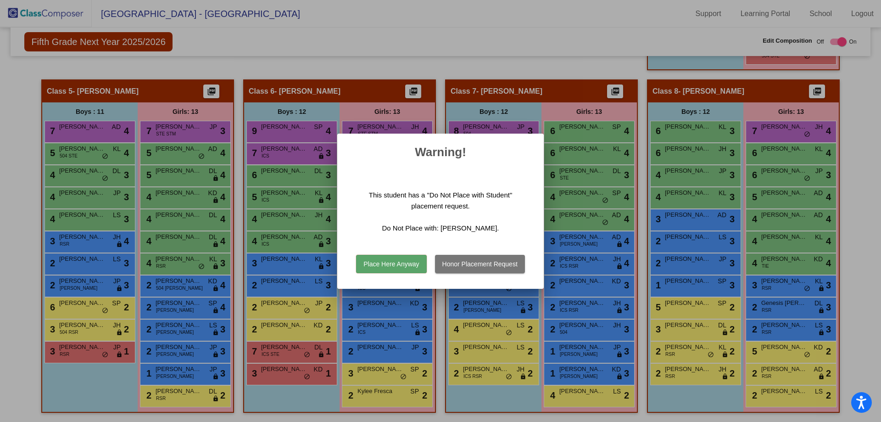
click at [476, 263] on button "Honor Placement Request" at bounding box center [480, 264] width 90 height 18
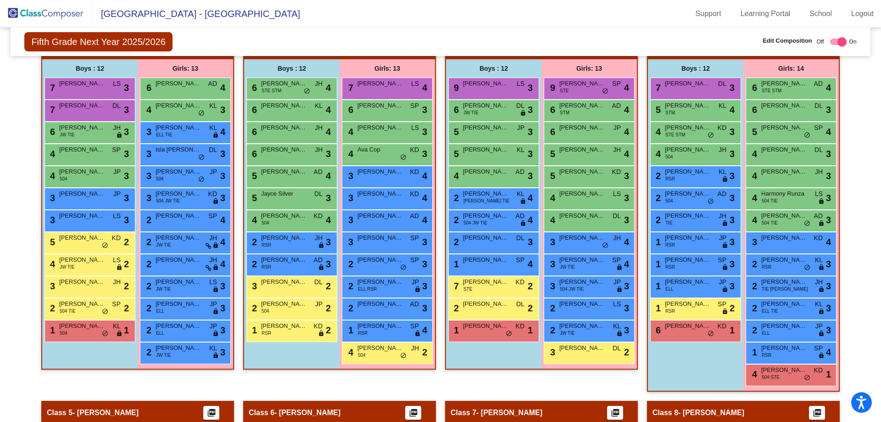
scroll to position [229, 0]
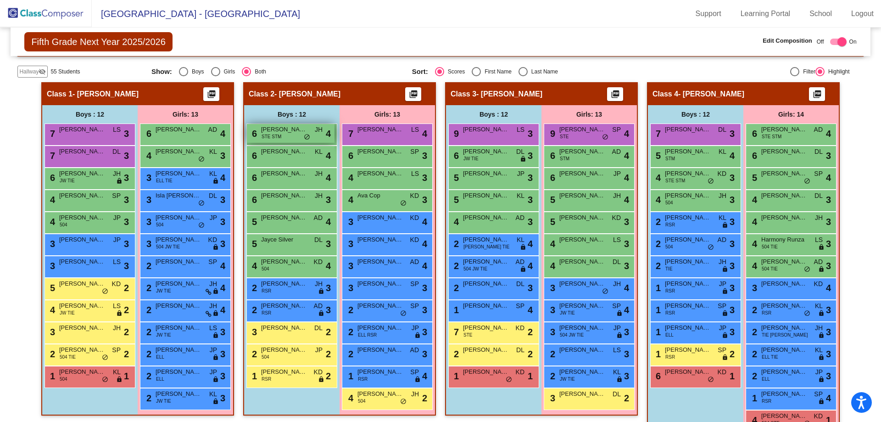
click at [285, 137] on div "6 [PERSON_NAME] STE STM JH lock do_not_disturb_alt 4" at bounding box center [291, 133] width 88 height 19
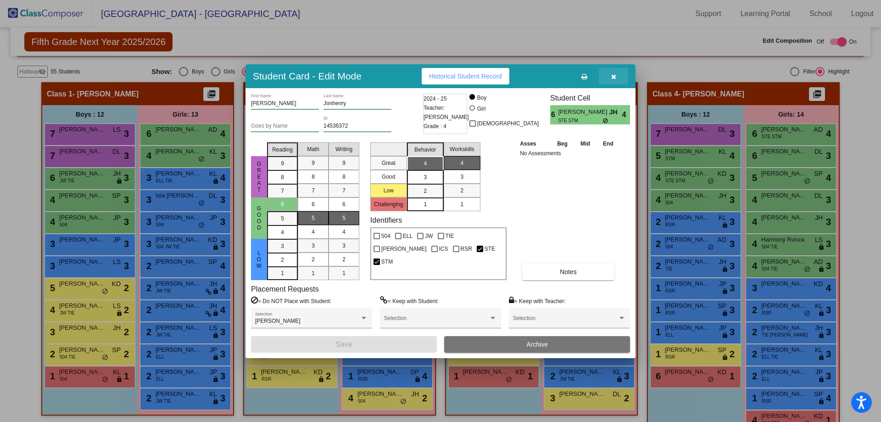
click at [613, 76] on icon "button" at bounding box center [613, 76] width 5 height 6
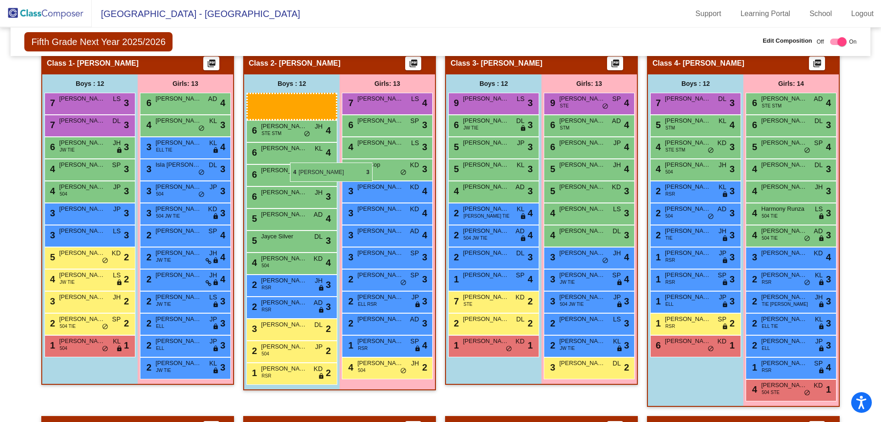
scroll to position [184, 0]
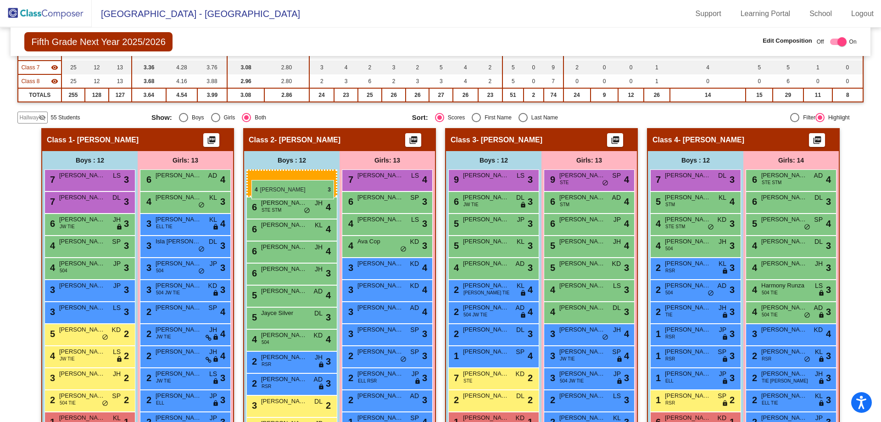
drag, startPoint x: 84, startPoint y: 268, endPoint x: 252, endPoint y: 180, distance: 188.9
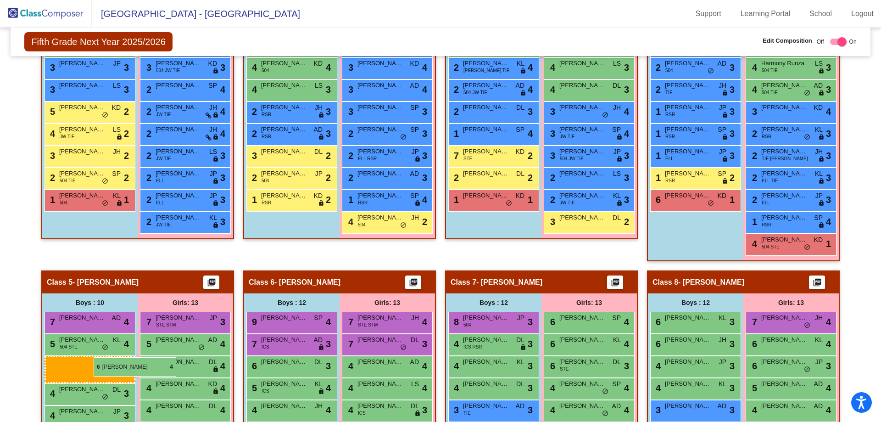
scroll to position [413, 0]
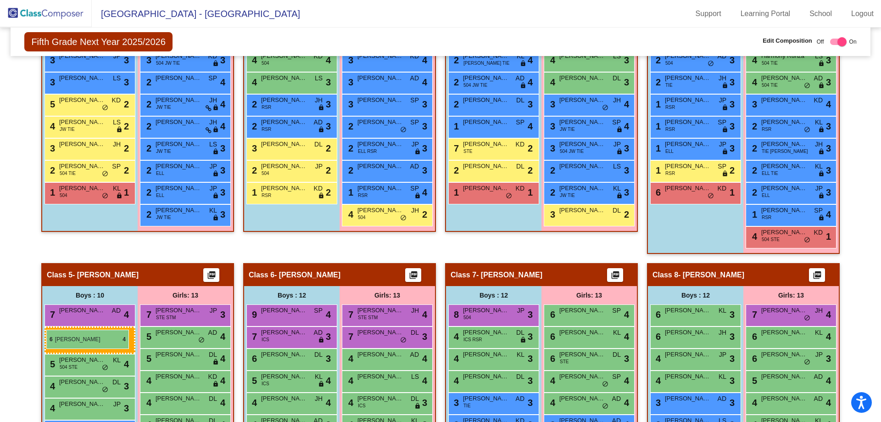
drag, startPoint x: 286, startPoint y: 179, endPoint x: 46, endPoint y: 330, distance: 283.1
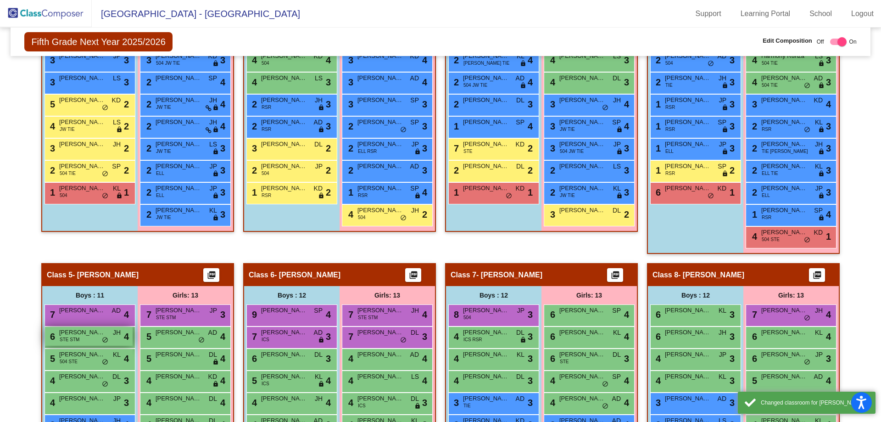
click at [80, 339] on div "6 [PERSON_NAME] STE STM JH lock do_not_disturb_alt 4" at bounding box center [89, 336] width 88 height 19
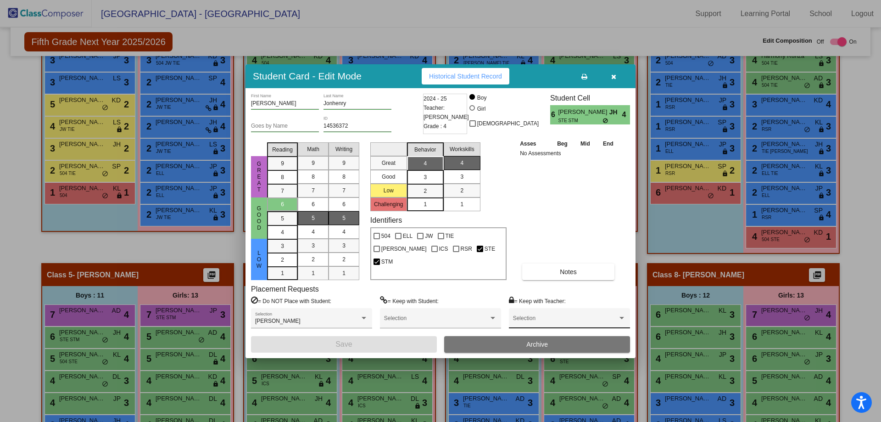
click at [541, 315] on div "Selection" at bounding box center [569, 320] width 113 height 17
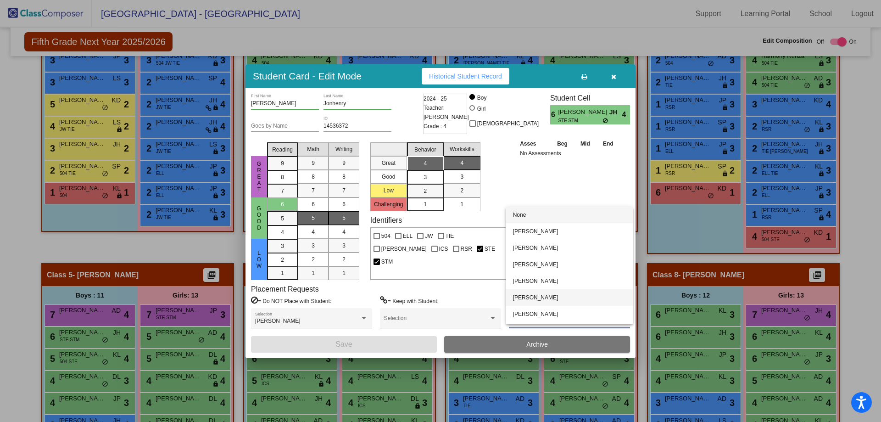
click at [535, 298] on span "[PERSON_NAME]" at bounding box center [569, 297] width 113 height 17
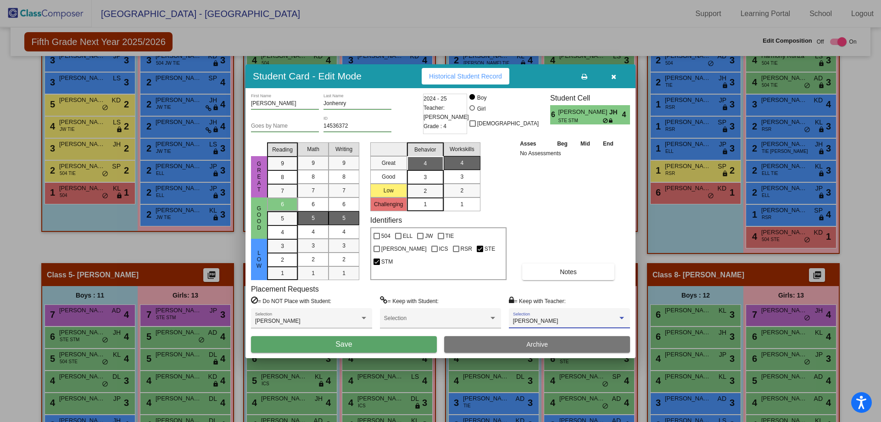
click at [362, 348] on button "Save" at bounding box center [344, 344] width 186 height 17
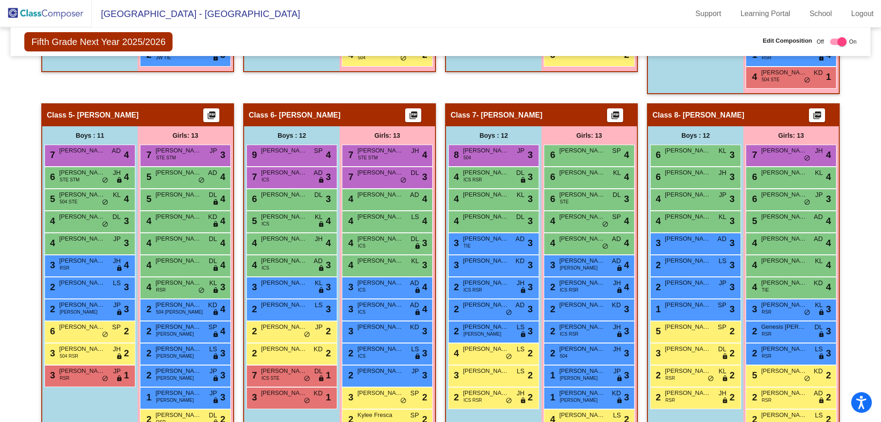
scroll to position [597, 0]
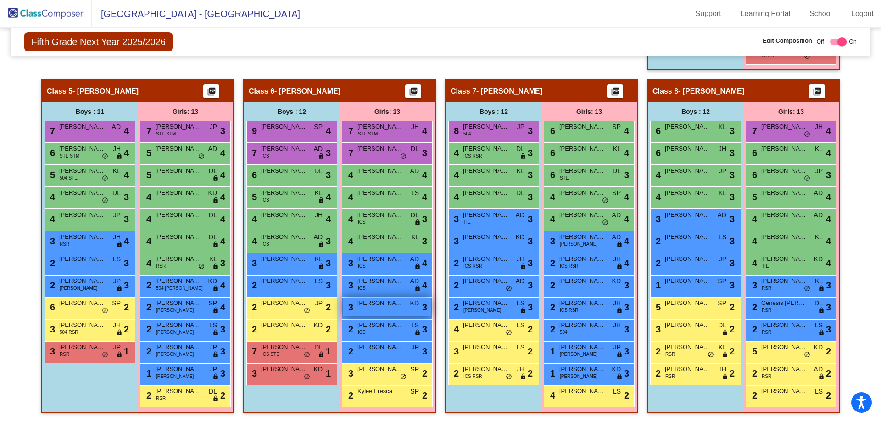
click at [386, 306] on span "[PERSON_NAME]" at bounding box center [381, 302] width 46 height 9
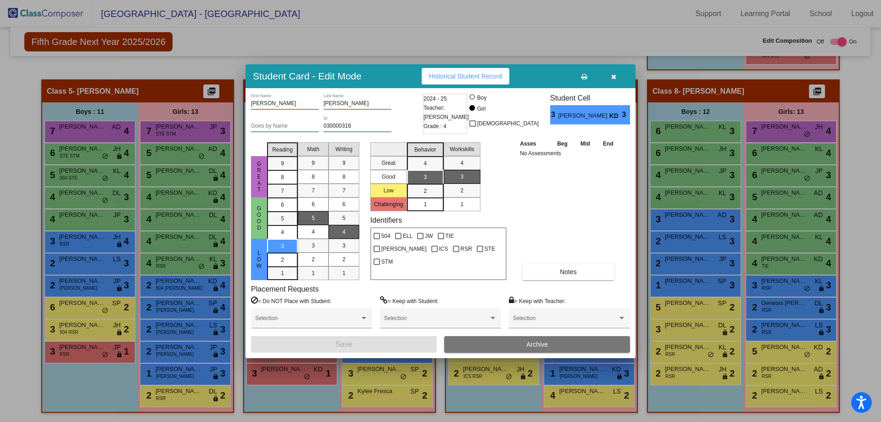
click at [613, 76] on icon "button" at bounding box center [613, 76] width 5 height 6
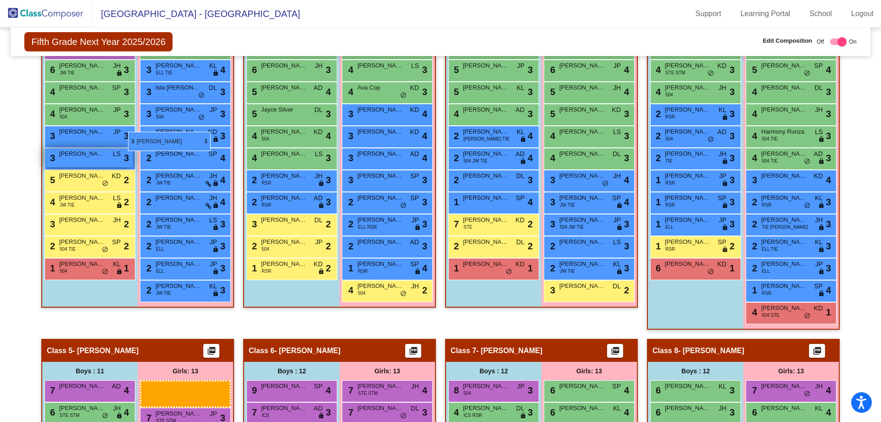
scroll to position [321, 0]
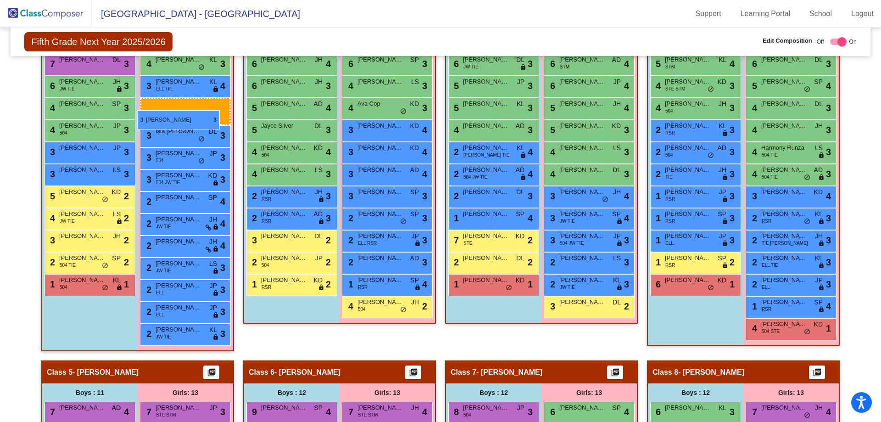
drag, startPoint x: 381, startPoint y: 310, endPoint x: 137, endPoint y: 110, distance: 315.4
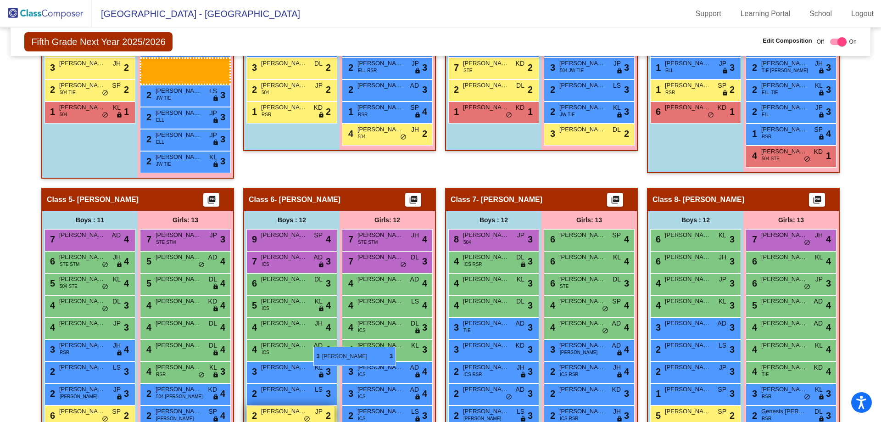
scroll to position [551, 0]
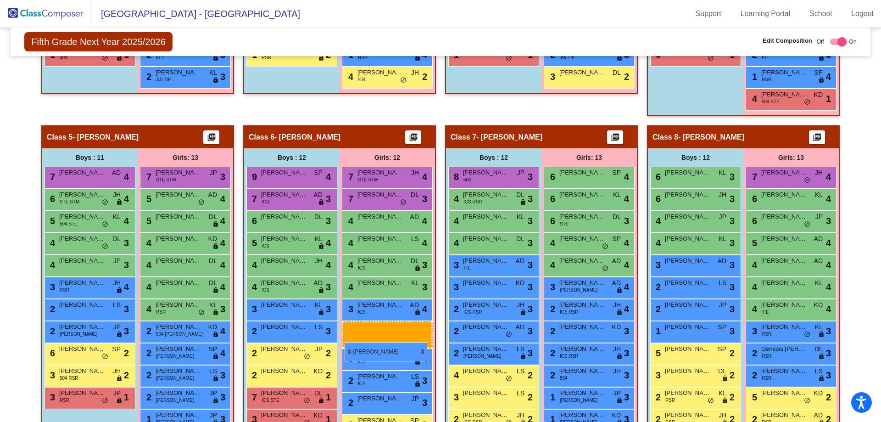
drag, startPoint x: 179, startPoint y: 126, endPoint x: 345, endPoint y: 342, distance: 272.6
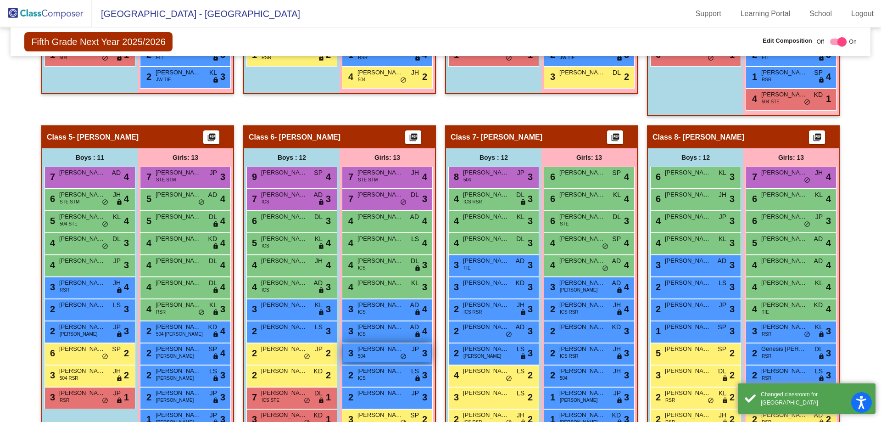
click at [374, 358] on div "3 [PERSON_NAME] 504 JP lock do_not_disturb_alt 3" at bounding box center [387, 352] width 88 height 19
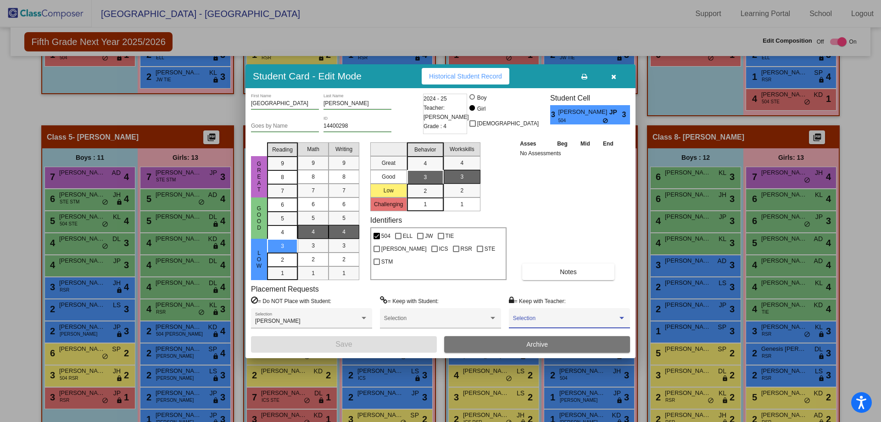
click at [542, 318] on span at bounding box center [565, 321] width 105 height 6
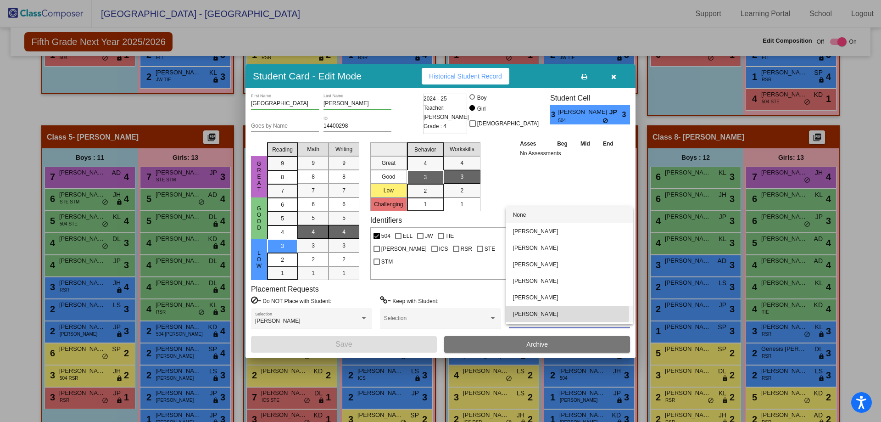
click at [541, 313] on span "[PERSON_NAME]" at bounding box center [569, 314] width 113 height 17
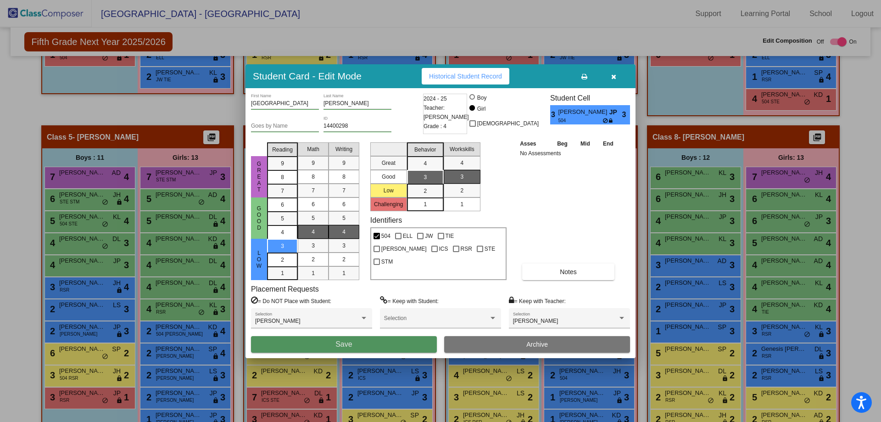
click at [388, 344] on button "Save" at bounding box center [344, 344] width 186 height 17
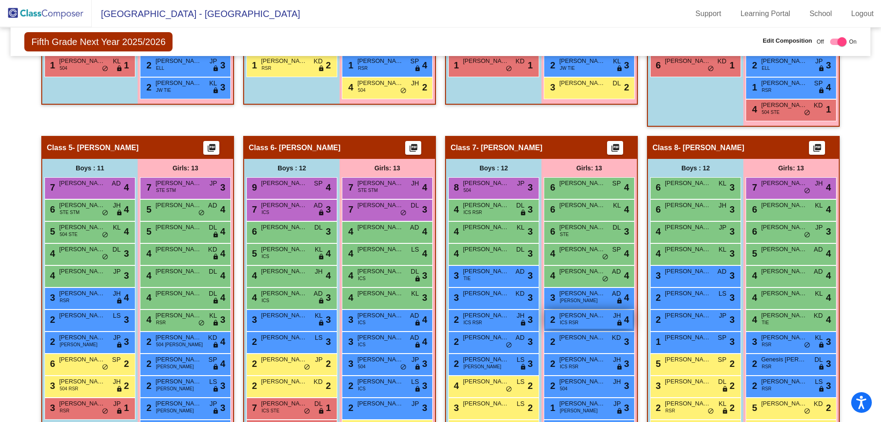
scroll to position [597, 0]
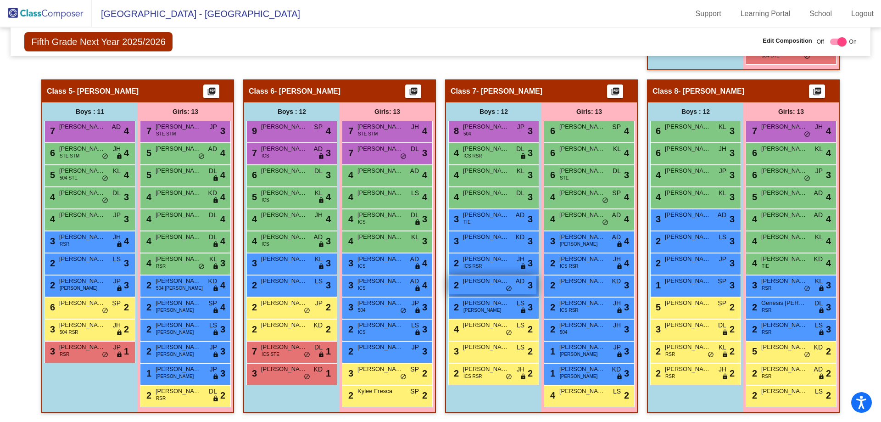
click at [475, 284] on span "[PERSON_NAME]" at bounding box center [486, 280] width 46 height 9
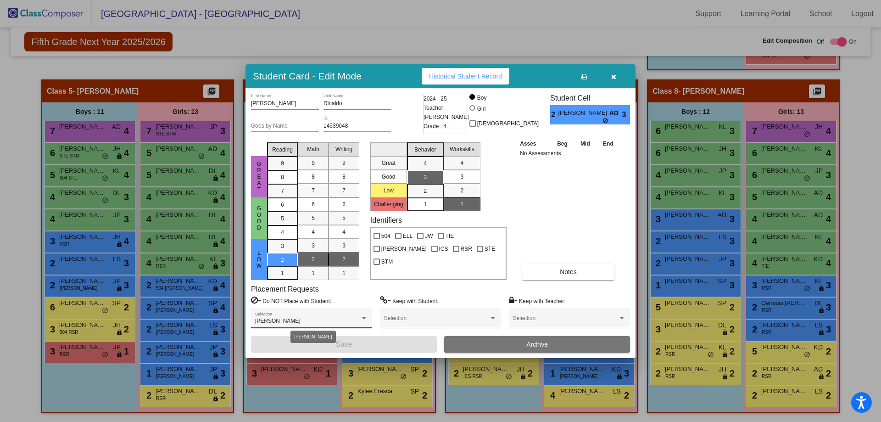
click at [360, 318] on div at bounding box center [364, 318] width 8 height 6
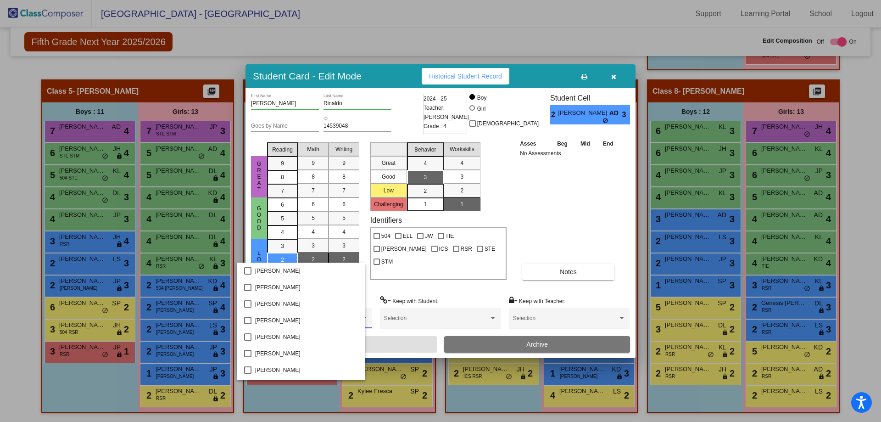
scroll to position [214, 0]
click at [249, 319] on mat-pseudo-checkbox at bounding box center [247, 321] width 7 height 7
click at [538, 243] on div at bounding box center [440, 211] width 881 height 422
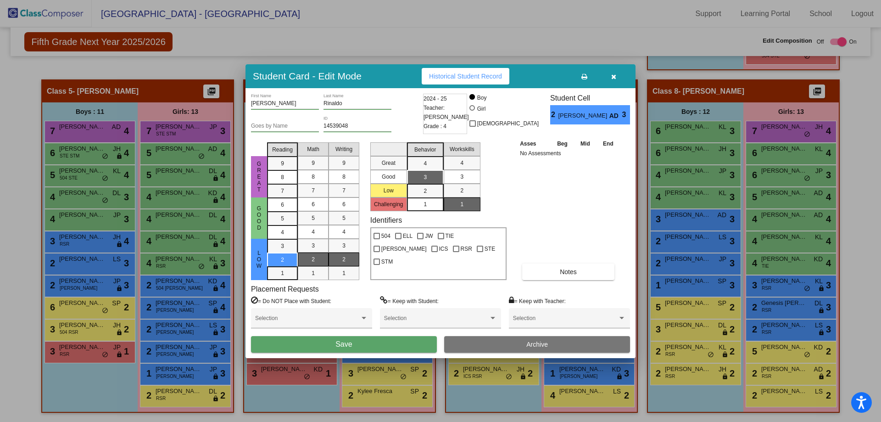
click at [389, 345] on button "Save" at bounding box center [344, 344] width 186 height 17
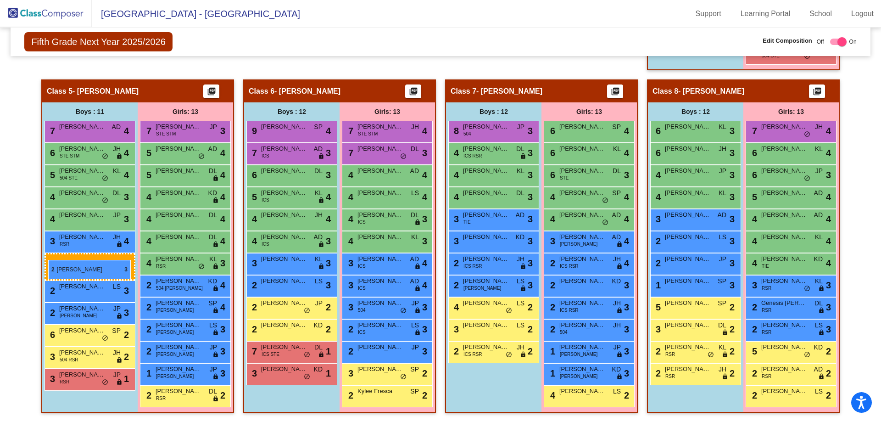
drag, startPoint x: 491, startPoint y: 281, endPoint x: 48, endPoint y: 260, distance: 443.4
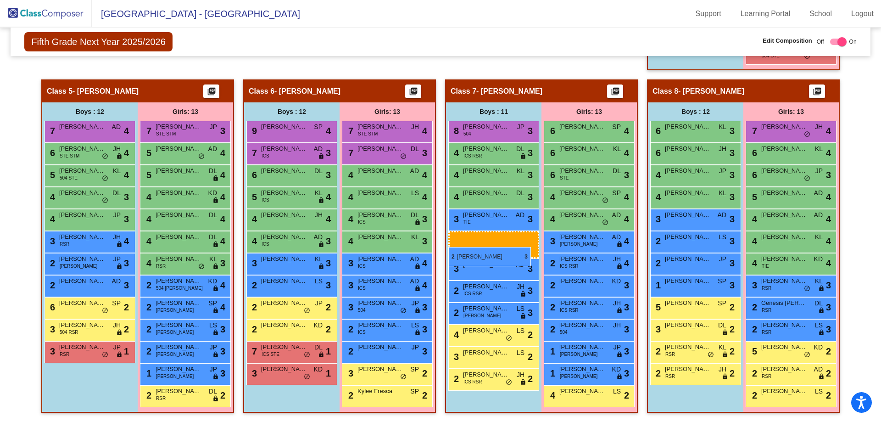
drag, startPoint x: 67, startPoint y: 264, endPoint x: 448, endPoint y: 247, distance: 381.3
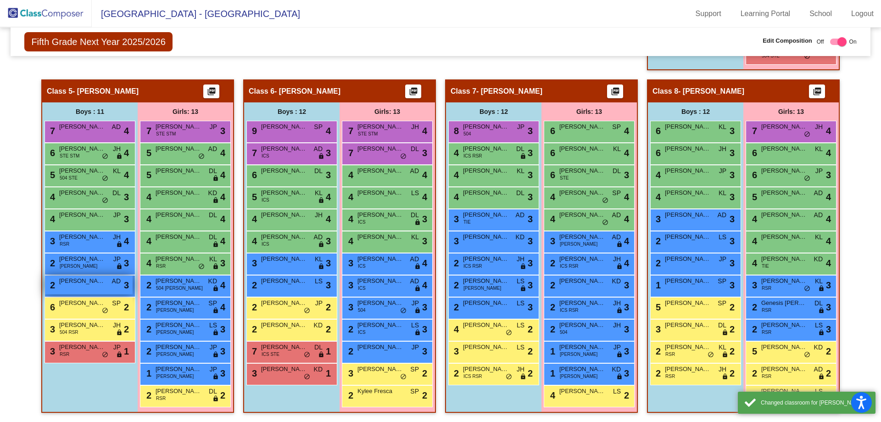
click at [92, 286] on div "2 [PERSON_NAME] AD lock do_not_disturb_alt 3" at bounding box center [89, 284] width 88 height 19
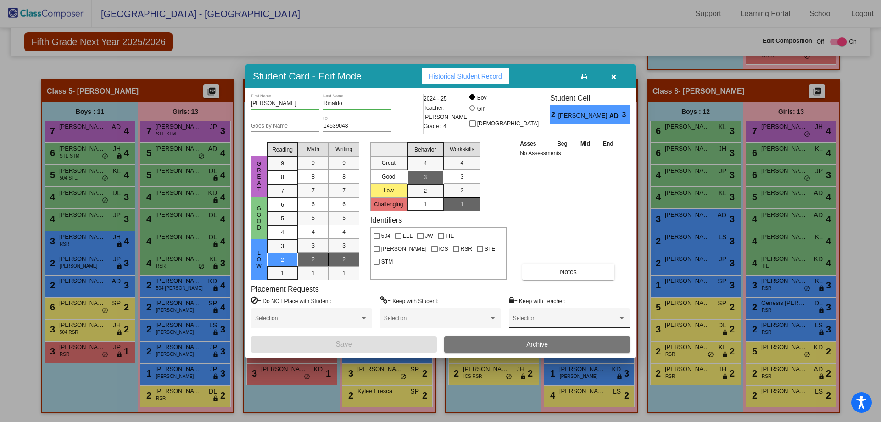
click at [531, 315] on div "Selection" at bounding box center [569, 320] width 113 height 17
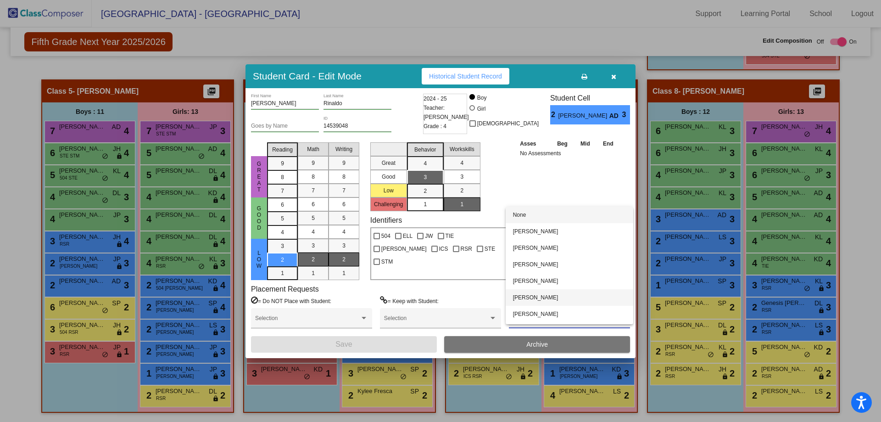
click at [533, 296] on span "[PERSON_NAME]" at bounding box center [569, 297] width 113 height 17
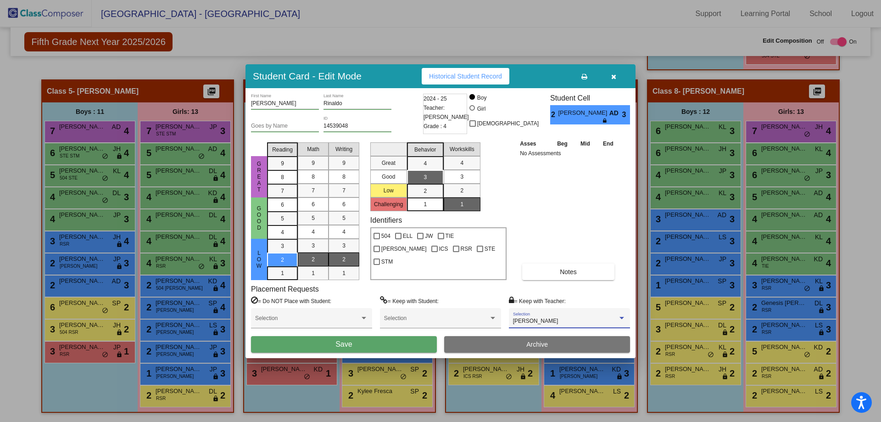
click at [367, 343] on button "Save" at bounding box center [344, 344] width 186 height 17
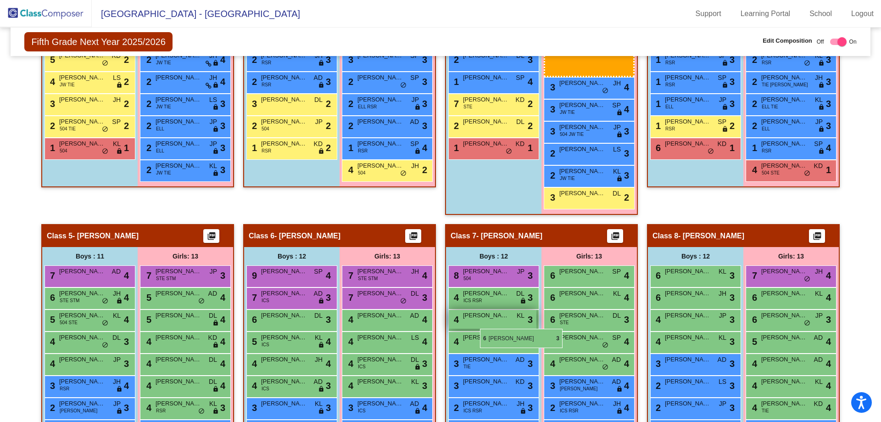
scroll to position [459, 0]
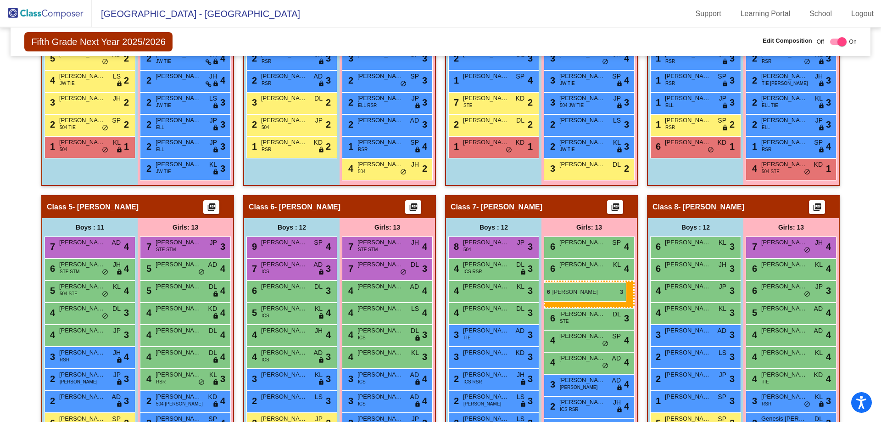
drag, startPoint x: 783, startPoint y: 158, endPoint x: 544, endPoint y: 282, distance: 269.5
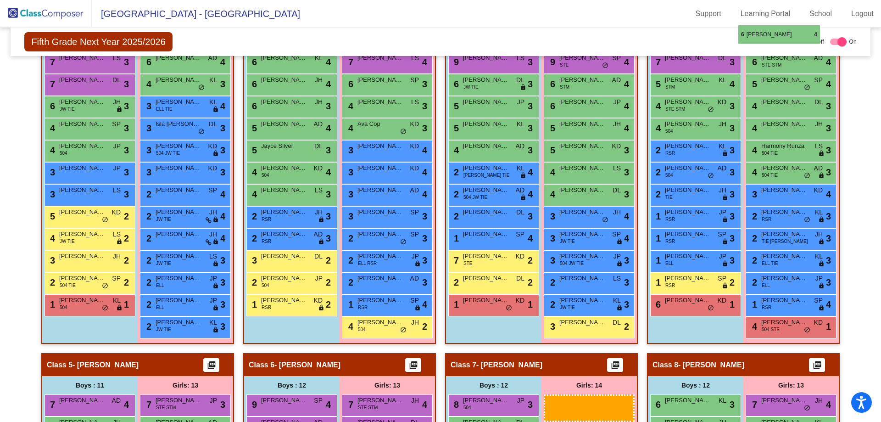
scroll to position [301, 0]
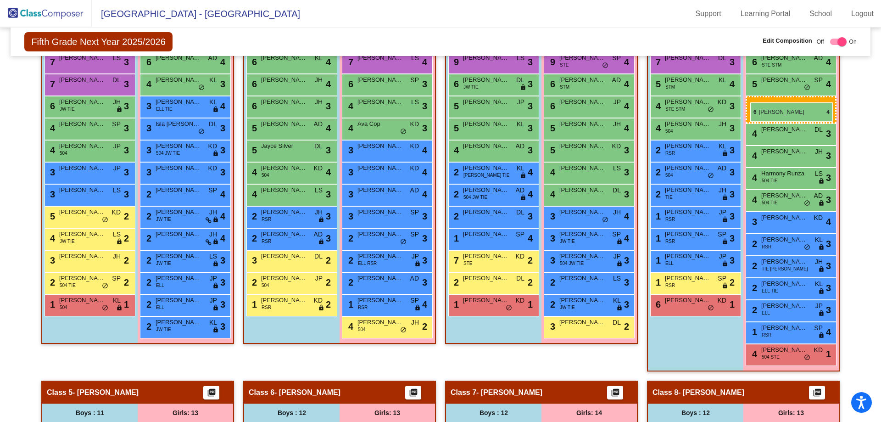
drag, startPoint x: 557, startPoint y: 271, endPoint x: 750, endPoint y: 102, distance: 256.6
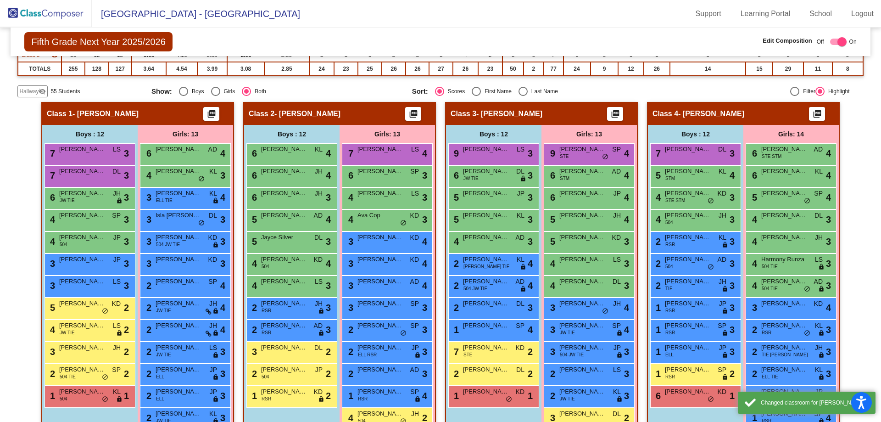
scroll to position [209, 0]
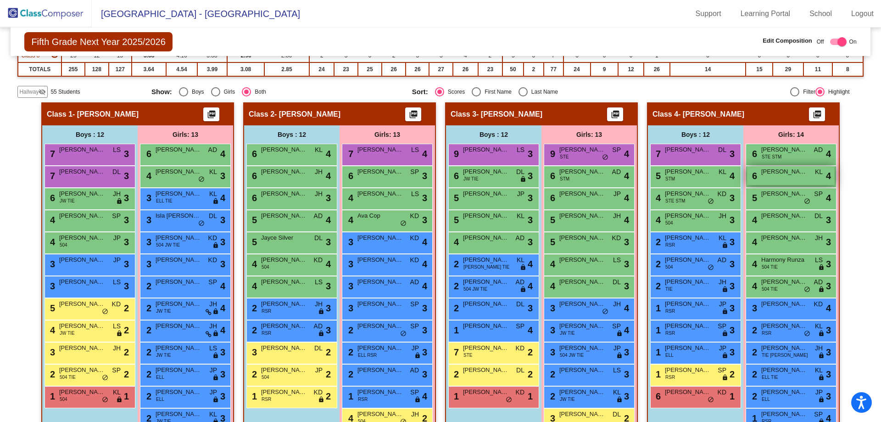
click at [783, 177] on div "6 [PERSON_NAME] KL lock do_not_disturb_alt 4" at bounding box center [791, 175] width 88 height 19
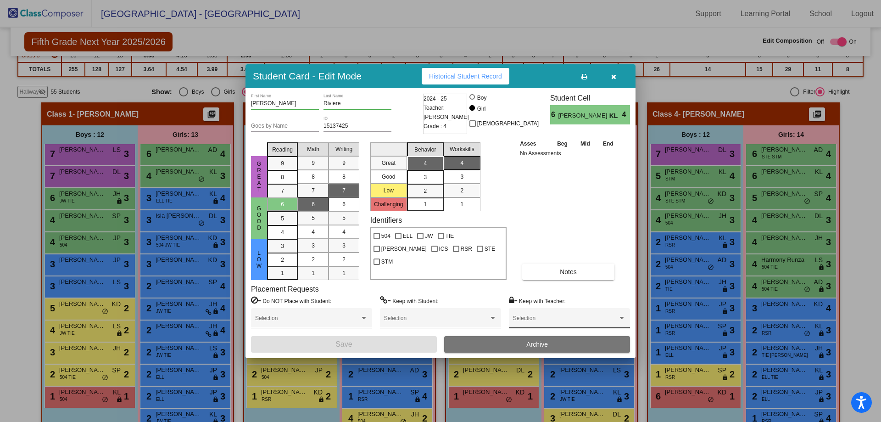
click at [554, 326] on div "Selection" at bounding box center [569, 320] width 113 height 17
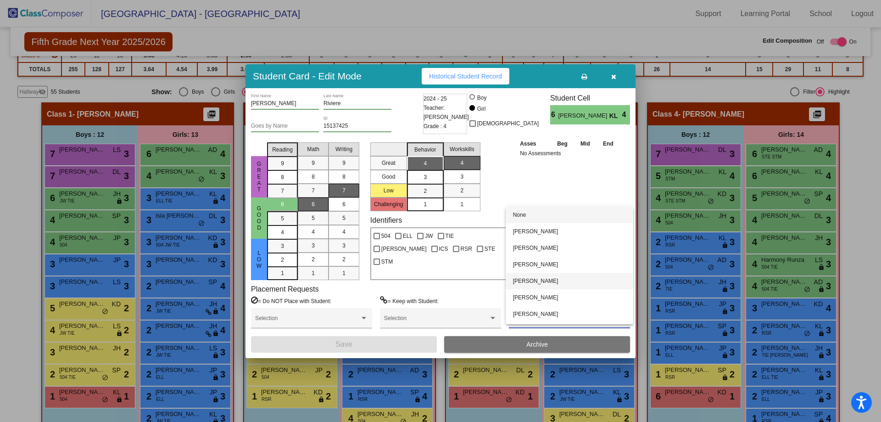
click at [538, 279] on span "[PERSON_NAME]" at bounding box center [569, 281] width 113 height 17
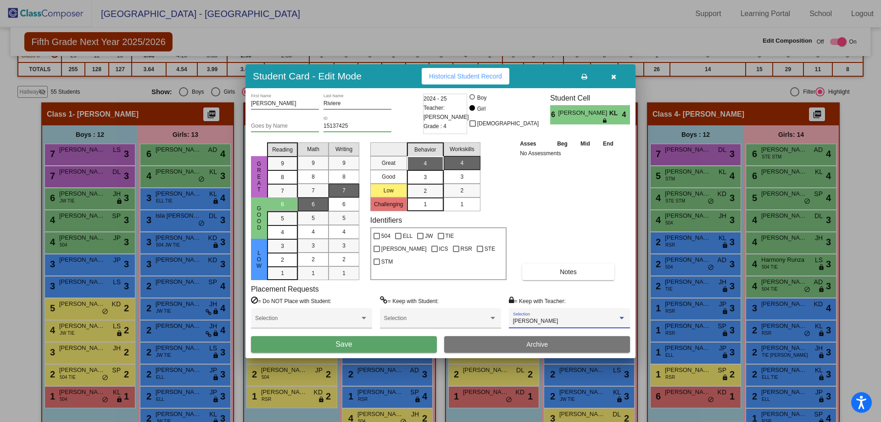
click at [374, 349] on button "Save" at bounding box center [344, 344] width 186 height 17
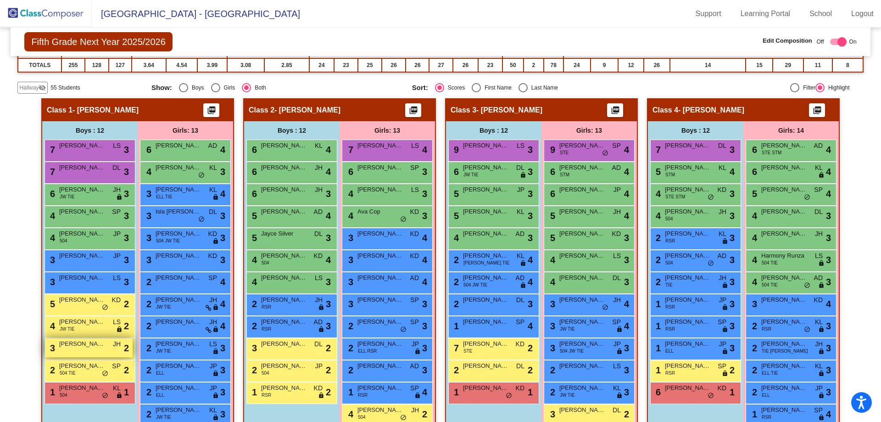
scroll to position [229, 0]
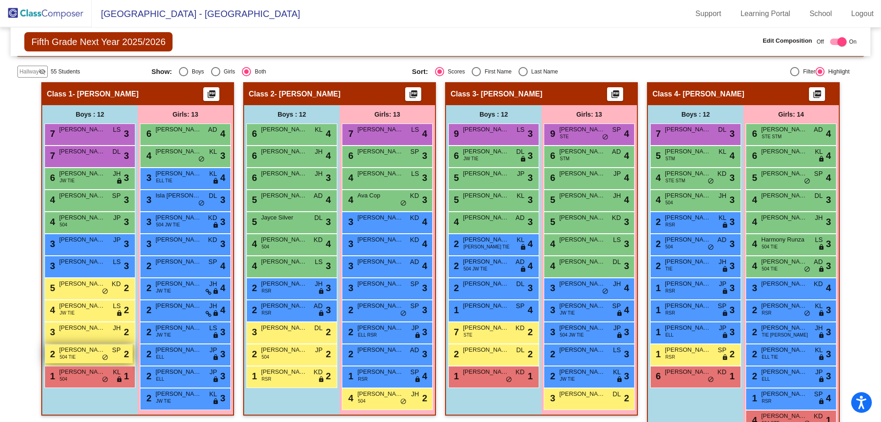
click at [89, 356] on div "2 [PERSON_NAME] 504 TIE SP lock do_not_disturb_alt 2" at bounding box center [89, 353] width 88 height 19
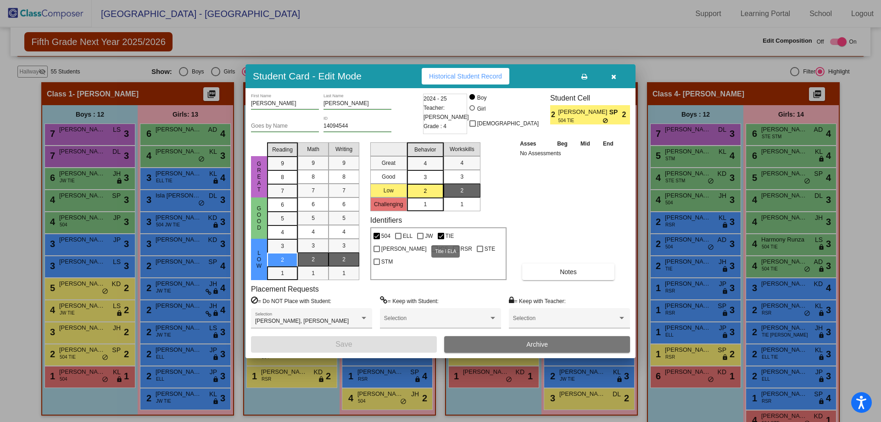
click at [441, 235] on div at bounding box center [441, 236] width 6 height 6
click at [441, 239] on input "TIE" at bounding box center [441, 239] width 0 height 0
checkbox input "false"
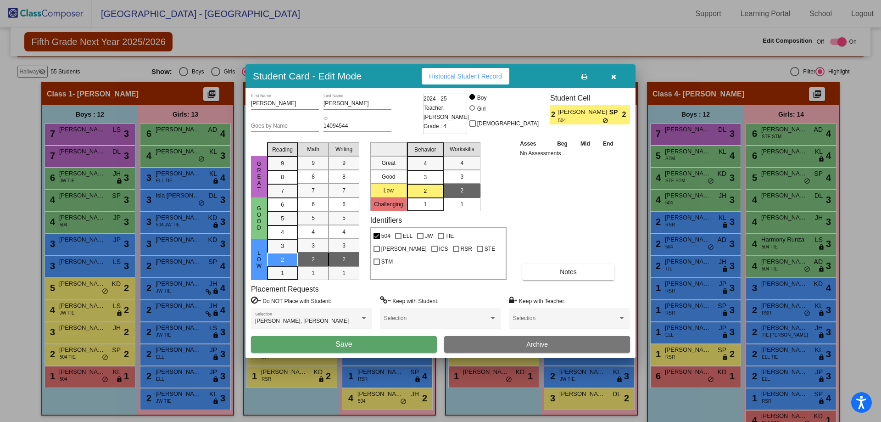
click at [384, 342] on button "Save" at bounding box center [344, 344] width 186 height 17
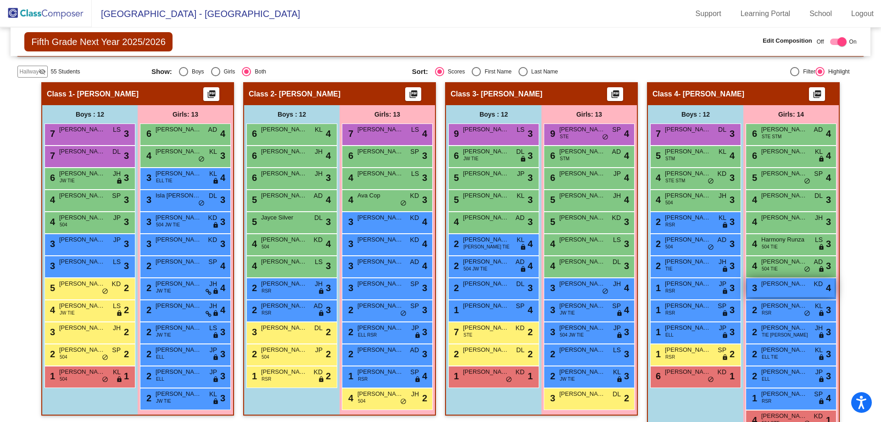
click at [783, 288] on div "3 Autumn [PERSON_NAME] lock do_not_disturb_alt 4" at bounding box center [791, 287] width 88 height 19
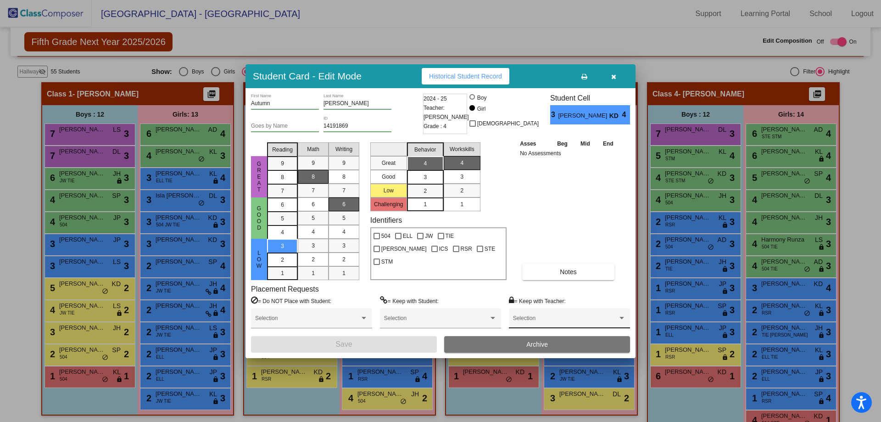
click at [558, 321] on span at bounding box center [565, 321] width 105 height 6
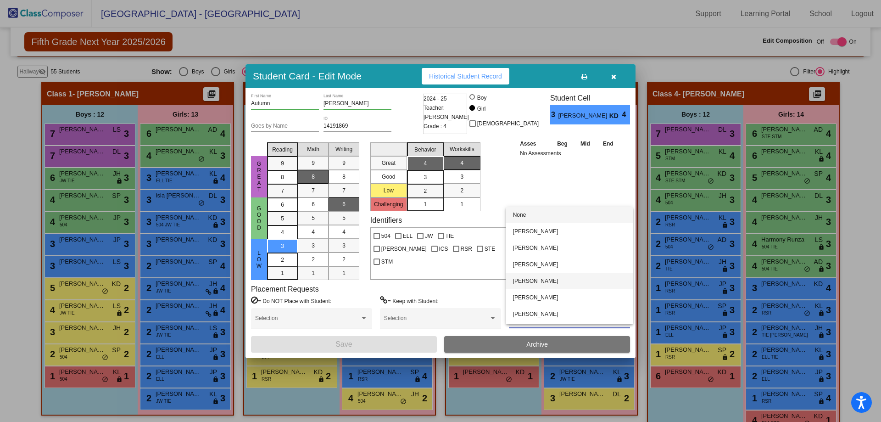
click at [534, 282] on span "[PERSON_NAME]" at bounding box center [569, 281] width 113 height 17
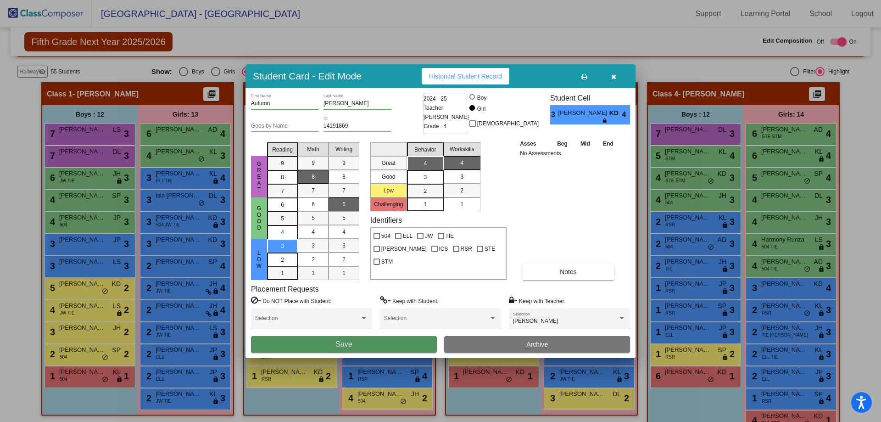
click at [402, 347] on button "Save" at bounding box center [344, 344] width 186 height 17
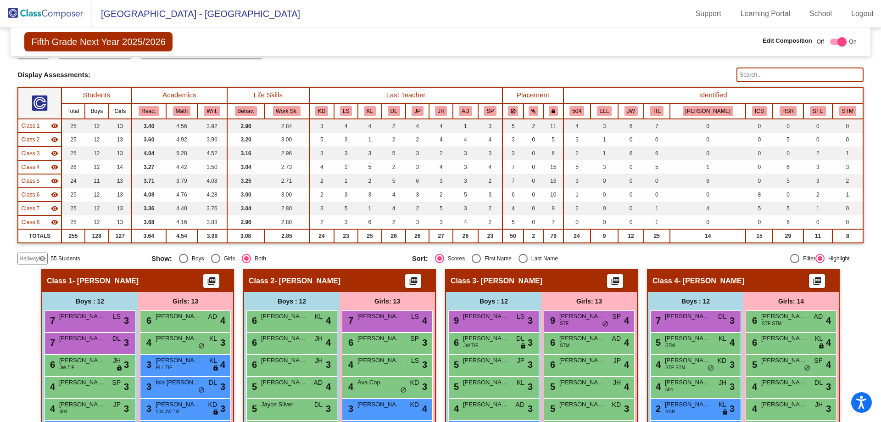
scroll to position [0, 0]
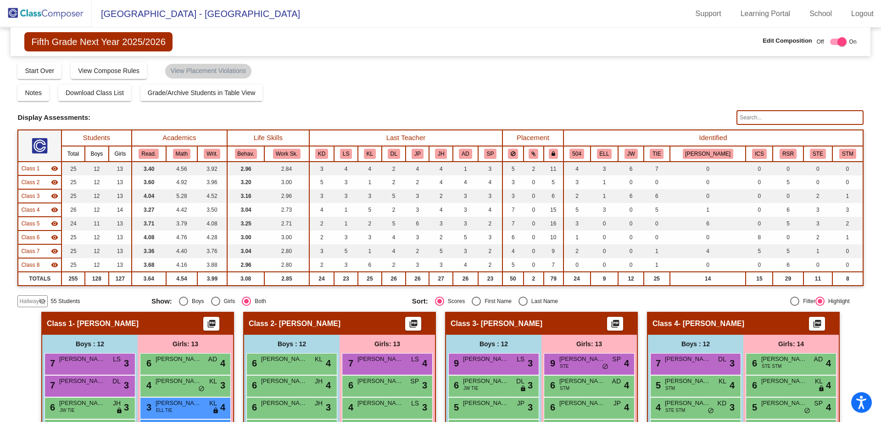
click at [749, 115] on input "text" at bounding box center [800, 117] width 127 height 15
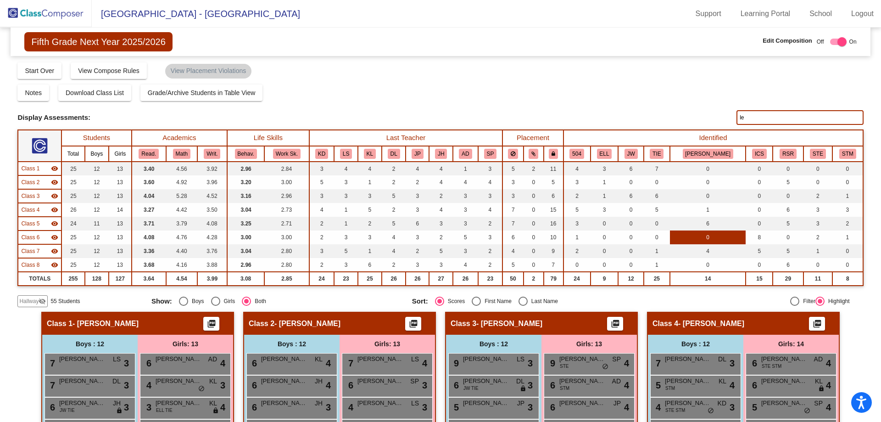
type input "l"
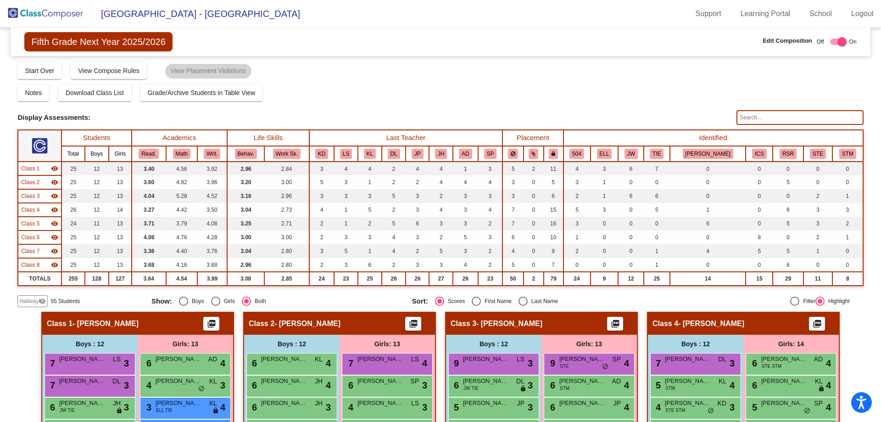
click at [36, 12] on img at bounding box center [46, 13] width 92 height 27
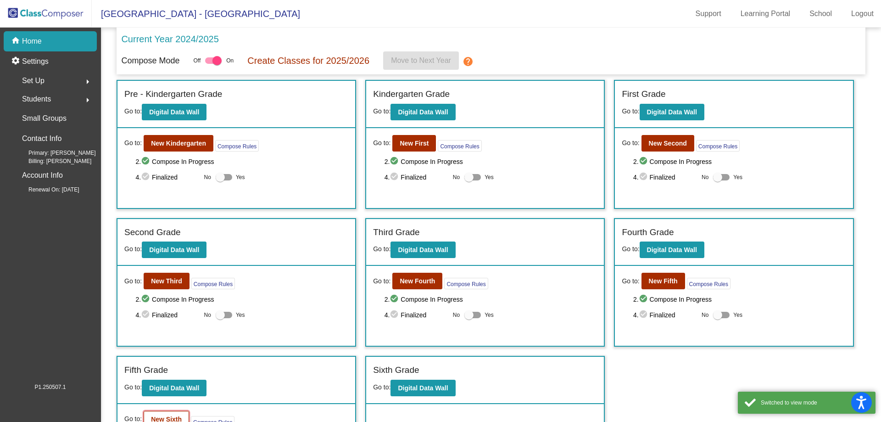
click at [166, 420] on b "New Sixth" at bounding box center [166, 418] width 31 height 7
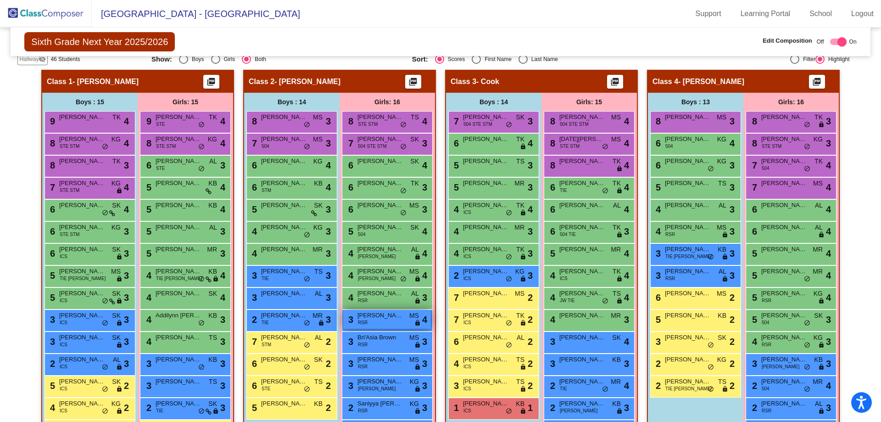
scroll to position [229, 0]
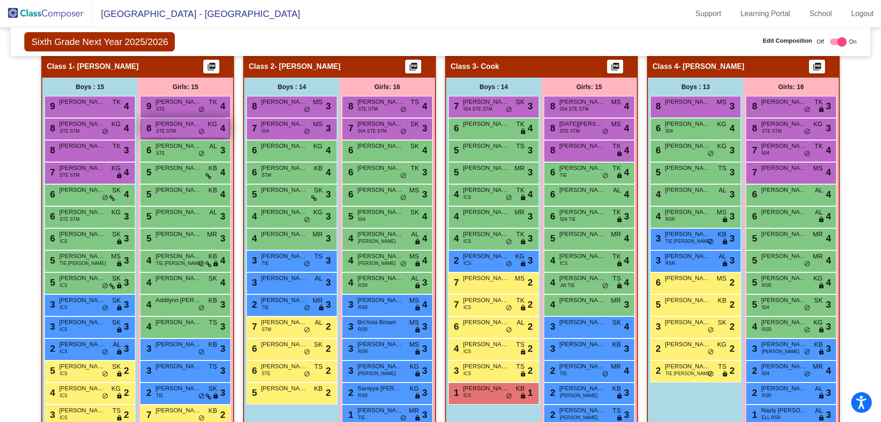
click at [184, 127] on span "[PERSON_NAME]" at bounding box center [179, 123] width 46 height 9
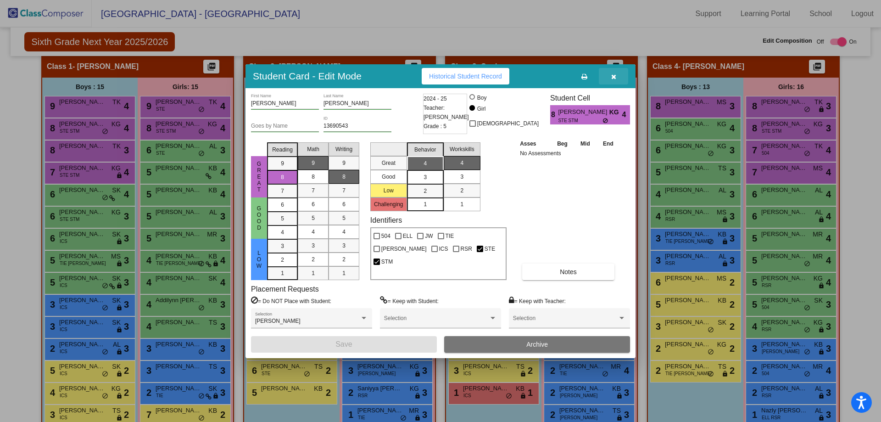
click at [612, 74] on icon "button" at bounding box center [613, 76] width 5 height 6
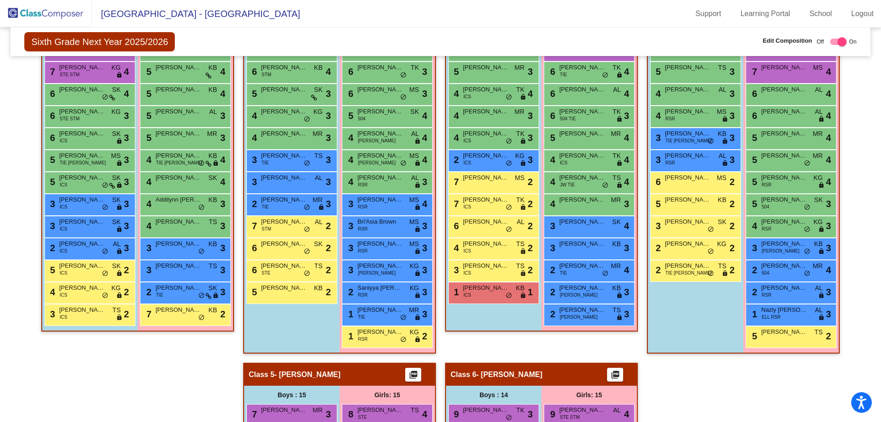
scroll to position [244, 0]
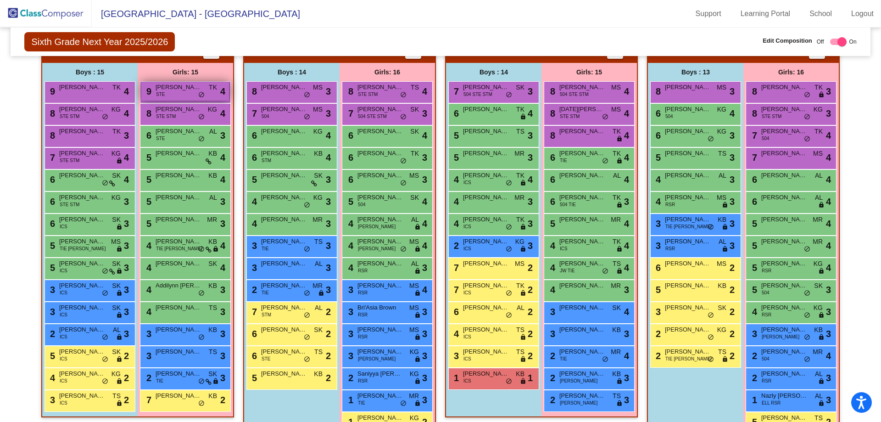
click at [180, 89] on span "[PERSON_NAME]" at bounding box center [179, 87] width 46 height 9
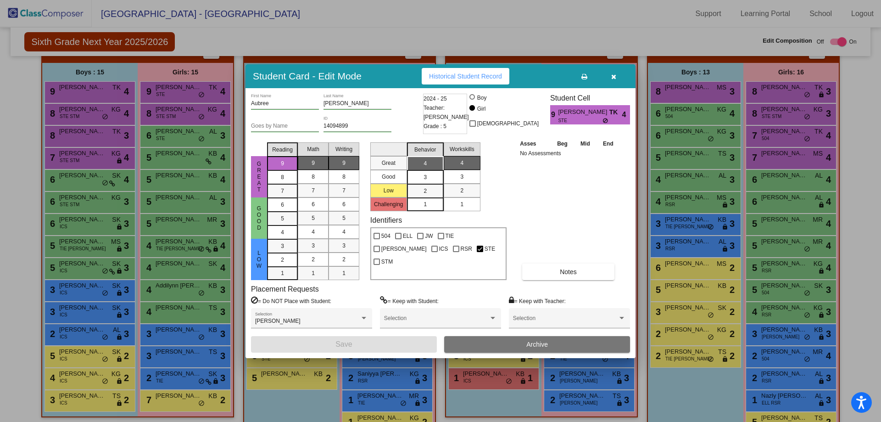
click at [613, 75] on icon "button" at bounding box center [613, 76] width 5 height 6
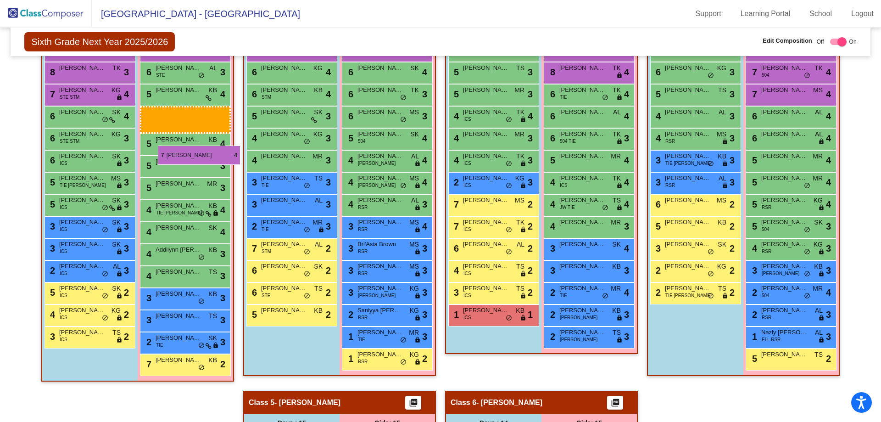
scroll to position [198, 0]
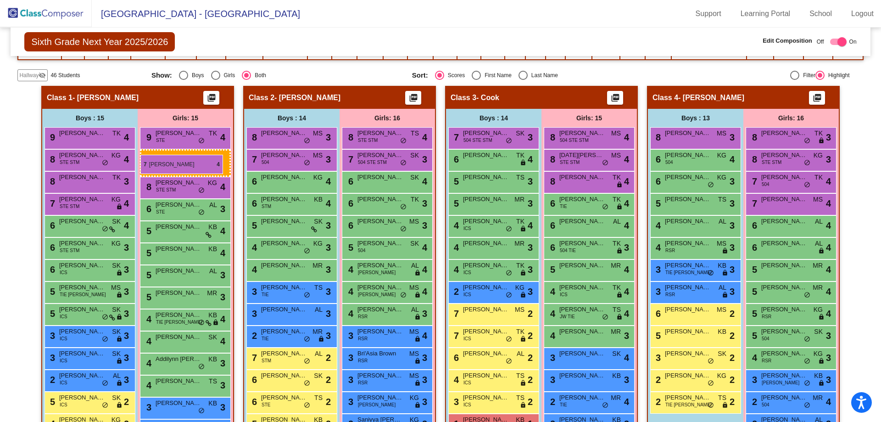
drag, startPoint x: 379, startPoint y: 336, endPoint x: 140, endPoint y: 155, distance: 299.7
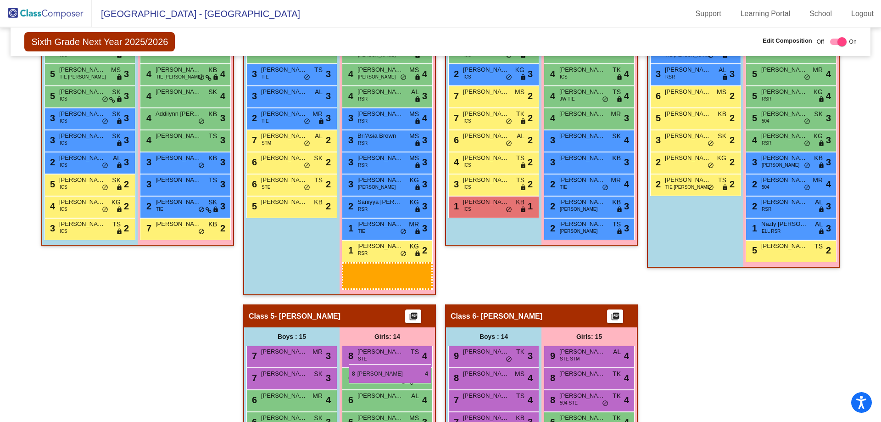
scroll to position [428, 0]
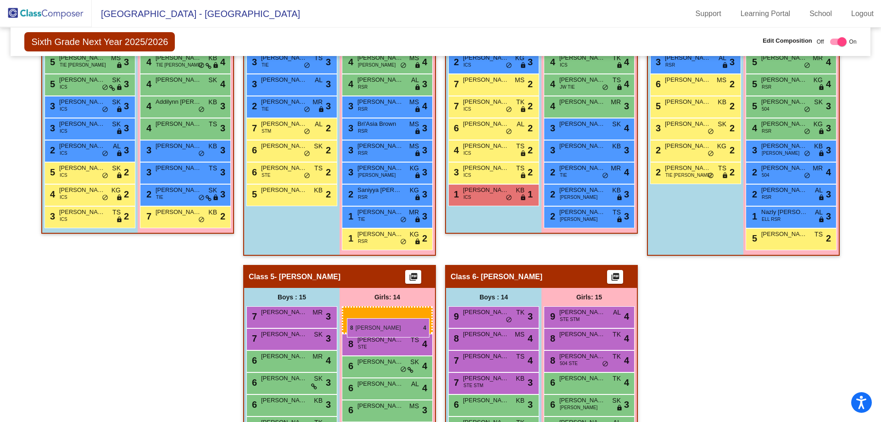
drag, startPoint x: 183, startPoint y: 161, endPoint x: 347, endPoint y: 318, distance: 226.9
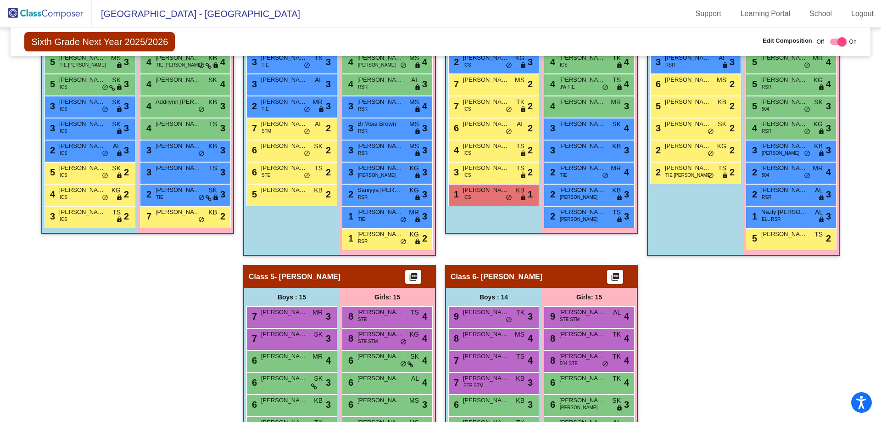
scroll to position [152, 0]
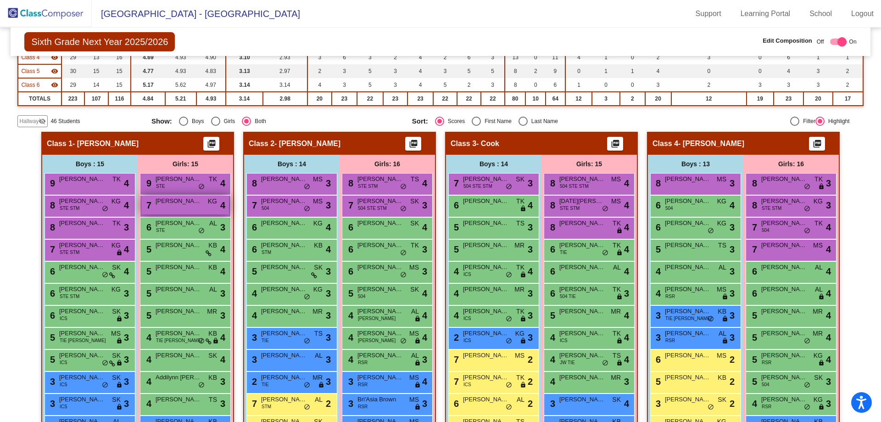
click at [190, 204] on span "[PERSON_NAME]" at bounding box center [179, 200] width 46 height 9
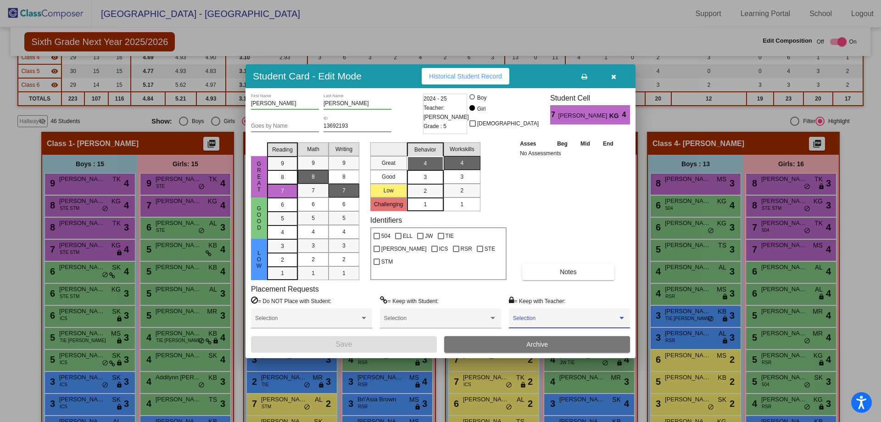
click at [548, 320] on span at bounding box center [565, 321] width 105 height 6
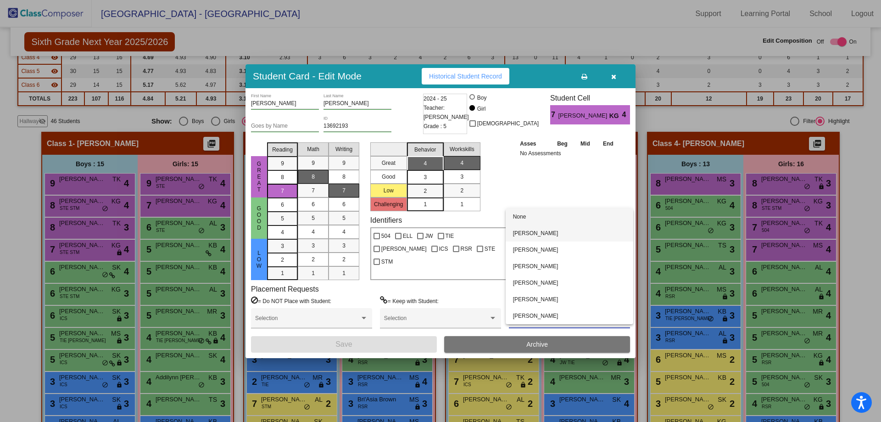
click at [543, 232] on span "[PERSON_NAME]" at bounding box center [569, 233] width 113 height 17
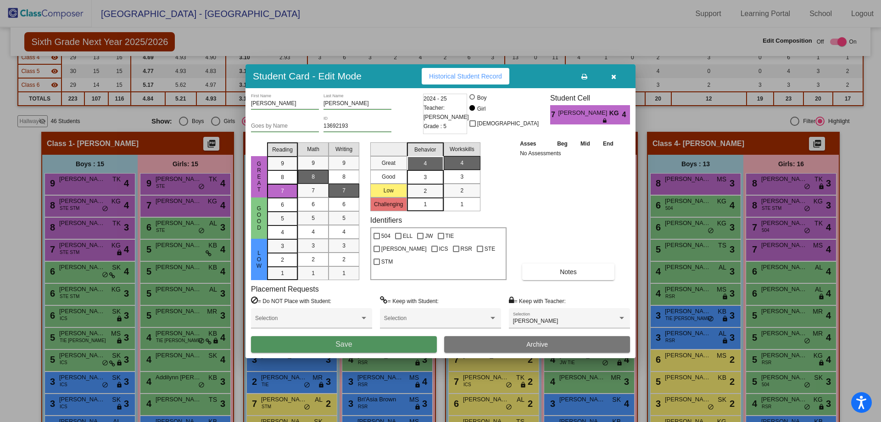
click at [373, 343] on button "Save" at bounding box center [344, 344] width 186 height 17
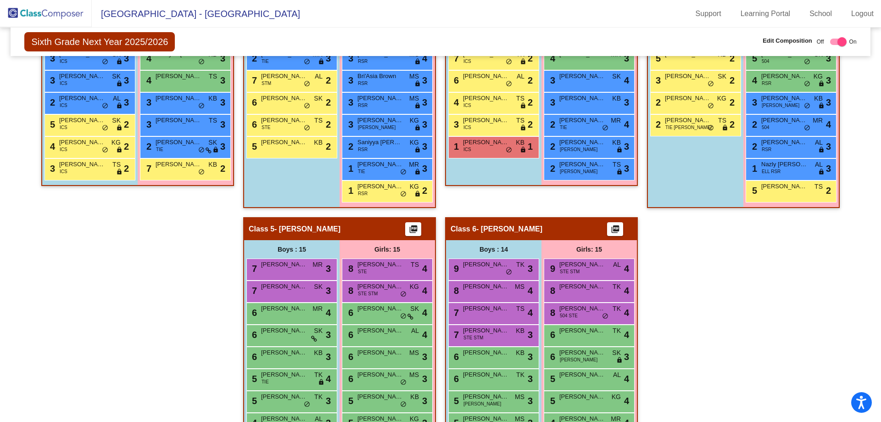
scroll to position [474, 0]
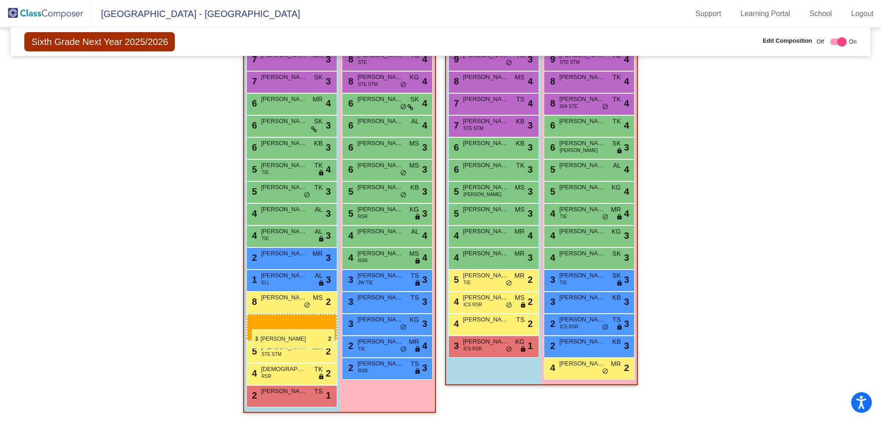
drag, startPoint x: 687, startPoint y: 81, endPoint x: 252, endPoint y: 328, distance: 500.5
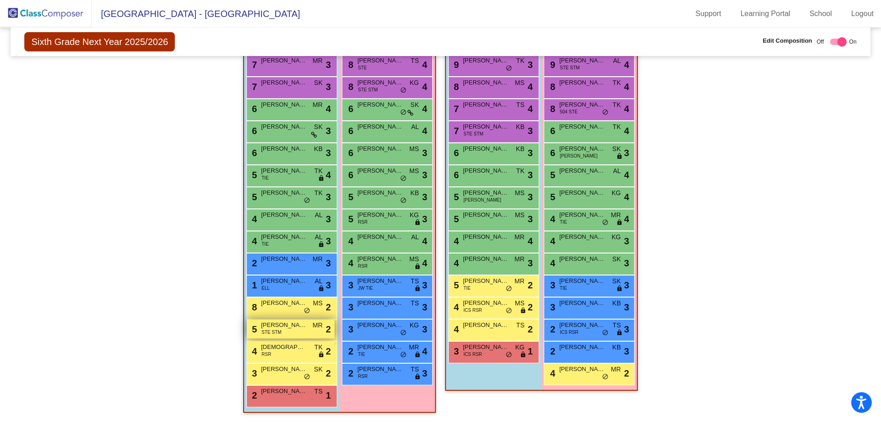
scroll to position [679, 0]
click at [274, 370] on span "[PERSON_NAME]" at bounding box center [284, 368] width 46 height 9
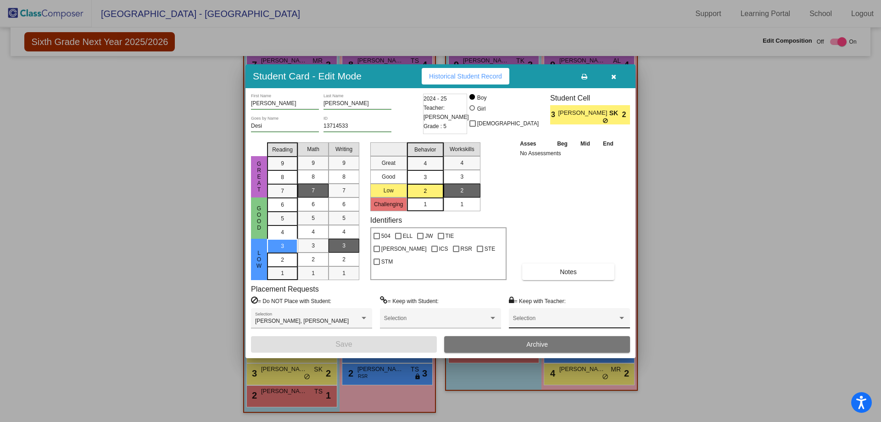
click at [544, 318] on span at bounding box center [565, 321] width 105 height 6
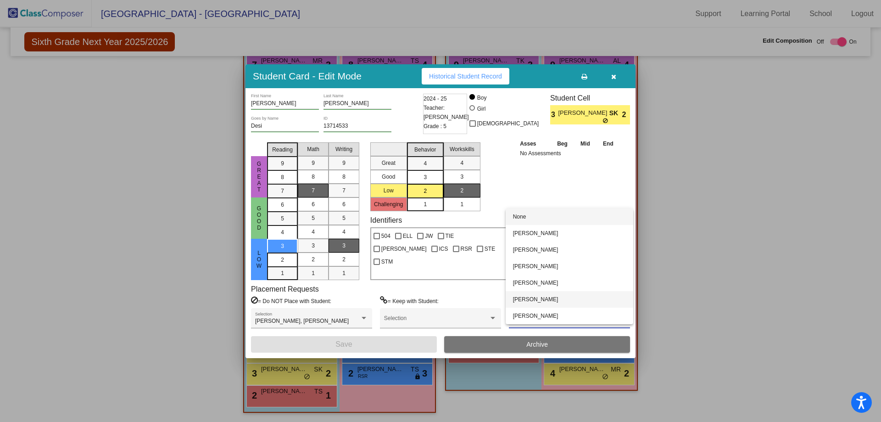
click at [542, 299] on span "[PERSON_NAME]" at bounding box center [569, 299] width 113 height 17
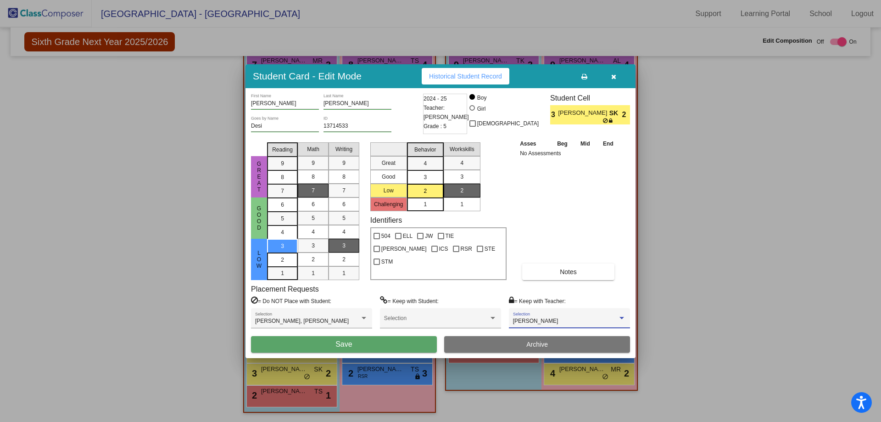
click at [371, 345] on button "Save" at bounding box center [344, 344] width 186 height 17
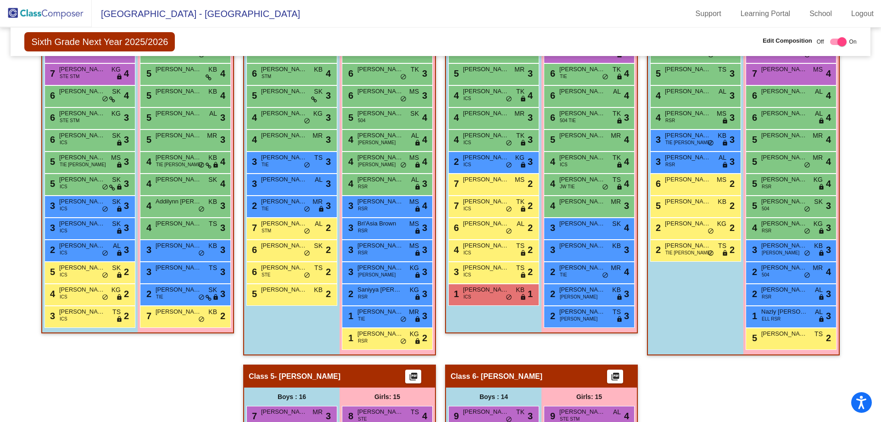
scroll to position [312, 0]
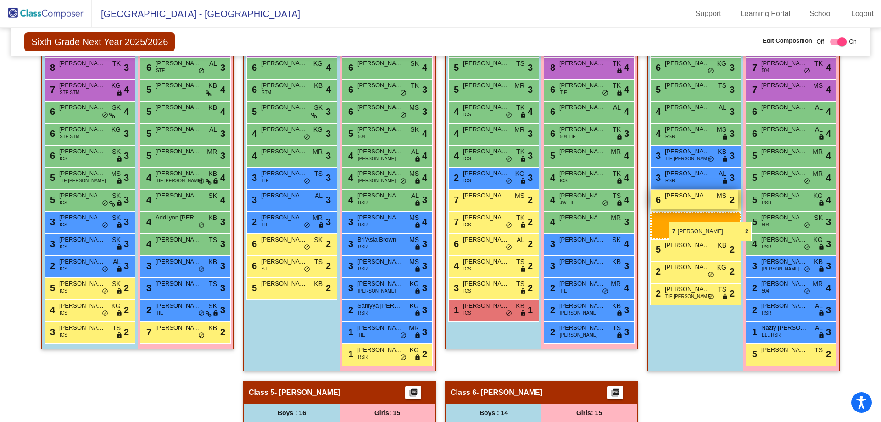
drag, startPoint x: 288, startPoint y: 249, endPoint x: 669, endPoint y: 222, distance: 381.9
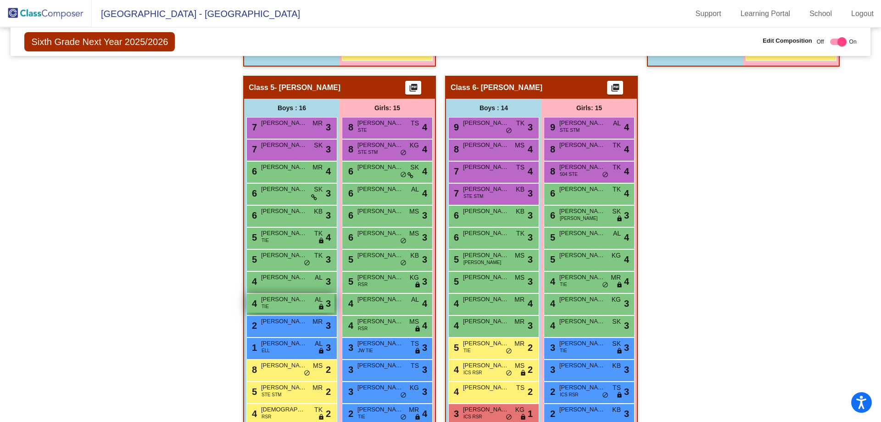
scroll to position [633, 0]
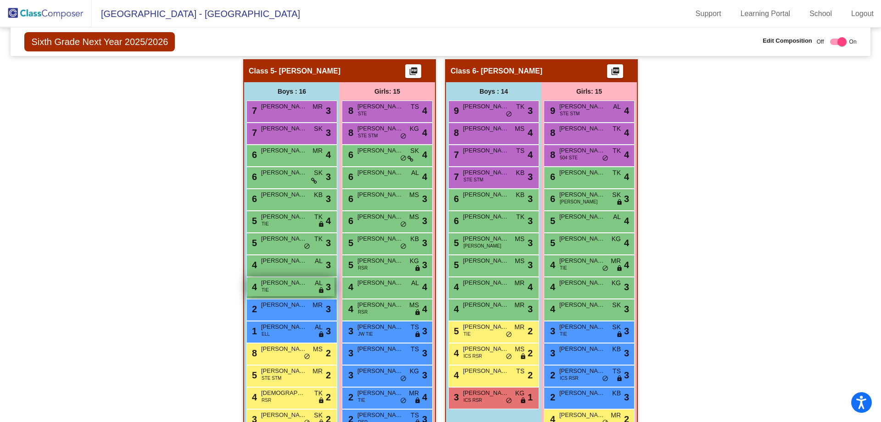
click at [283, 291] on div "4 [PERSON_NAME] D'[PERSON_NAME] III TIE AL lock do_not_disturb_alt 3" at bounding box center [291, 286] width 88 height 19
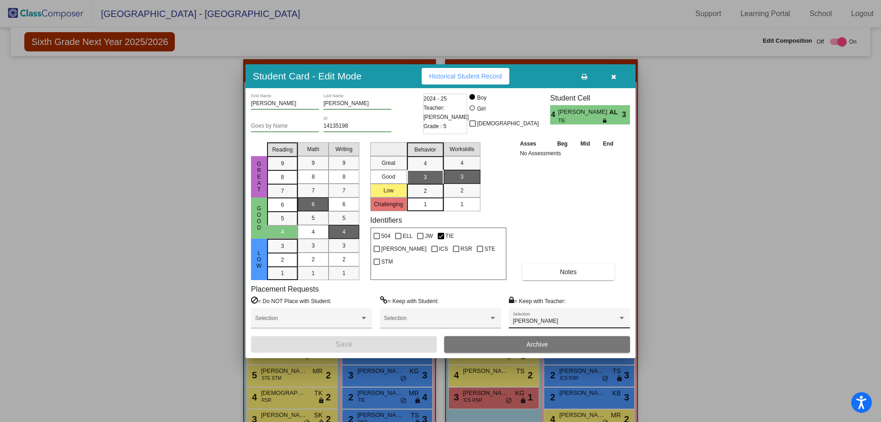
click at [562, 319] on div "[PERSON_NAME]" at bounding box center [565, 321] width 105 height 6
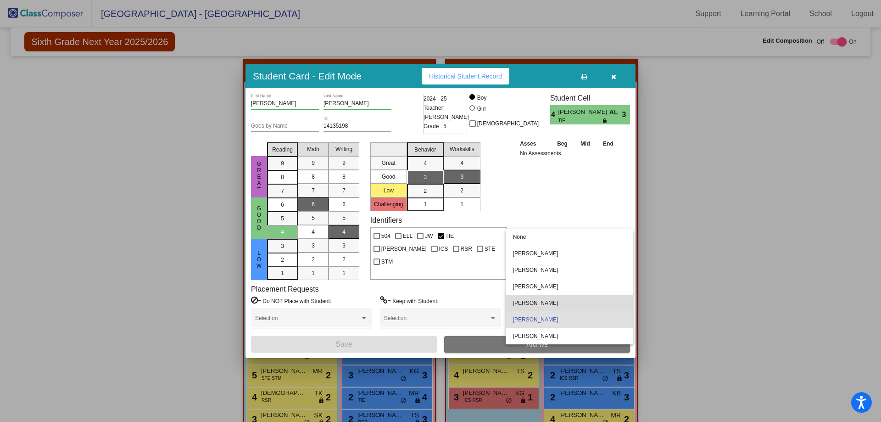
click at [542, 303] on span "[PERSON_NAME]" at bounding box center [569, 303] width 113 height 17
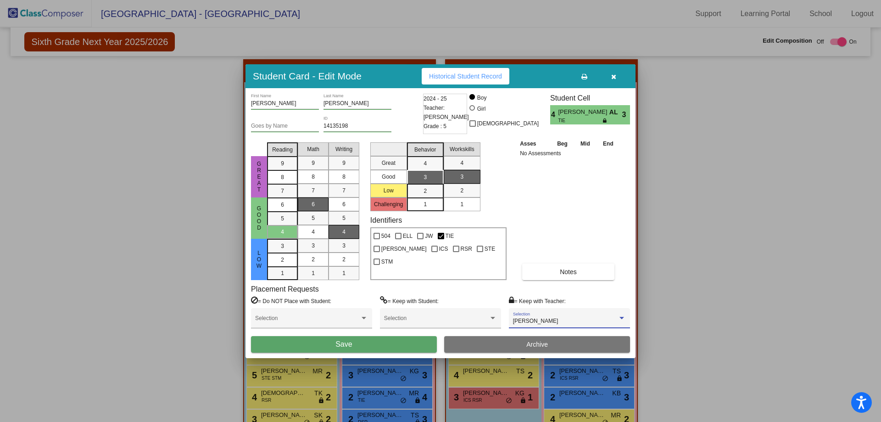
click at [359, 341] on button "Save" at bounding box center [344, 344] width 186 height 17
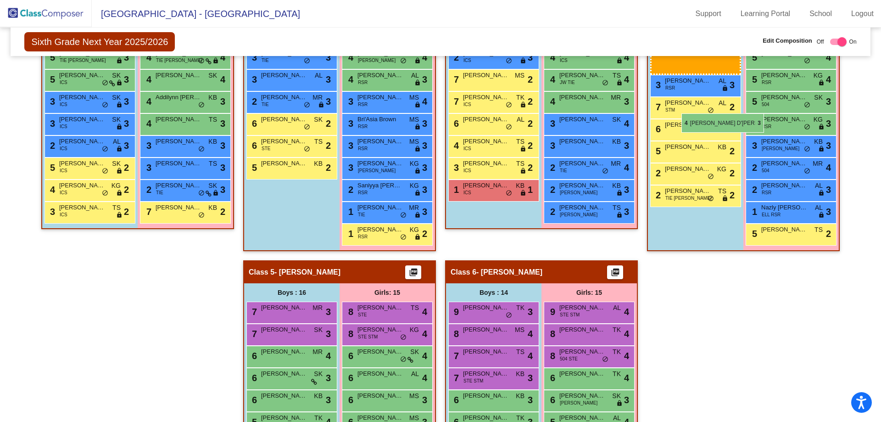
scroll to position [358, 0]
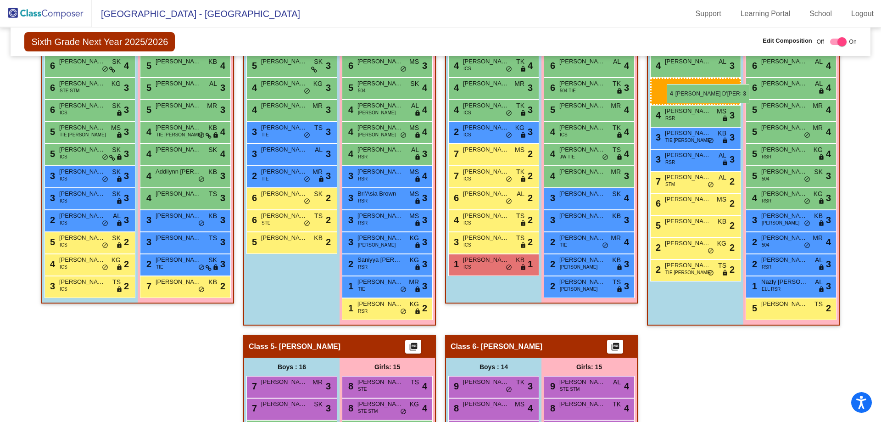
drag, startPoint x: 282, startPoint y: 286, endPoint x: 667, endPoint y: 84, distance: 434.6
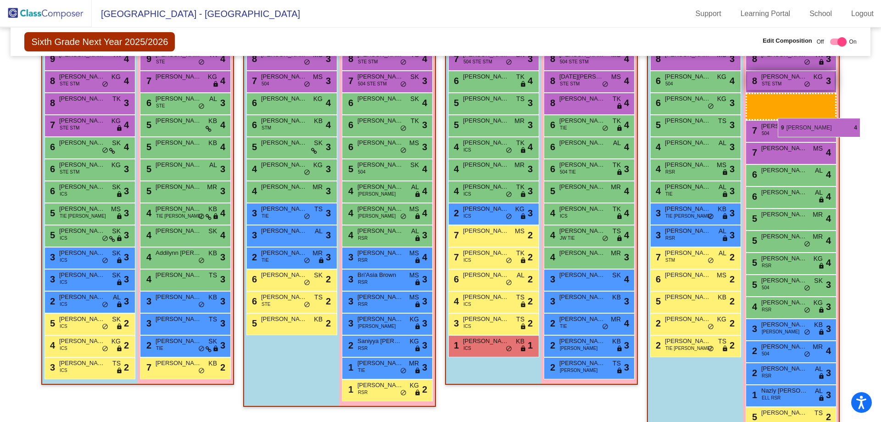
scroll to position [244, 0]
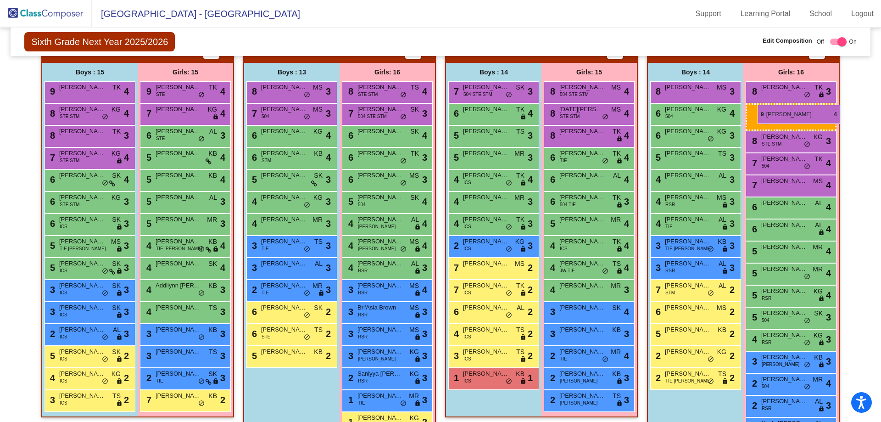
drag, startPoint x: 600, startPoint y: 271, endPoint x: 758, endPoint y: 105, distance: 229.5
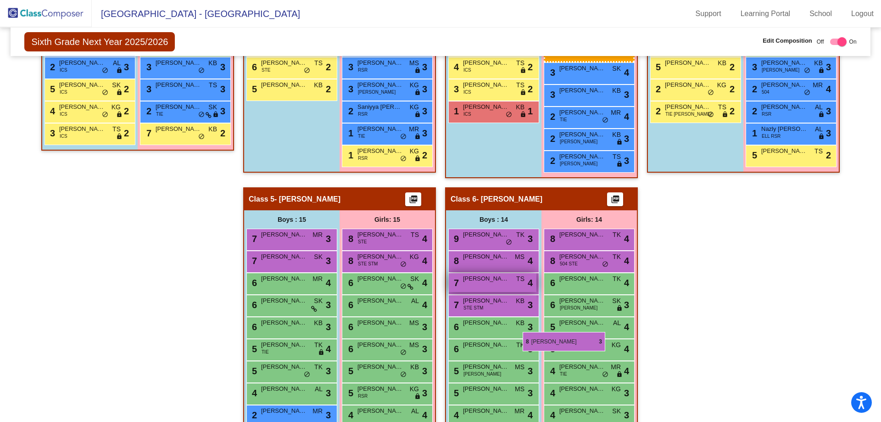
scroll to position [520, 0]
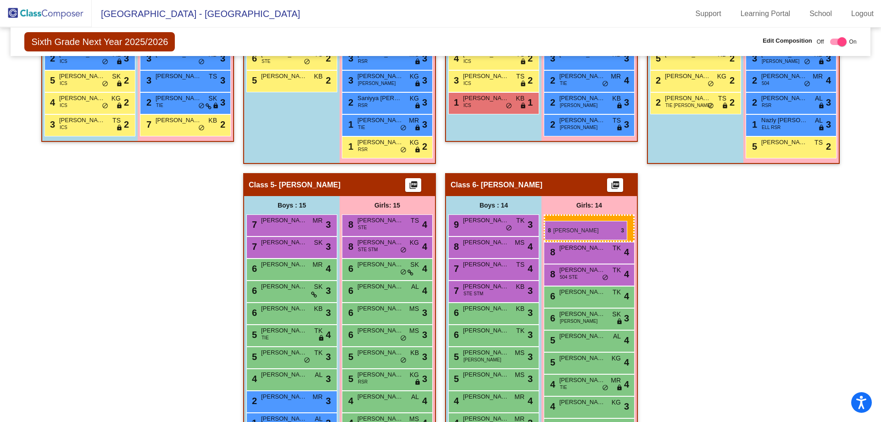
drag, startPoint x: 777, startPoint y: 138, endPoint x: 545, endPoint y: 221, distance: 246.1
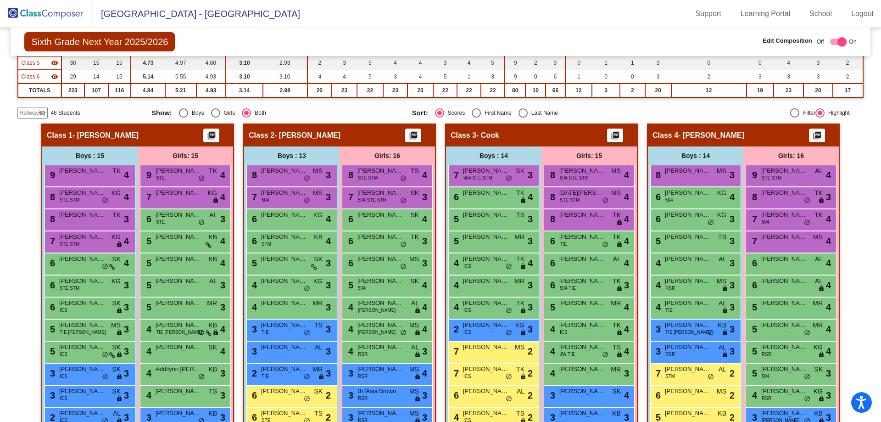
scroll to position [152, 0]
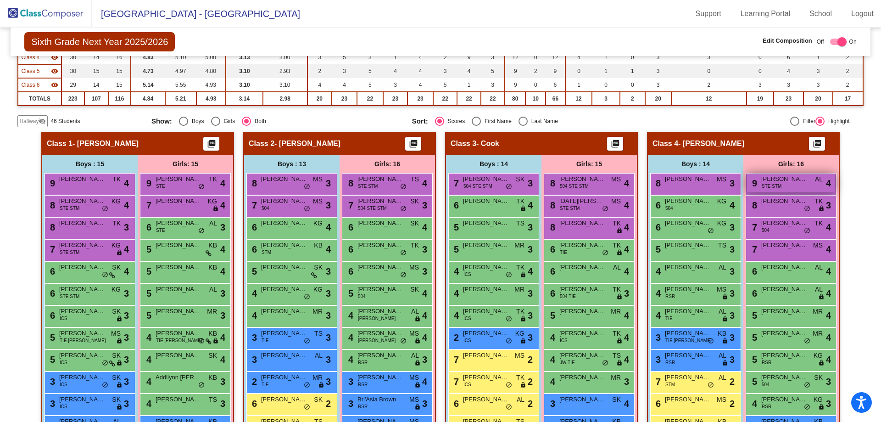
click at [791, 180] on span "[PERSON_NAME]" at bounding box center [784, 178] width 46 height 9
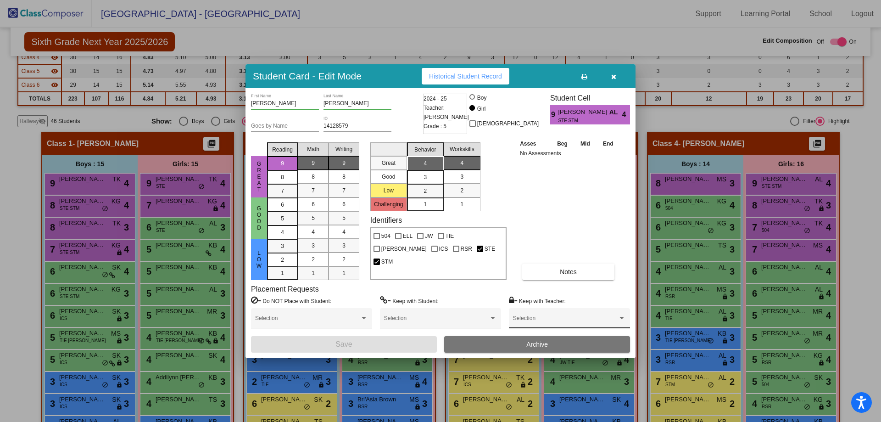
click at [595, 320] on span at bounding box center [565, 321] width 105 height 6
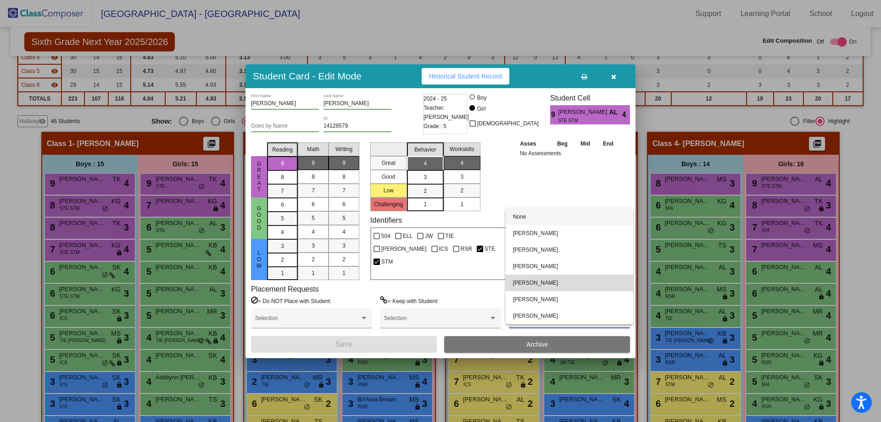
click at [539, 282] on span "[PERSON_NAME]" at bounding box center [569, 282] width 113 height 17
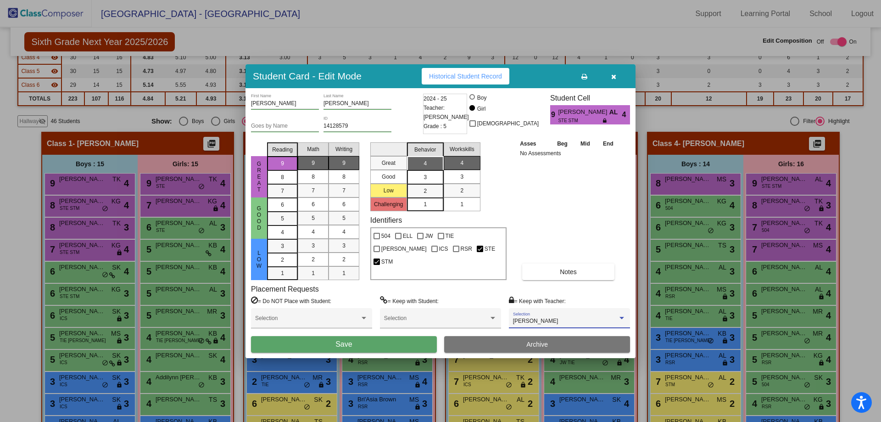
click at [377, 345] on button "Save" at bounding box center [344, 344] width 186 height 17
click at [358, 345] on button "Save" at bounding box center [344, 344] width 186 height 17
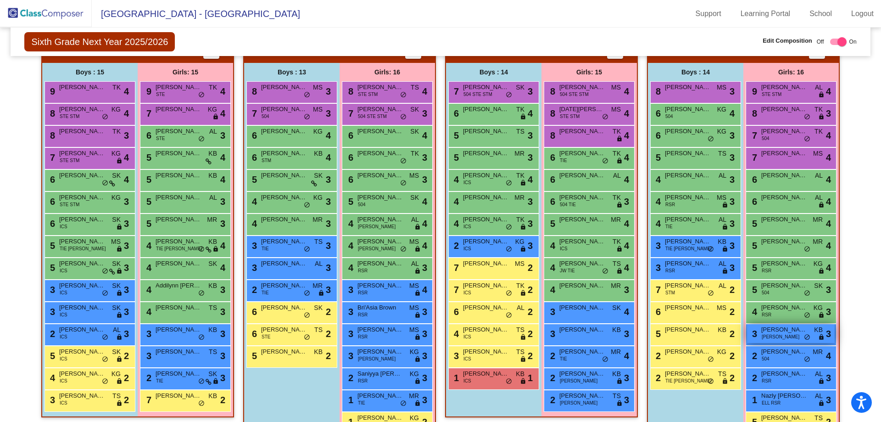
scroll to position [198, 0]
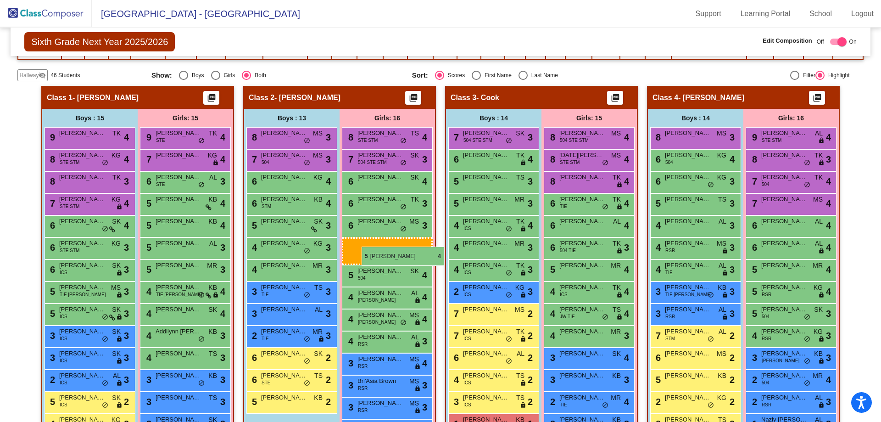
drag, startPoint x: 784, startPoint y: 292, endPoint x: 362, endPoint y: 246, distance: 424.7
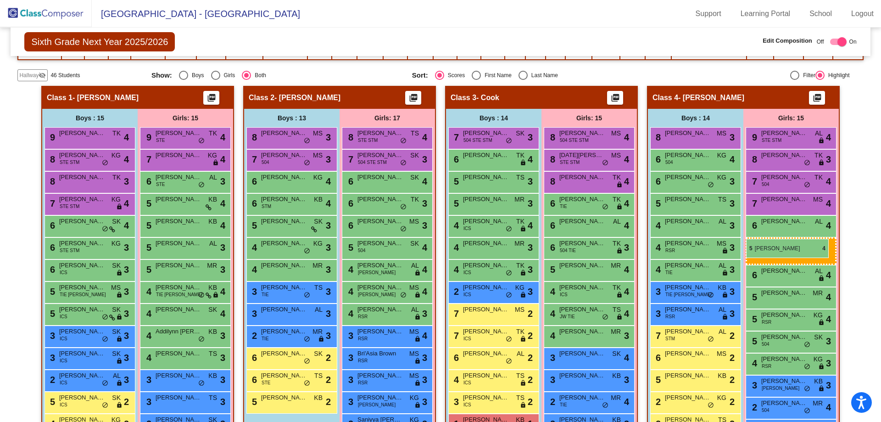
drag, startPoint x: 373, startPoint y: 267, endPoint x: 746, endPoint y: 239, distance: 374.2
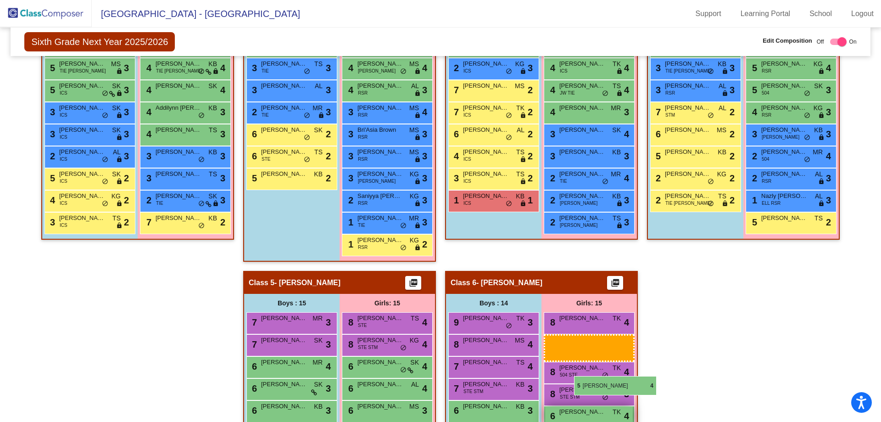
scroll to position [520, 0]
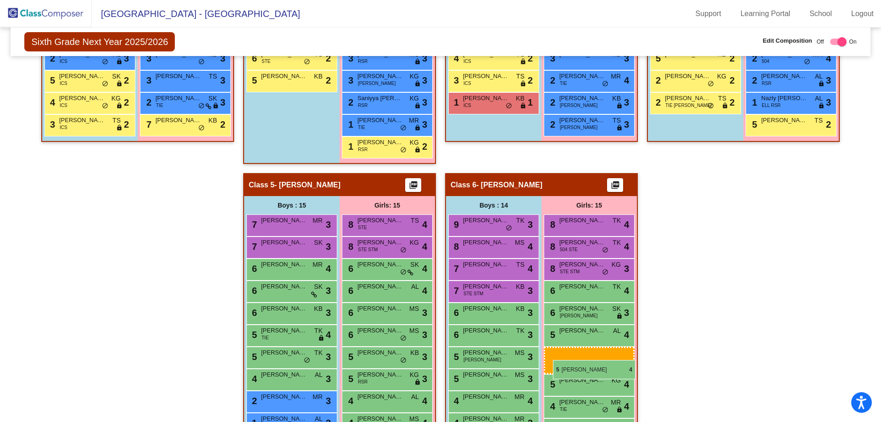
drag, startPoint x: 786, startPoint y: 177, endPoint x: 553, endPoint y: 360, distance: 296.5
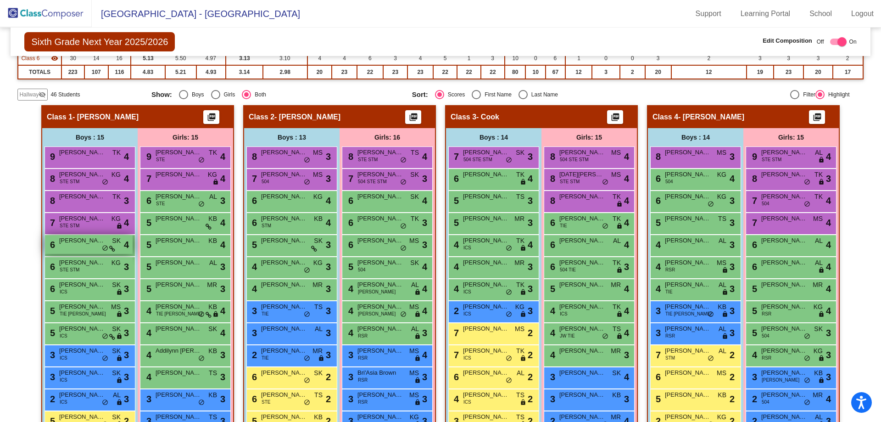
scroll to position [152, 0]
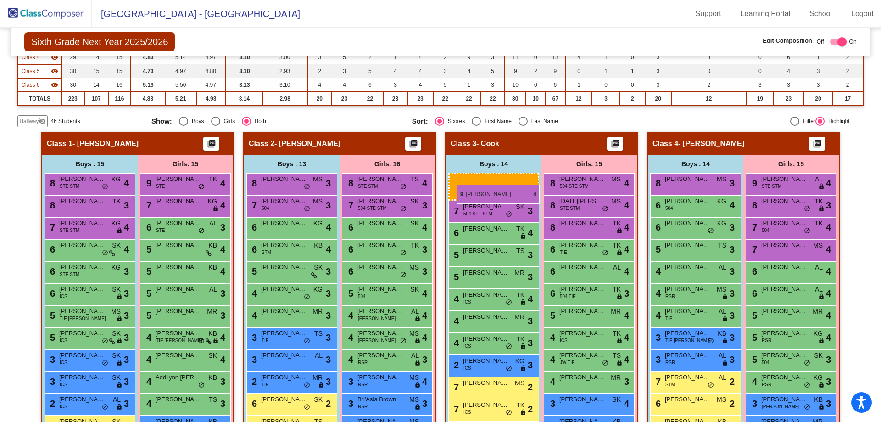
drag, startPoint x: 73, startPoint y: 182, endPoint x: 457, endPoint y: 185, distance: 384.6
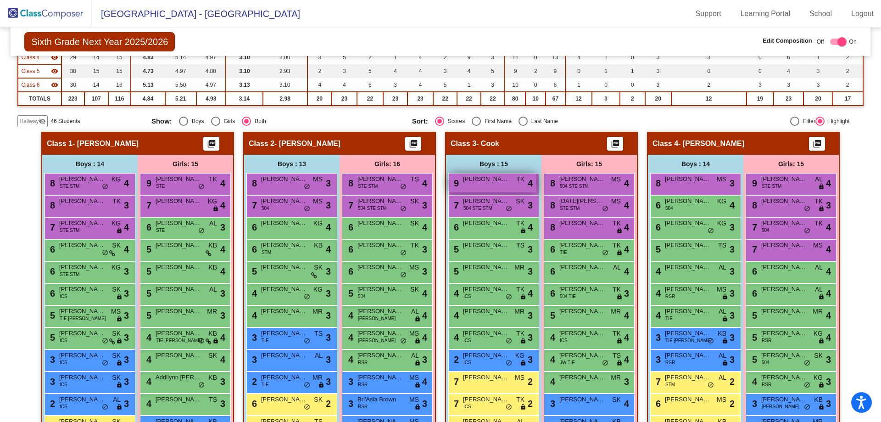
click at [492, 181] on span "[PERSON_NAME]" at bounding box center [486, 178] width 46 height 9
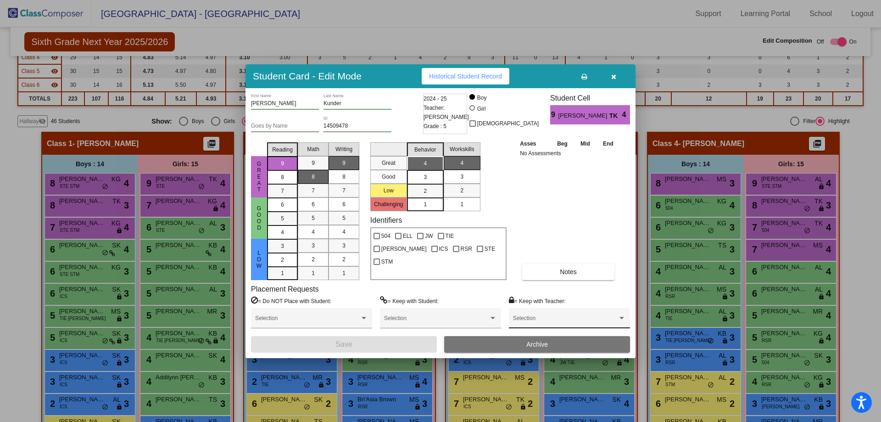
click at [533, 319] on span at bounding box center [565, 321] width 105 height 6
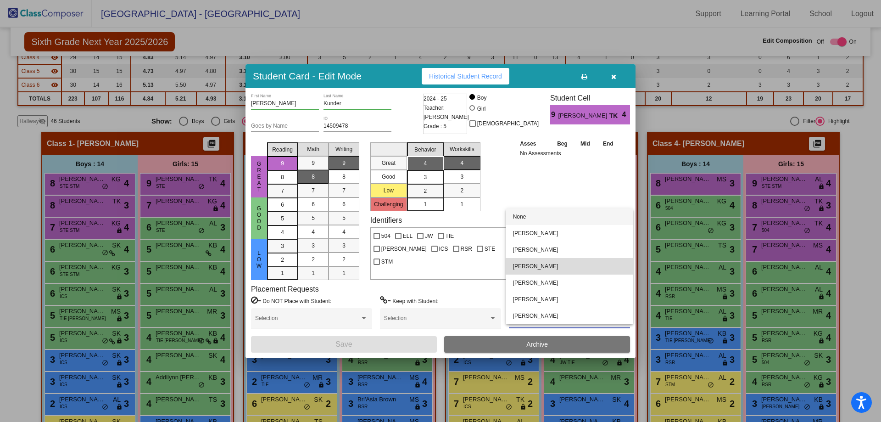
click at [533, 266] on span "[PERSON_NAME]" at bounding box center [569, 266] width 113 height 17
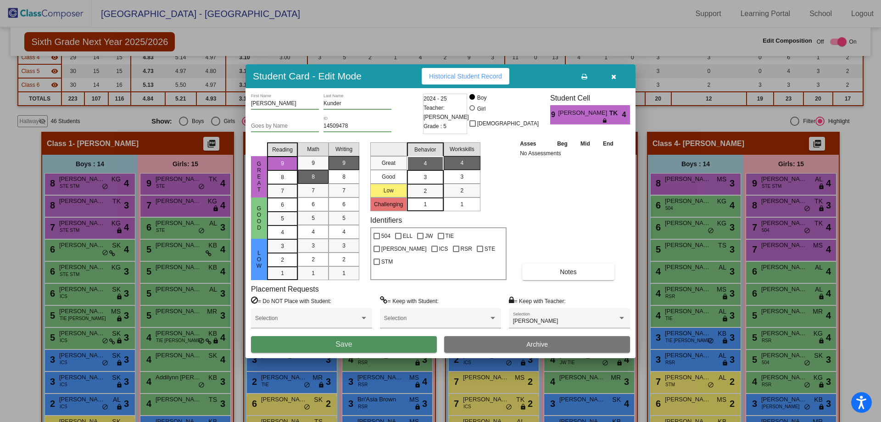
click at [381, 344] on button "Save" at bounding box center [344, 344] width 186 height 17
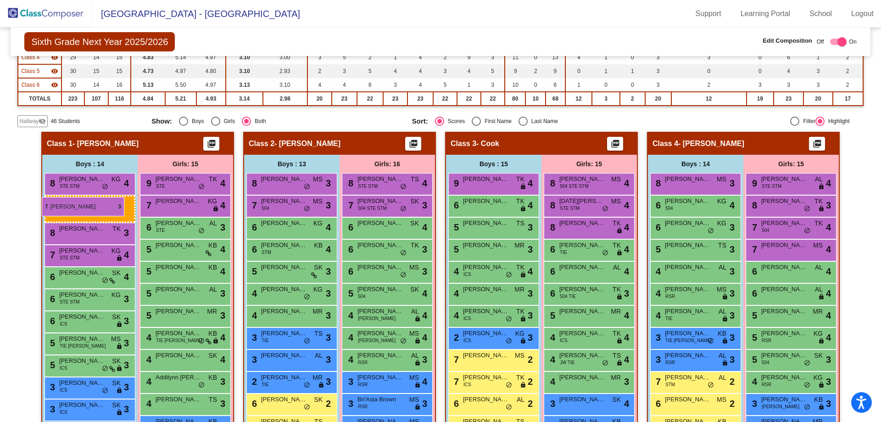
drag, startPoint x: 486, startPoint y: 204, endPoint x: 42, endPoint y: 197, distance: 443.9
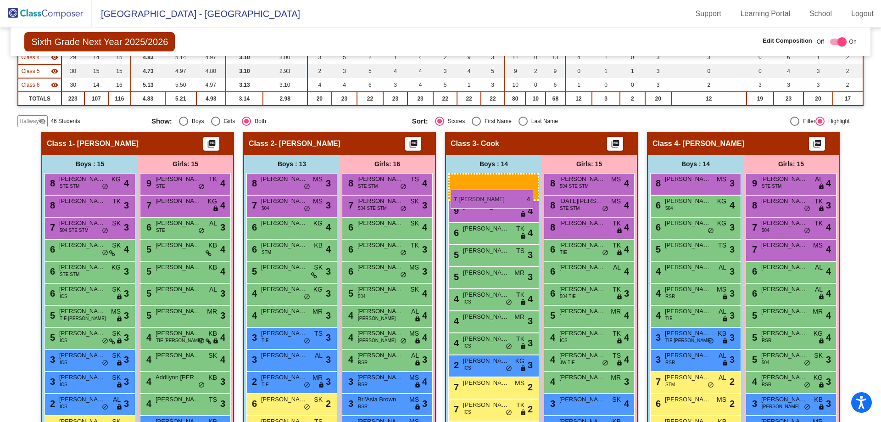
drag, startPoint x: 66, startPoint y: 228, endPoint x: 451, endPoint y: 190, distance: 387.0
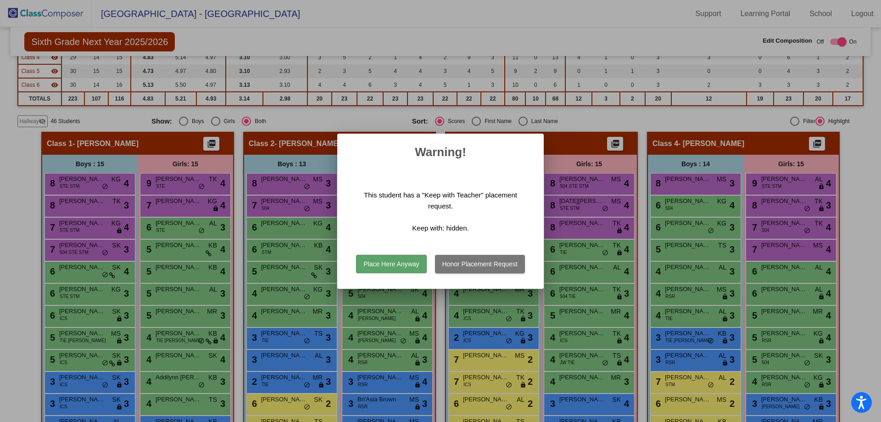
click at [406, 261] on button "Place Here Anyway" at bounding box center [391, 264] width 70 height 18
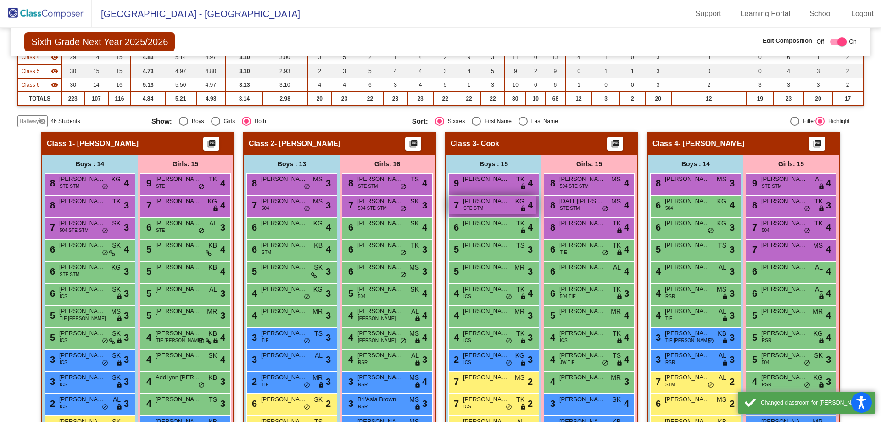
click at [503, 204] on span "[PERSON_NAME]" at bounding box center [486, 200] width 46 height 9
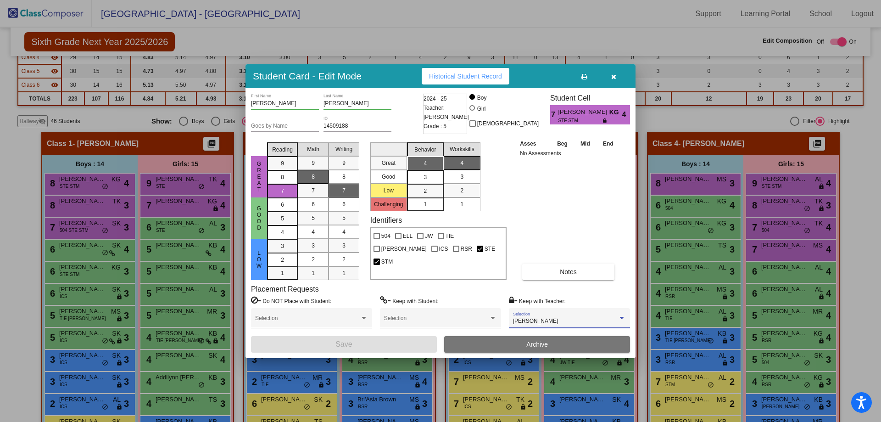
click at [535, 319] on span "[PERSON_NAME]" at bounding box center [535, 321] width 45 height 6
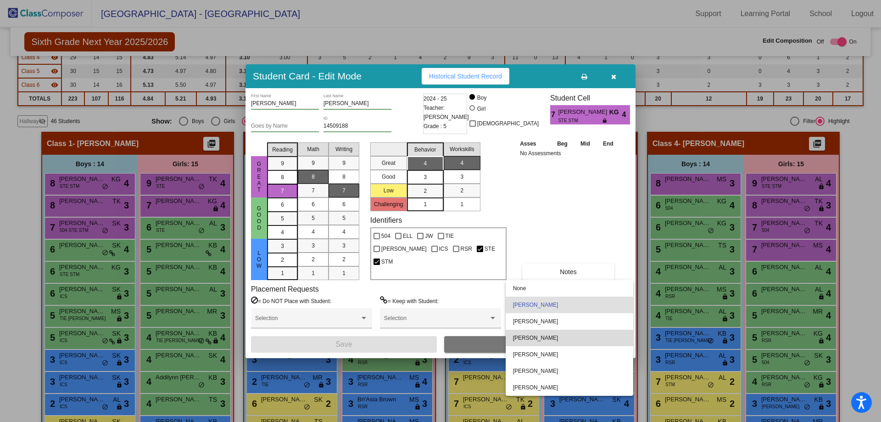
click at [534, 338] on span "[PERSON_NAME]" at bounding box center [569, 338] width 113 height 17
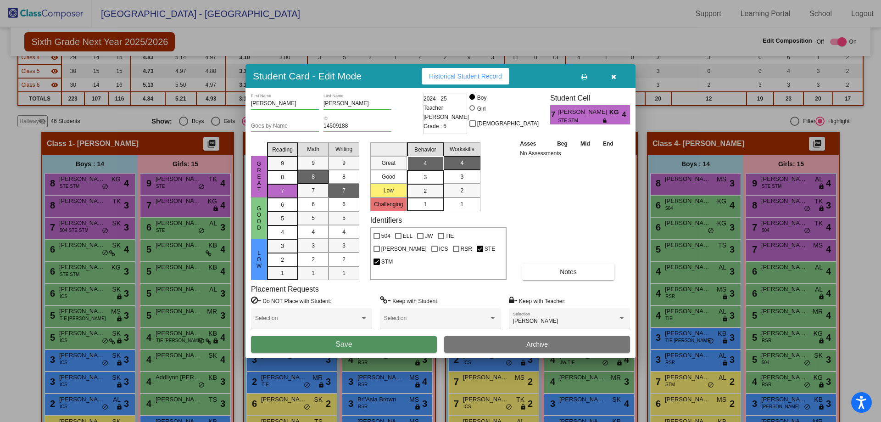
click at [366, 345] on button "Save" at bounding box center [344, 344] width 186 height 17
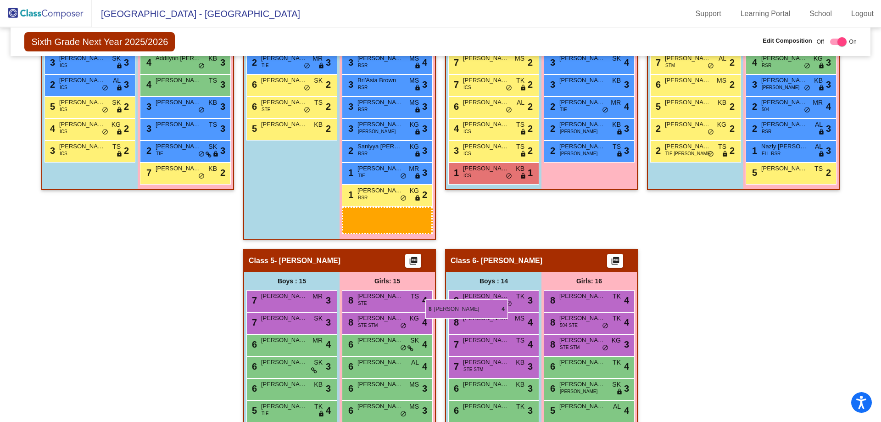
scroll to position [474, 0]
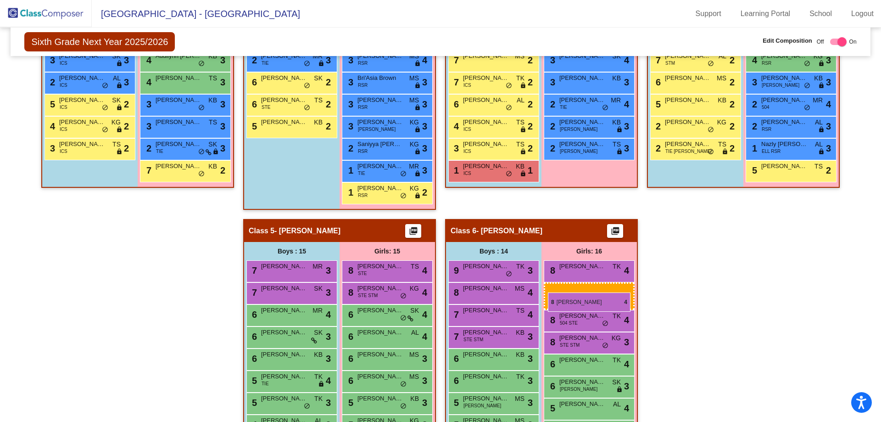
drag, startPoint x: 589, startPoint y: 93, endPoint x: 548, endPoint y: 291, distance: 202.5
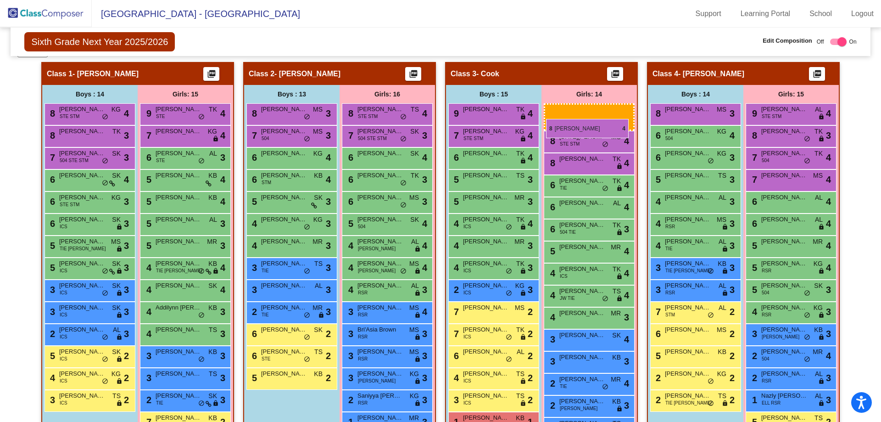
scroll to position [198, 0]
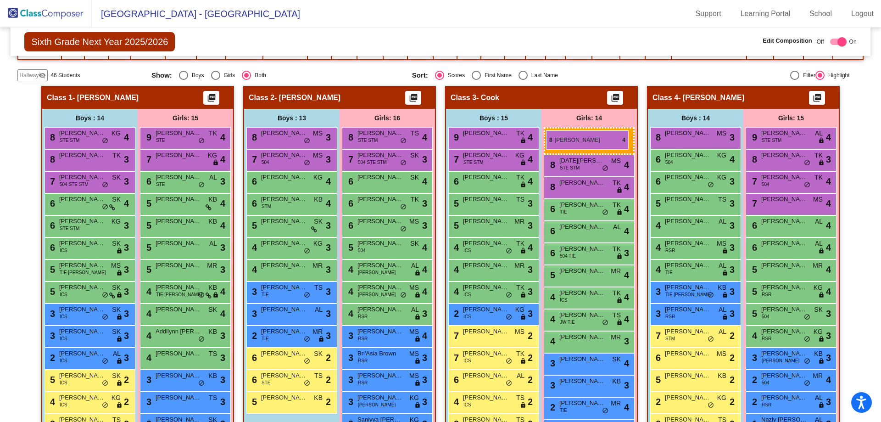
drag, startPoint x: 583, startPoint y: 294, endPoint x: 546, endPoint y: 130, distance: 167.6
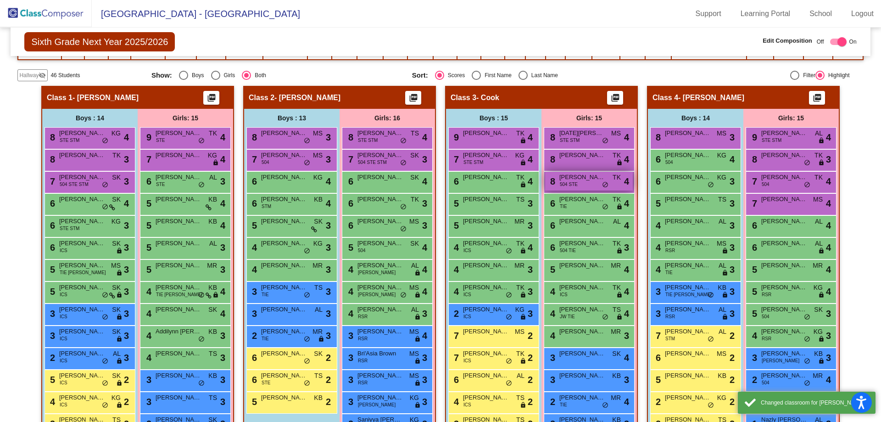
click at [581, 185] on div "8 [PERSON_NAME] 504 STE TK lock do_not_disturb_alt 4" at bounding box center [589, 181] width 88 height 19
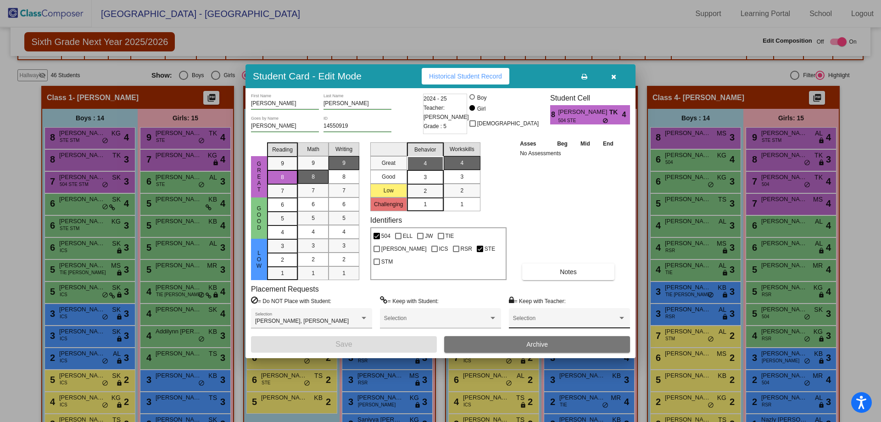
click at [545, 321] on span at bounding box center [565, 321] width 105 height 6
click at [537, 265] on span "[PERSON_NAME]" at bounding box center [569, 266] width 113 height 17
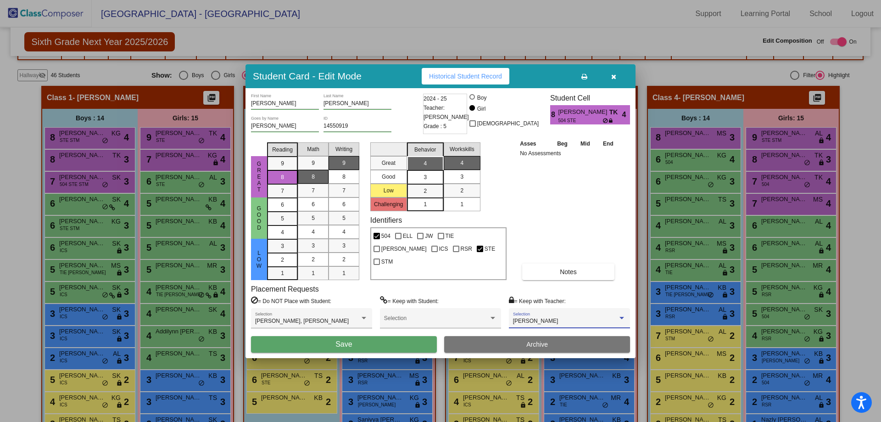
click at [391, 346] on button "Save" at bounding box center [344, 344] width 186 height 17
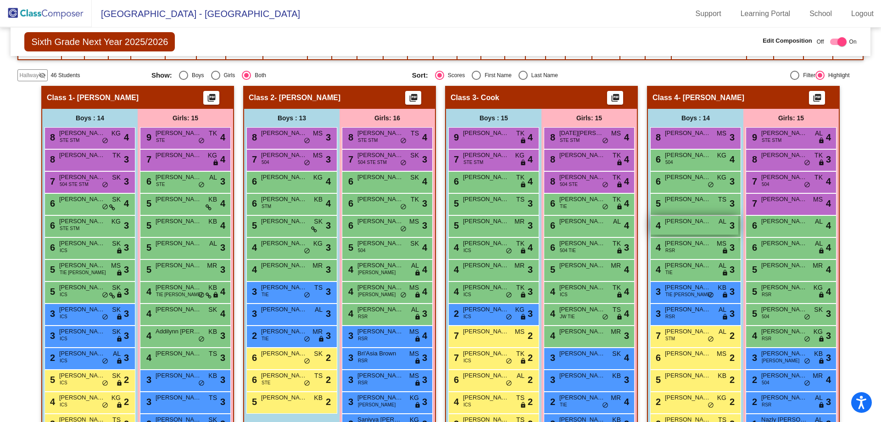
click at [680, 226] on div "4 [PERSON_NAME] AL lock do_not_disturb_alt 3" at bounding box center [695, 225] width 88 height 19
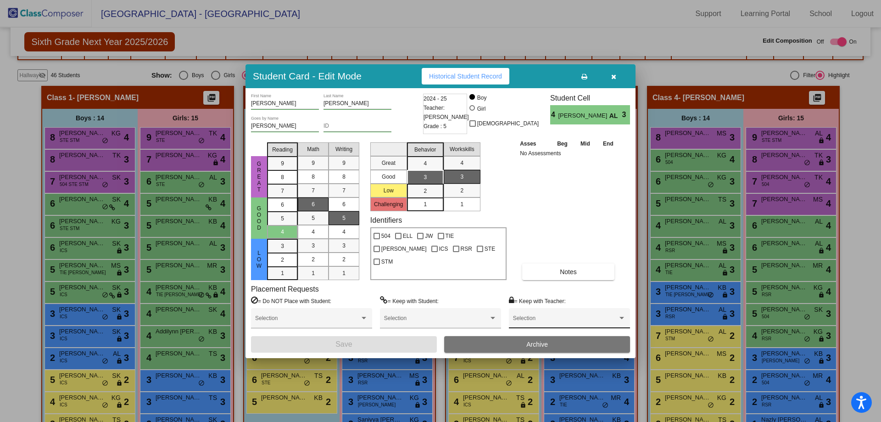
click at [582, 319] on span at bounding box center [565, 321] width 105 height 6
click at [533, 279] on span "[PERSON_NAME]" at bounding box center [569, 282] width 113 height 17
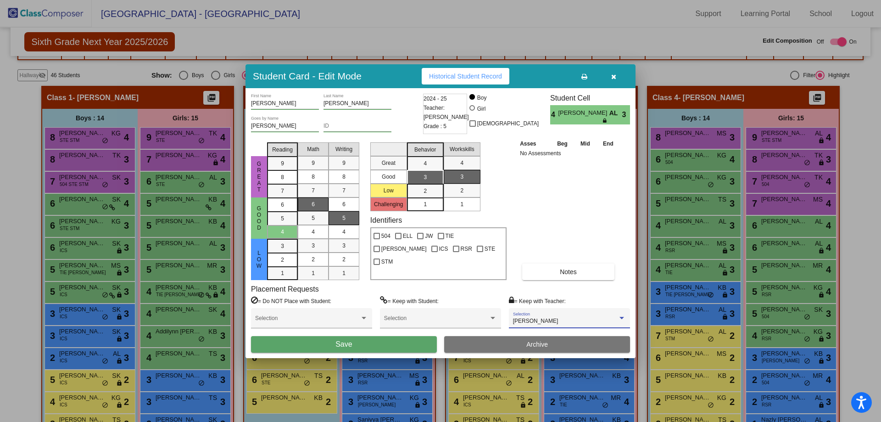
click at [384, 347] on button "Save" at bounding box center [344, 344] width 186 height 17
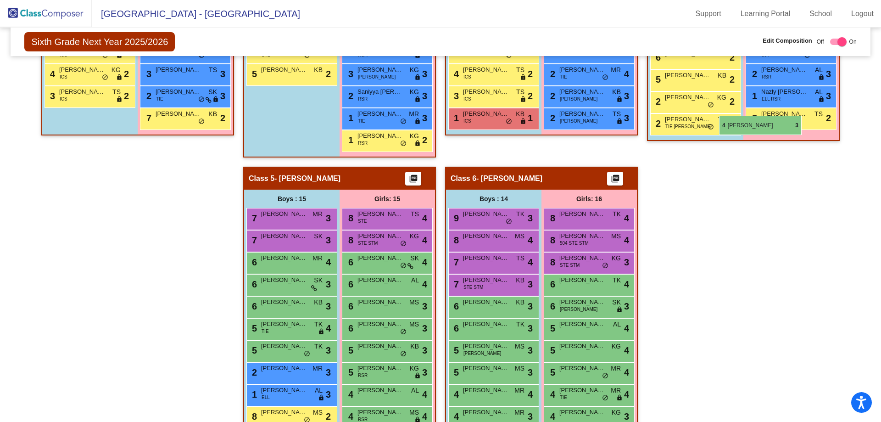
scroll to position [290, 0]
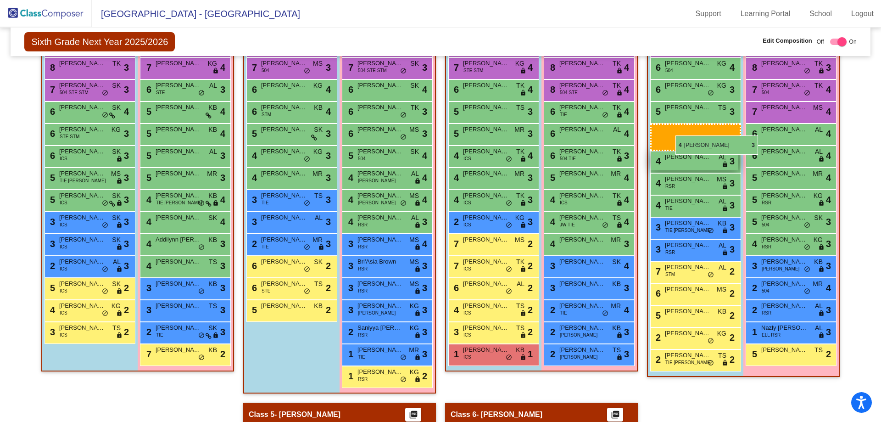
drag, startPoint x: 281, startPoint y: 338, endPoint x: 676, endPoint y: 136, distance: 443.4
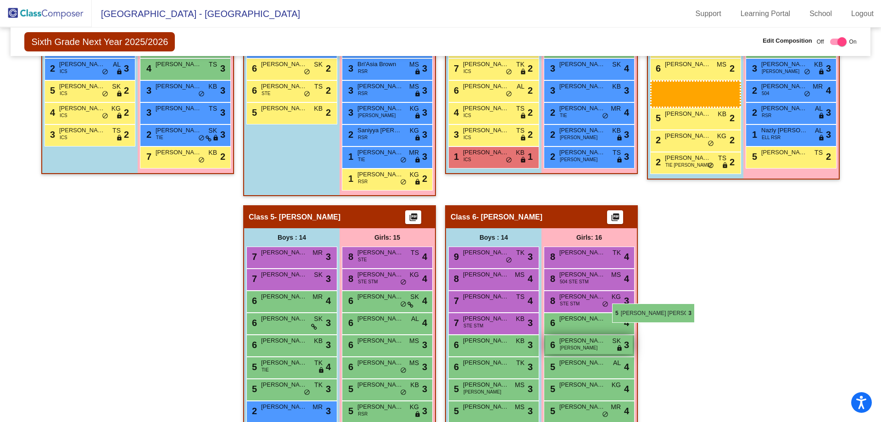
scroll to position [520, 0]
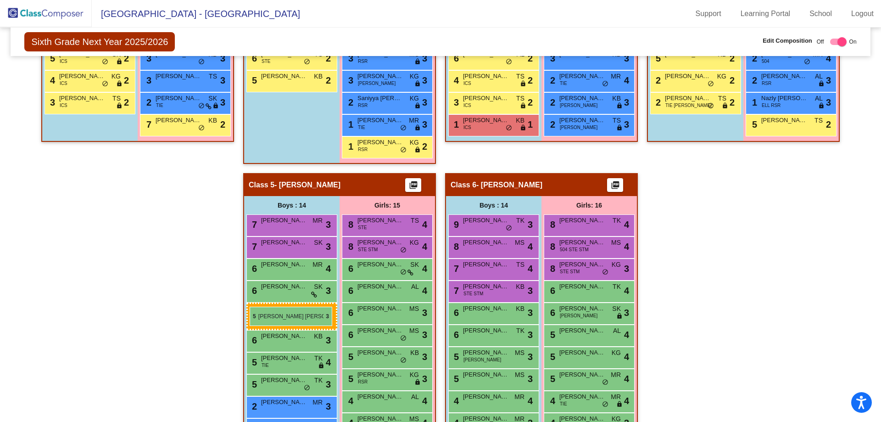
drag, startPoint x: 683, startPoint y: 153, endPoint x: 250, endPoint y: 307, distance: 459.6
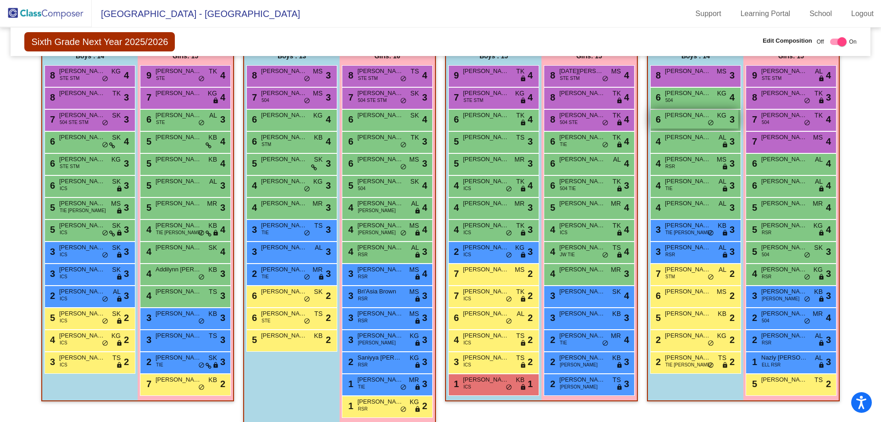
scroll to position [244, 0]
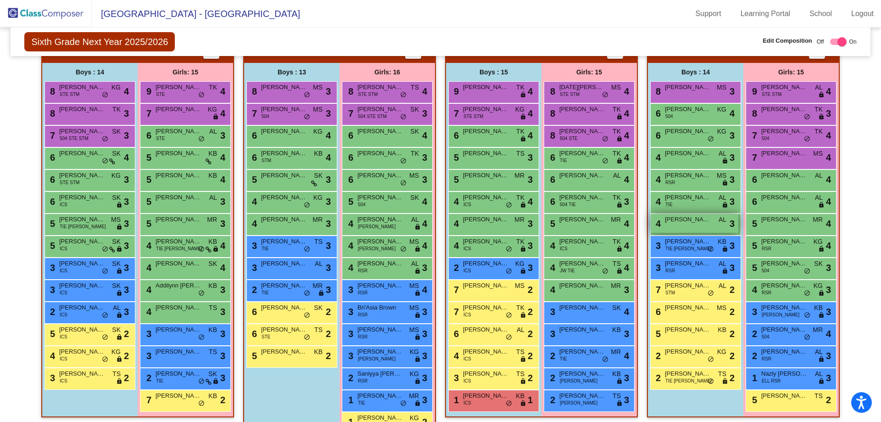
click at [690, 225] on div "4 [PERSON_NAME] AL lock do_not_disturb_alt 3" at bounding box center [695, 223] width 88 height 19
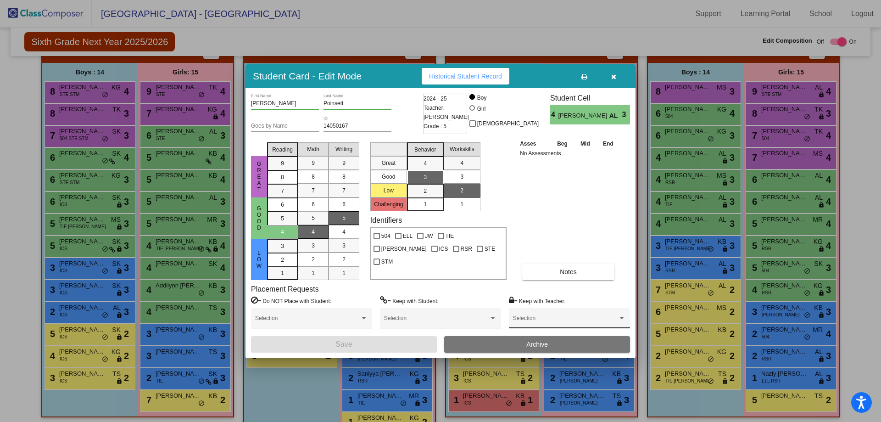
click at [548, 322] on span at bounding box center [565, 321] width 105 height 6
click at [540, 280] on span "[PERSON_NAME]" at bounding box center [569, 282] width 113 height 17
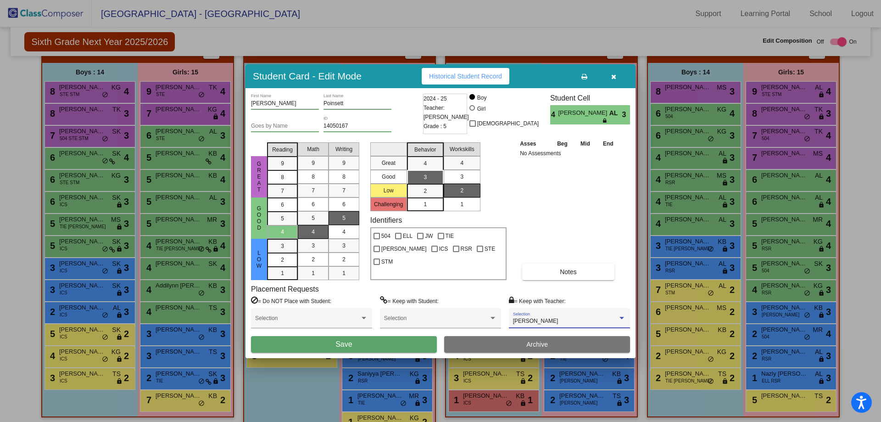
click at [400, 347] on button "Save" at bounding box center [344, 344] width 186 height 17
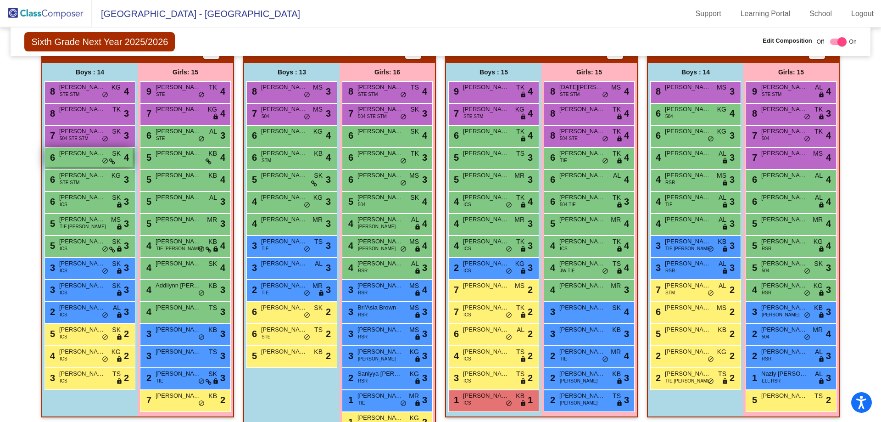
click at [76, 156] on span "[PERSON_NAME]" at bounding box center [82, 153] width 46 height 9
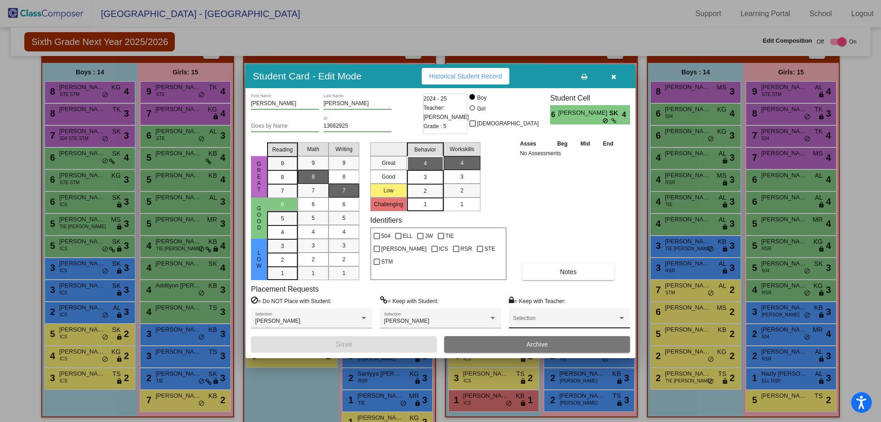
click at [527, 316] on div "Selection" at bounding box center [569, 320] width 113 height 17
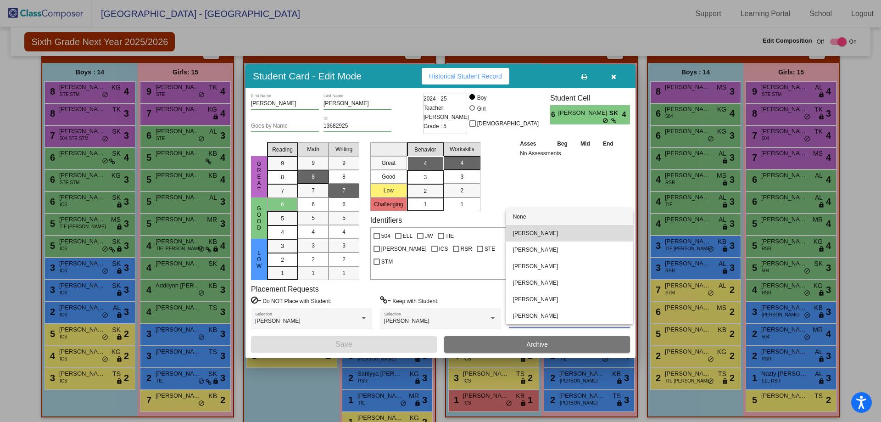
click at [536, 230] on span "[PERSON_NAME]" at bounding box center [569, 233] width 113 height 17
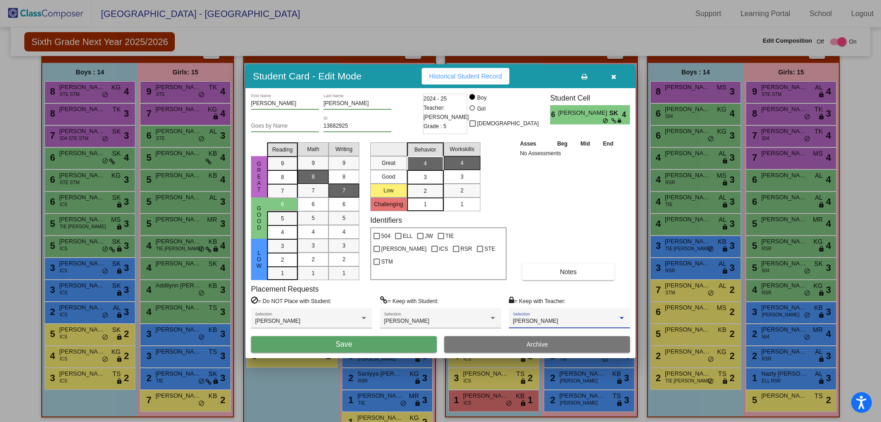
click at [332, 346] on button "Save" at bounding box center [344, 344] width 186 height 17
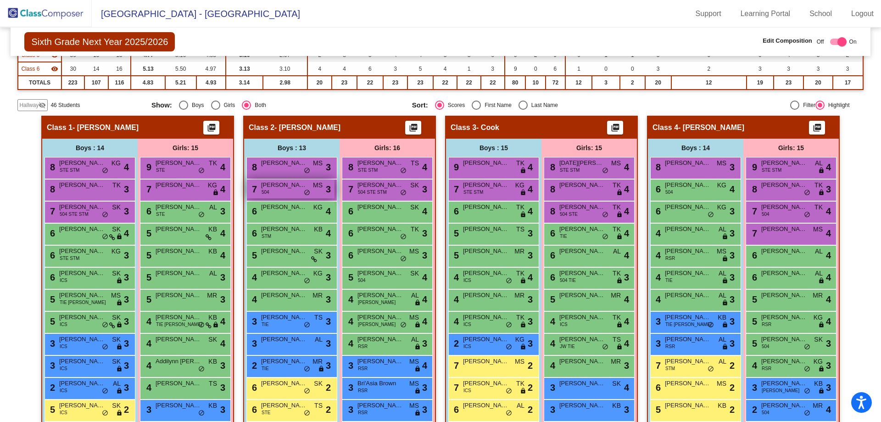
scroll to position [152, 0]
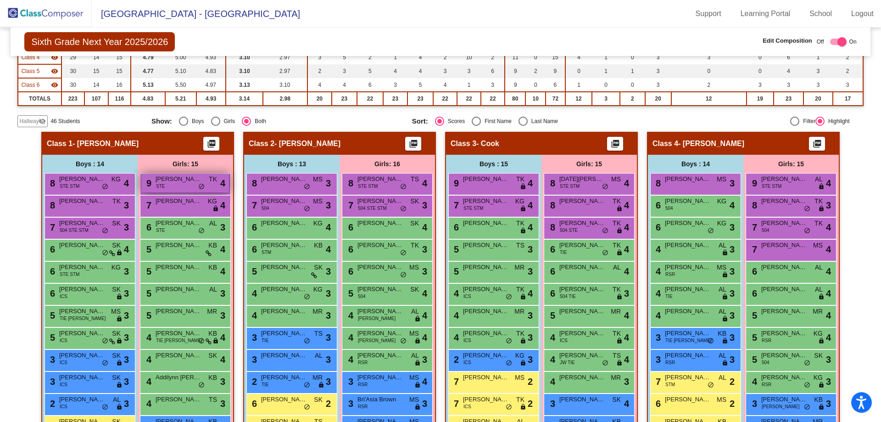
click at [178, 185] on div "9 [PERSON_NAME] STE TK lock do_not_disturb_alt 4" at bounding box center [185, 182] width 88 height 19
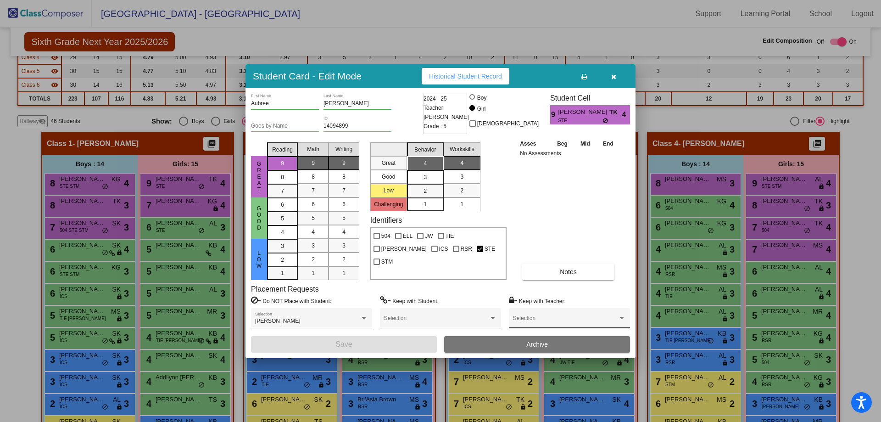
click at [546, 319] on span at bounding box center [565, 321] width 105 height 6
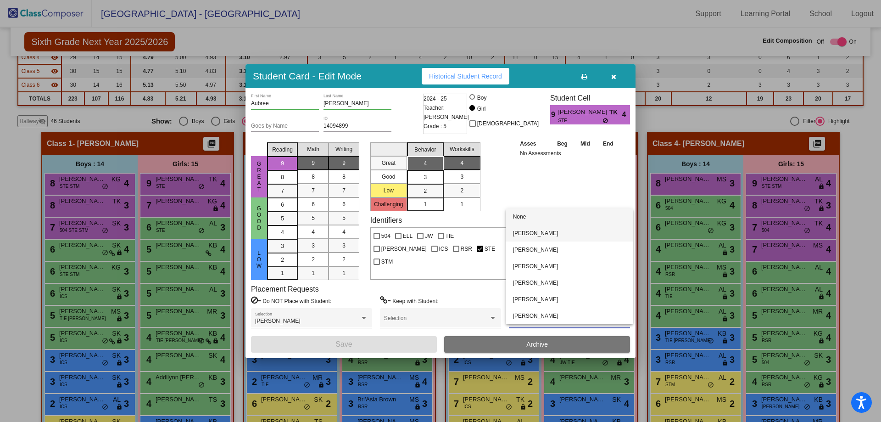
click at [537, 232] on span "[PERSON_NAME]" at bounding box center [569, 233] width 113 height 17
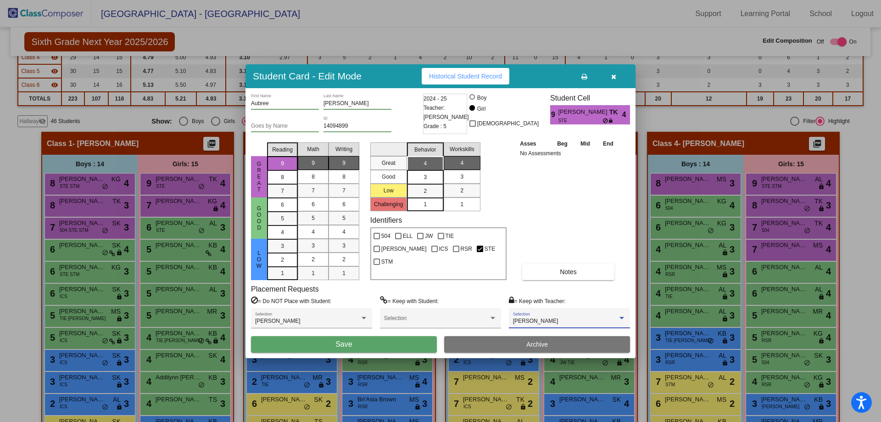
click at [353, 346] on button "Save" at bounding box center [344, 344] width 186 height 17
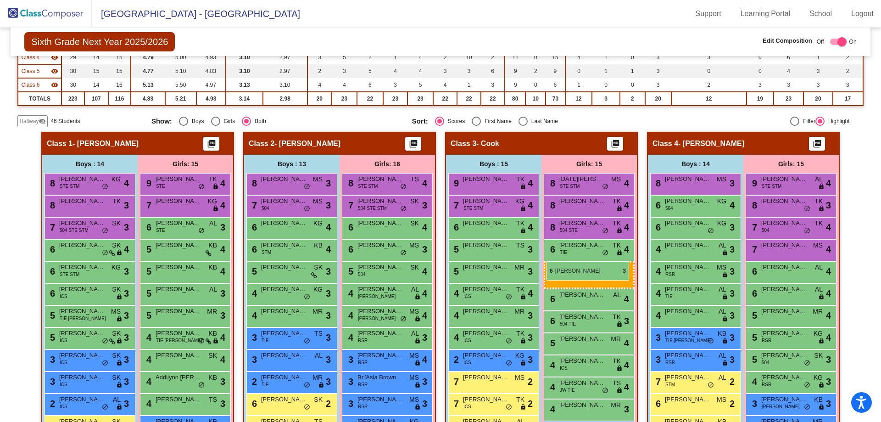
drag, startPoint x: 372, startPoint y: 251, endPoint x: 547, endPoint y: 261, distance: 174.7
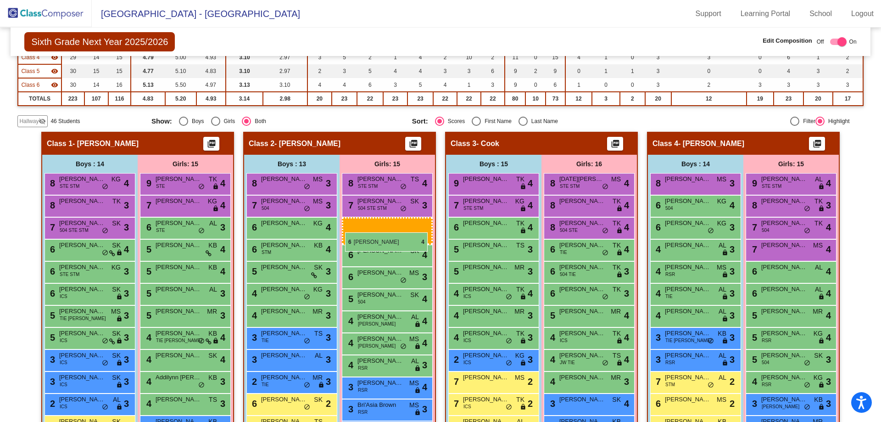
drag, startPoint x: 600, startPoint y: 268, endPoint x: 345, endPoint y: 232, distance: 257.3
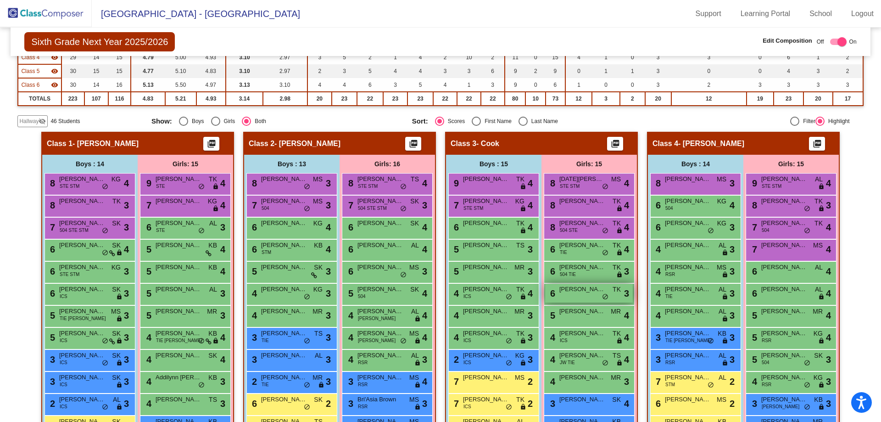
click at [578, 294] on div "6 [PERSON_NAME] TK lock do_not_disturb_alt 3" at bounding box center [589, 293] width 88 height 19
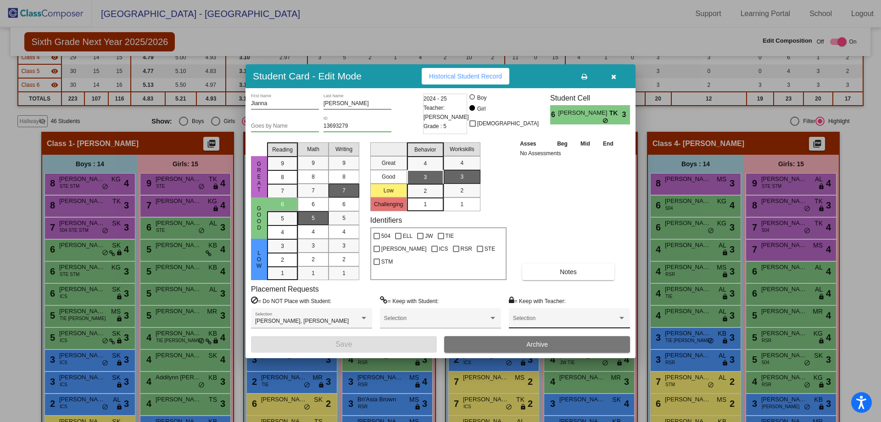
click at [544, 321] on span at bounding box center [565, 321] width 105 height 6
click at [537, 266] on span "[PERSON_NAME]" at bounding box center [569, 266] width 113 height 17
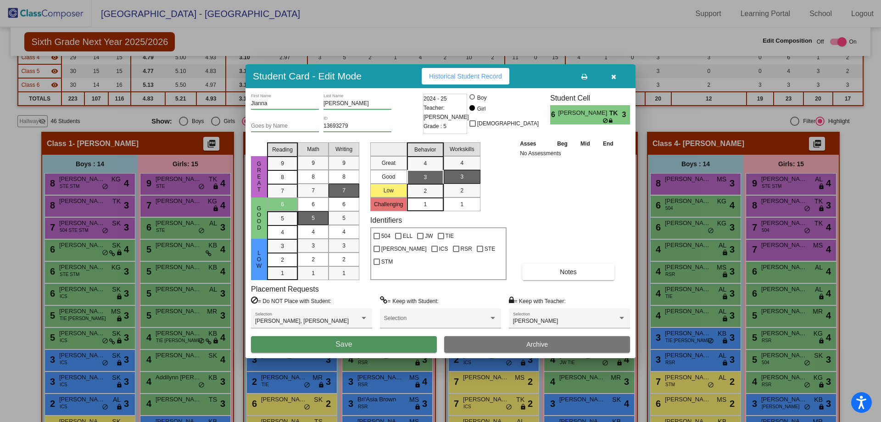
click at [394, 343] on button "Save" at bounding box center [344, 344] width 186 height 17
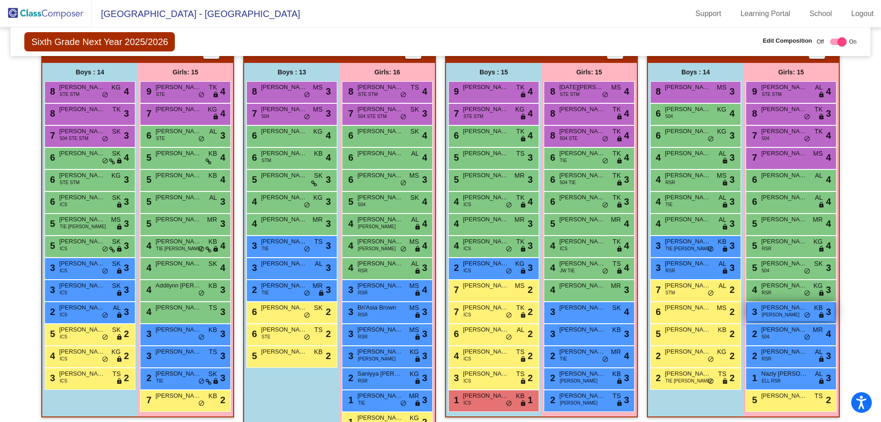
scroll to position [290, 0]
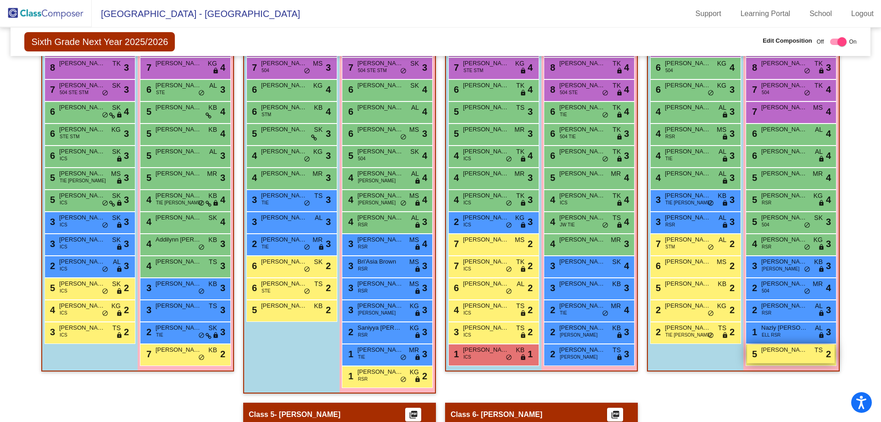
click at [788, 355] on div "5 [PERSON_NAME] TS lock do_not_disturb_alt 2" at bounding box center [791, 353] width 88 height 19
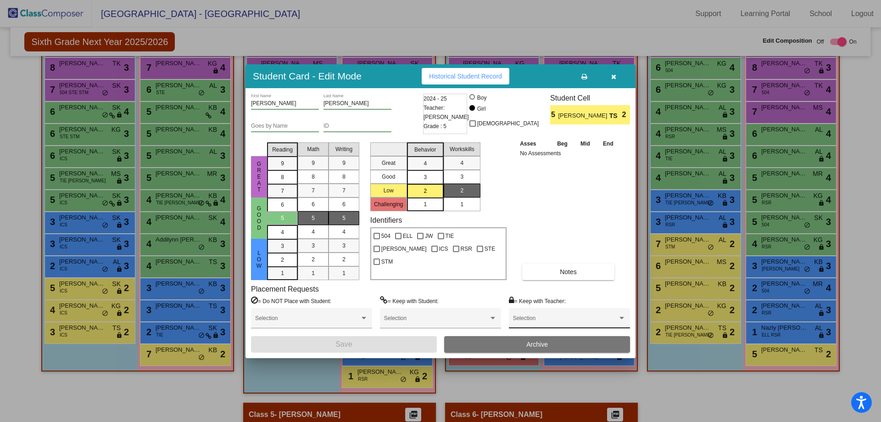
click at [541, 328] on div "Selection" at bounding box center [569, 320] width 113 height 17
click at [536, 284] on span "[PERSON_NAME]" at bounding box center [569, 282] width 113 height 17
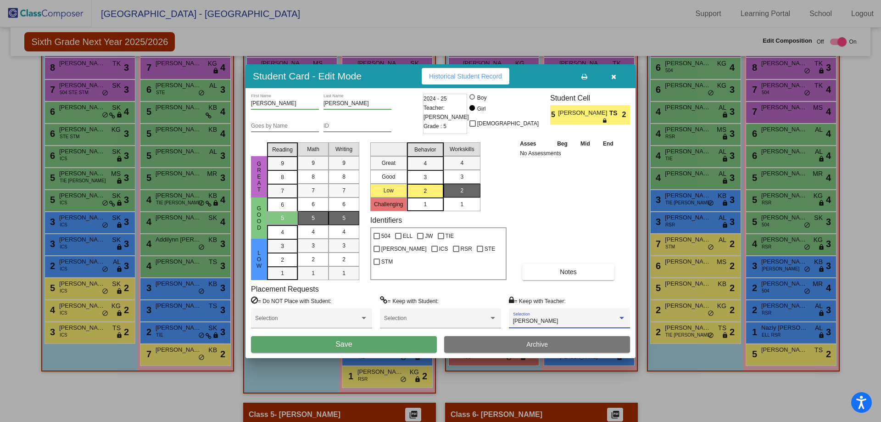
click at [365, 342] on button "Save" at bounding box center [344, 344] width 186 height 17
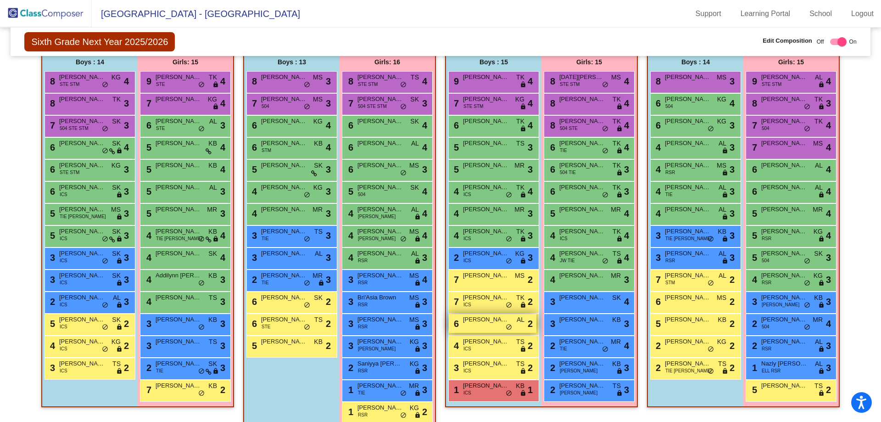
scroll to position [312, 0]
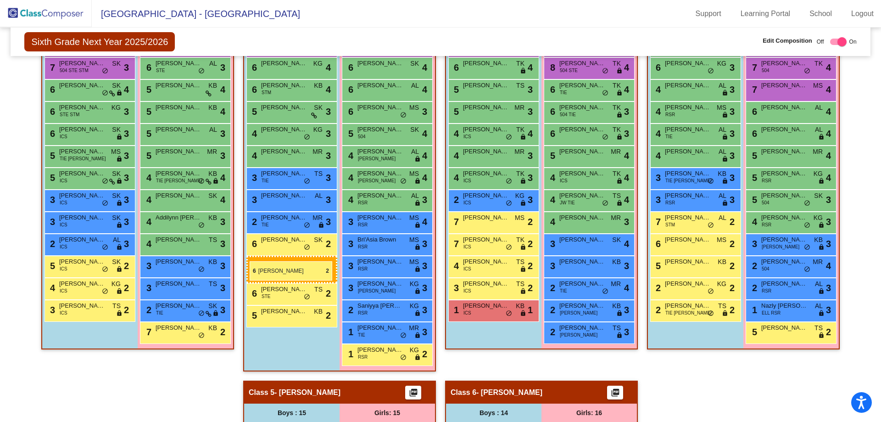
drag, startPoint x: 492, startPoint y: 268, endPoint x: 250, endPoint y: 261, distance: 242.9
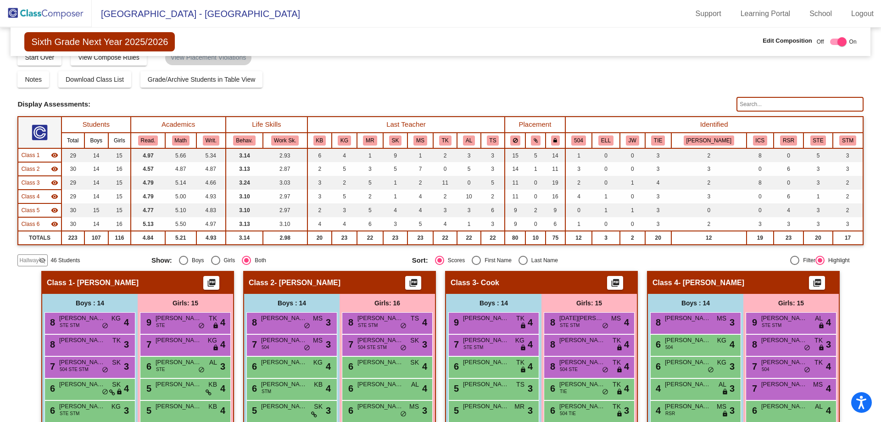
scroll to position [0, 0]
